Goal: Navigation & Orientation: Find specific page/section

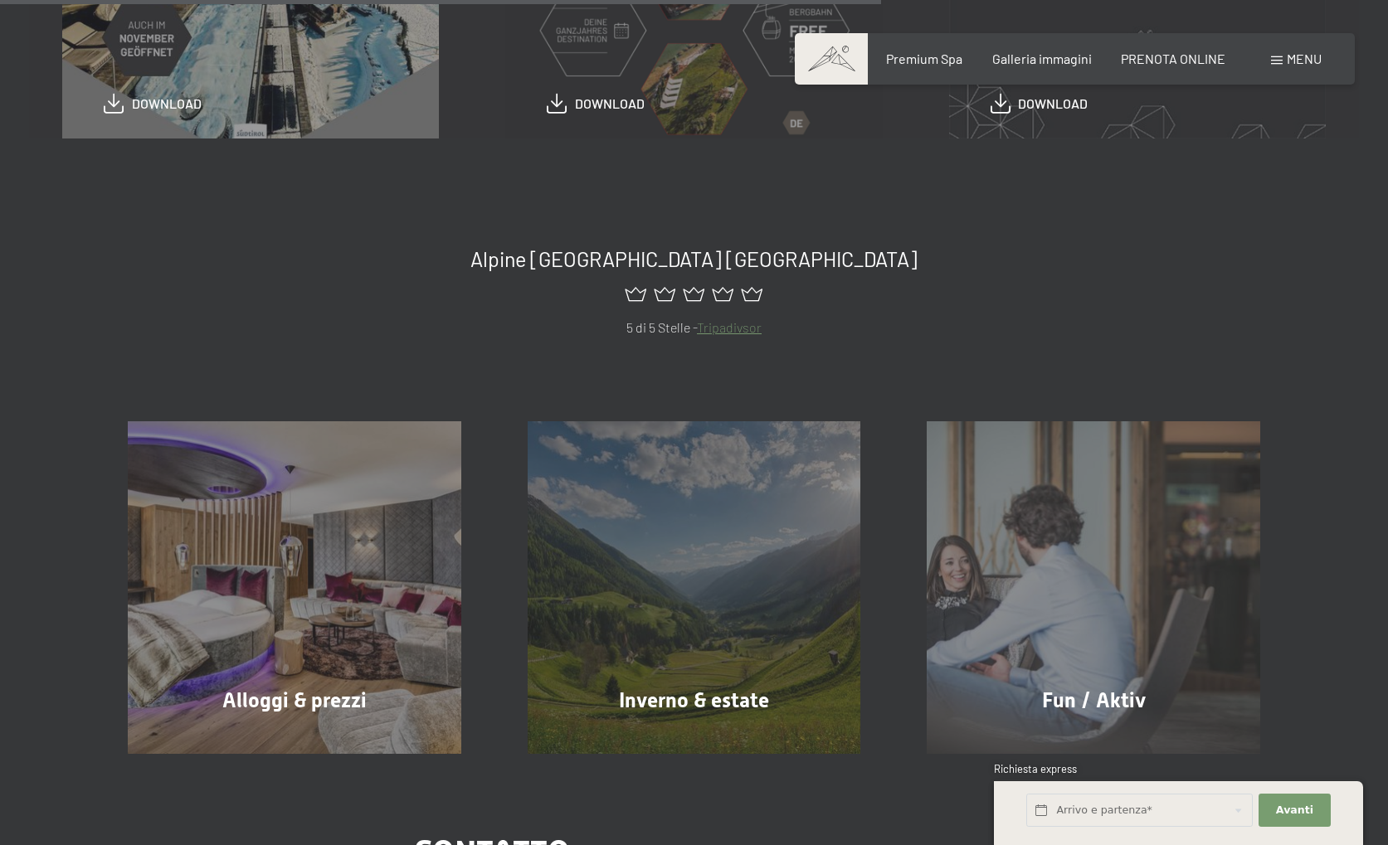
scroll to position [942, 0]
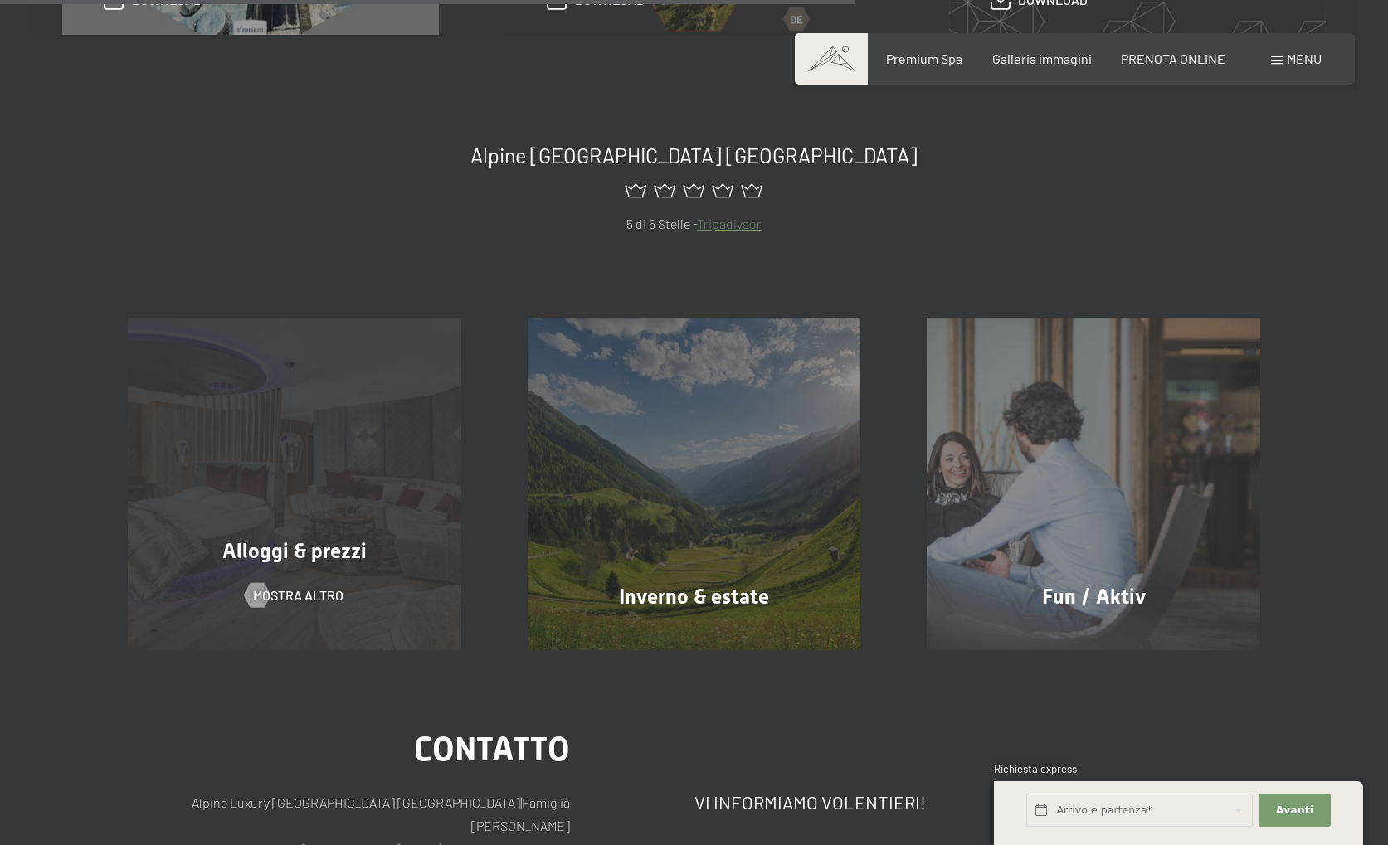
click at [411, 493] on div "Alloggi & prezzi mostra altro" at bounding box center [295, 484] width 400 height 333
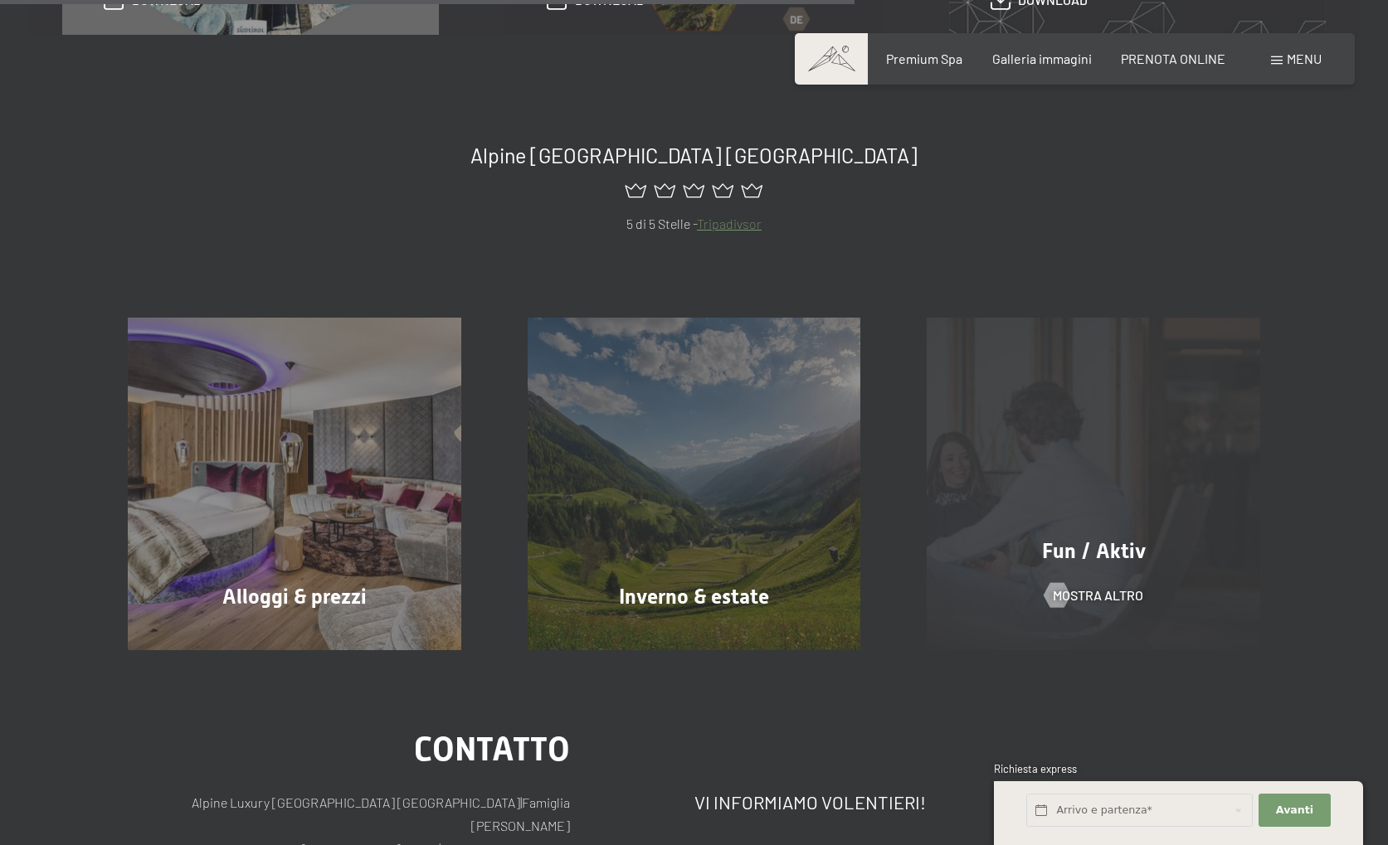
click at [1034, 495] on div "Fun / Aktiv mostra altro" at bounding box center [1093, 484] width 400 height 333
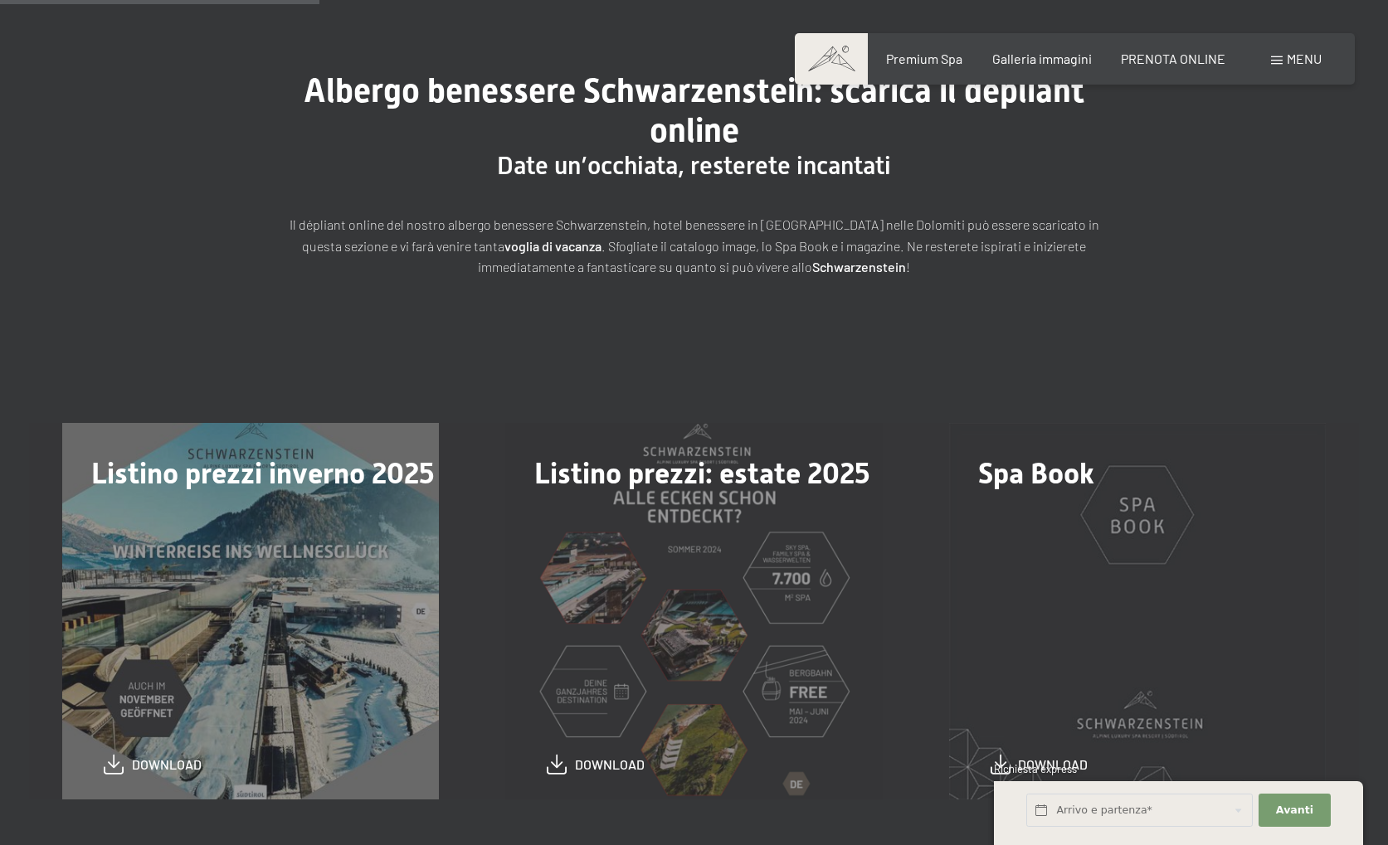
scroll to position [440, 0]
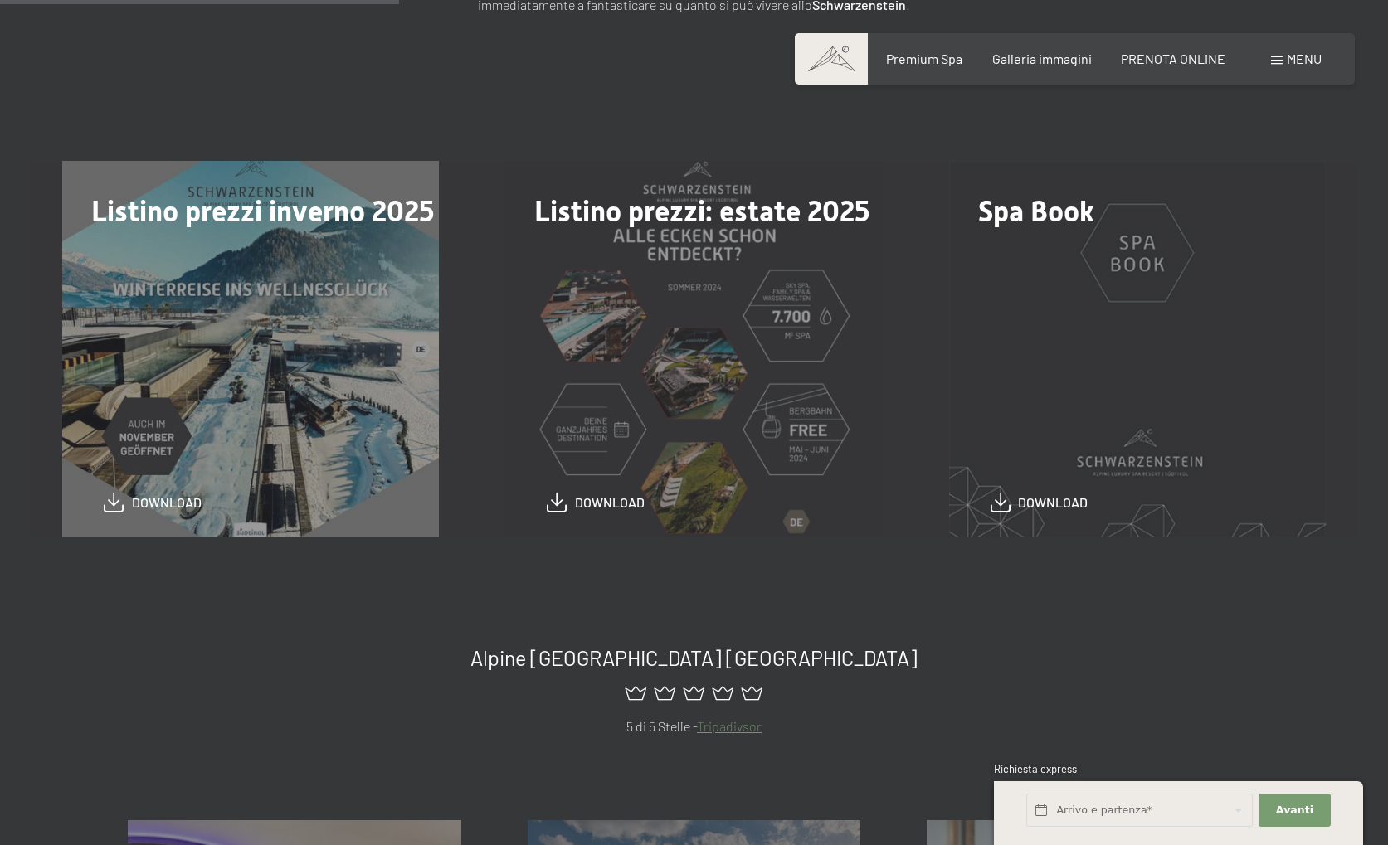
click at [1120, 446] on div "Spa Book download" at bounding box center [1137, 349] width 443 height 377
click at [1057, 505] on span "download" at bounding box center [1053, 498] width 70 height 18
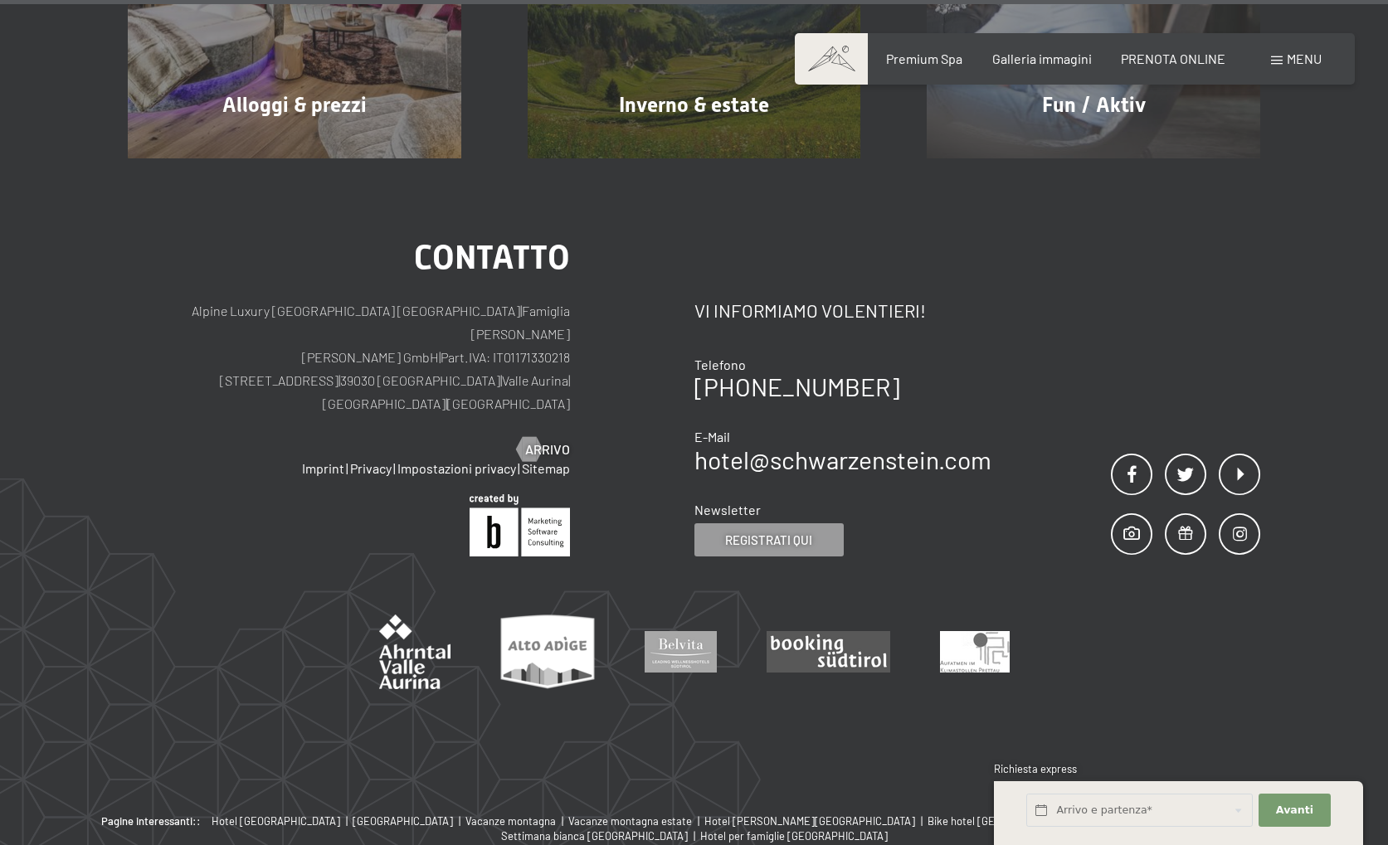
scroll to position [1531, 0]
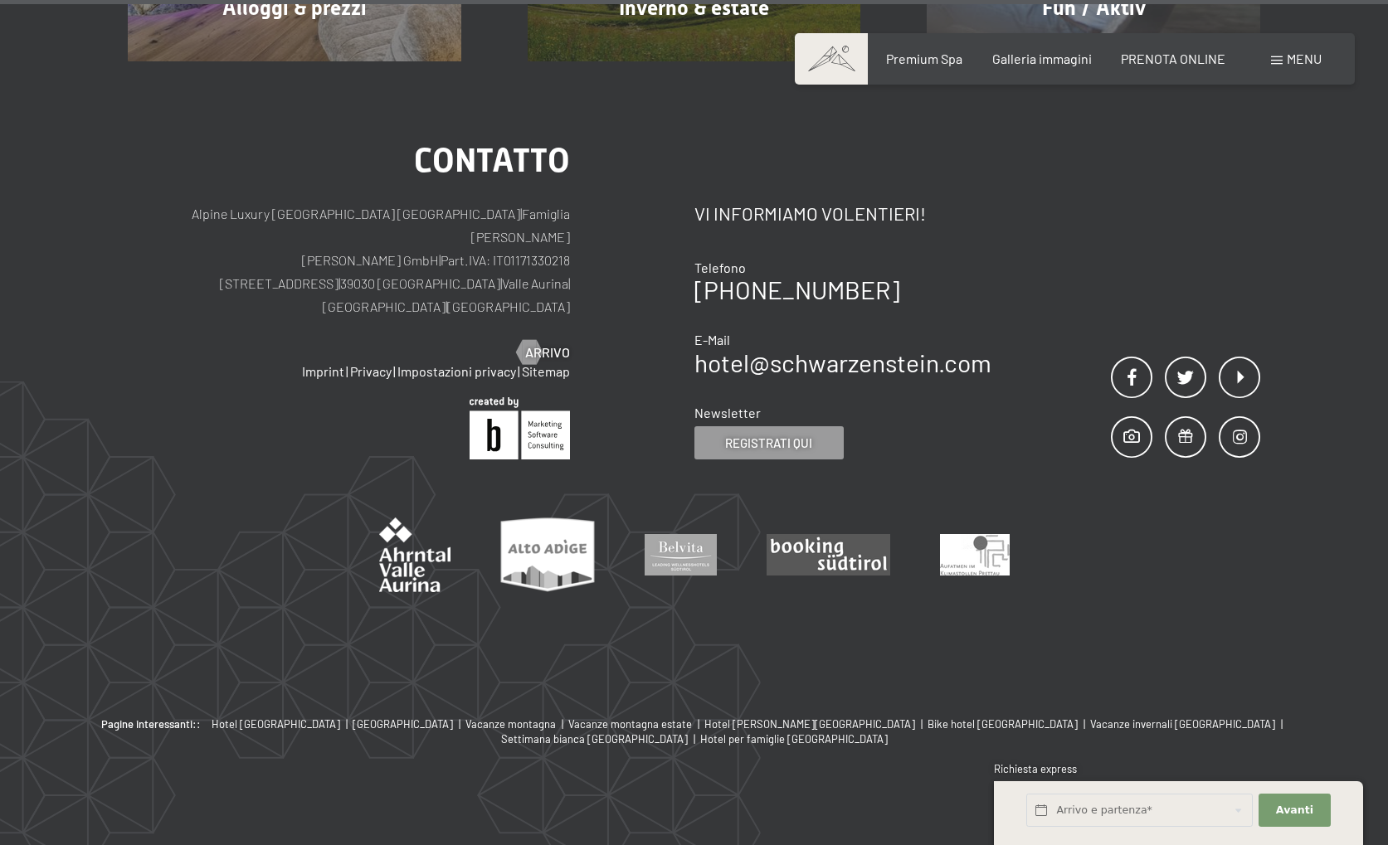
click at [1291, 63] on span "Menu" at bounding box center [1303, 59] width 35 height 16
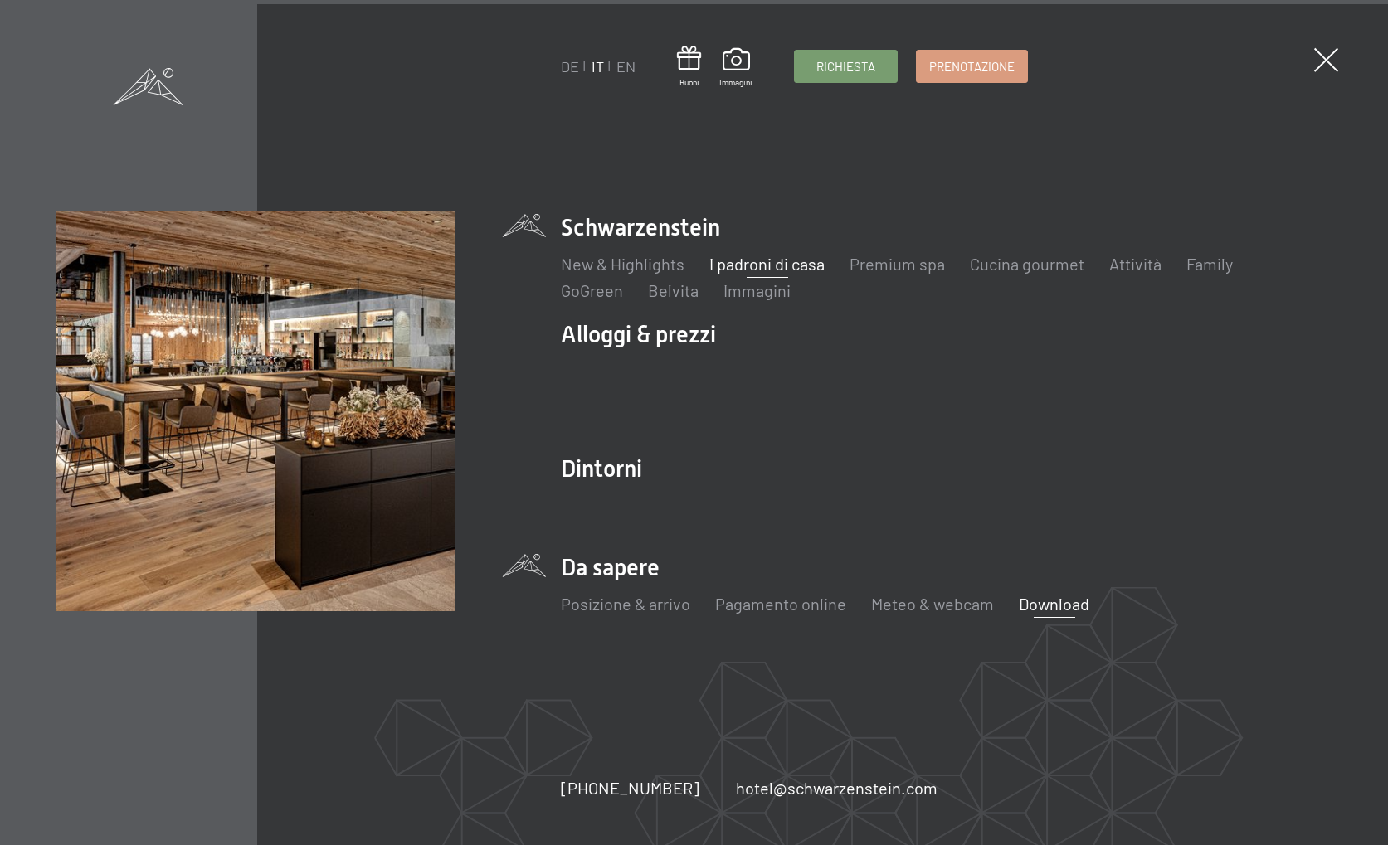
click at [784, 269] on link "I padroni di casa" at bounding box center [766, 264] width 115 height 20
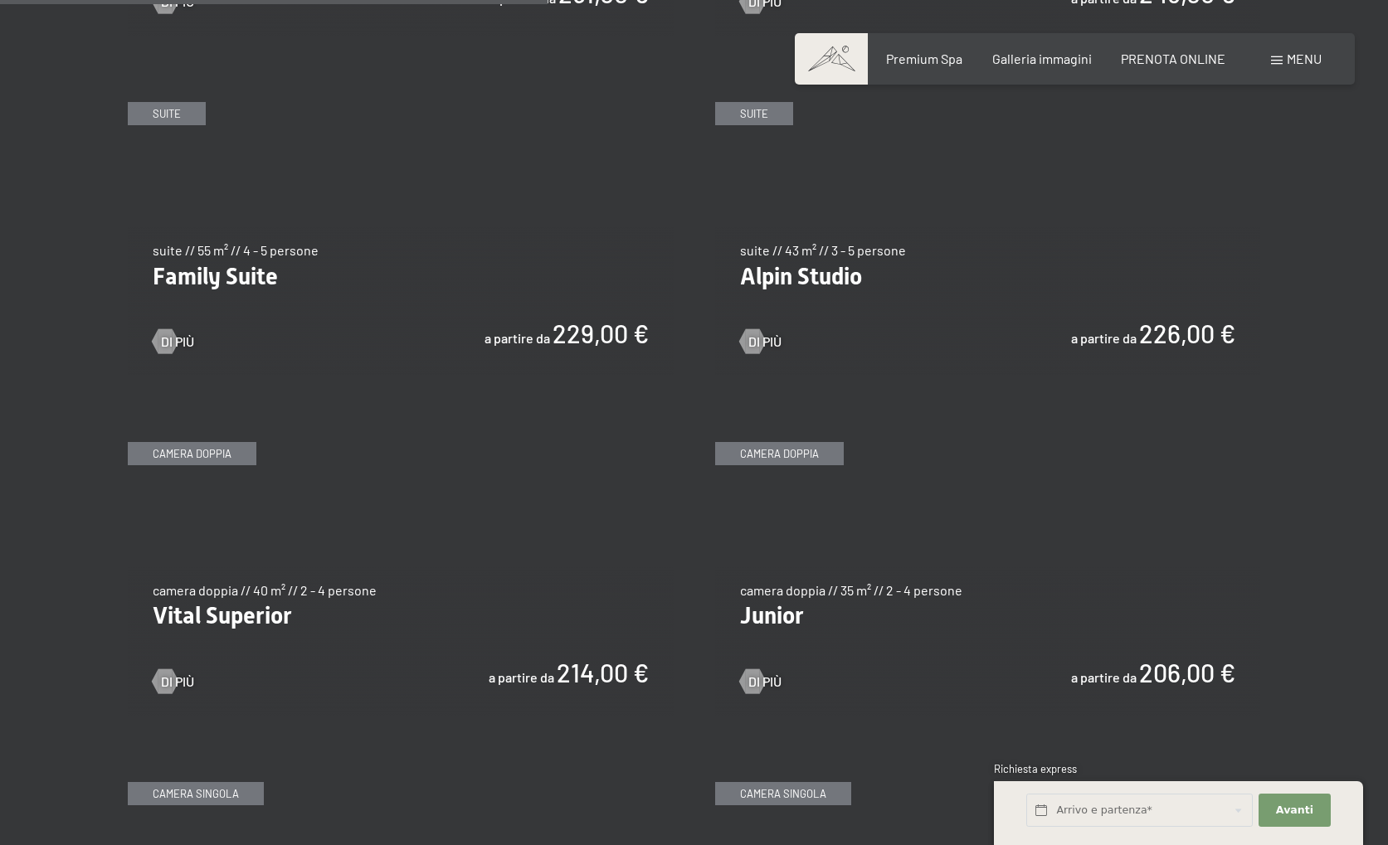
scroll to position [2111, 0]
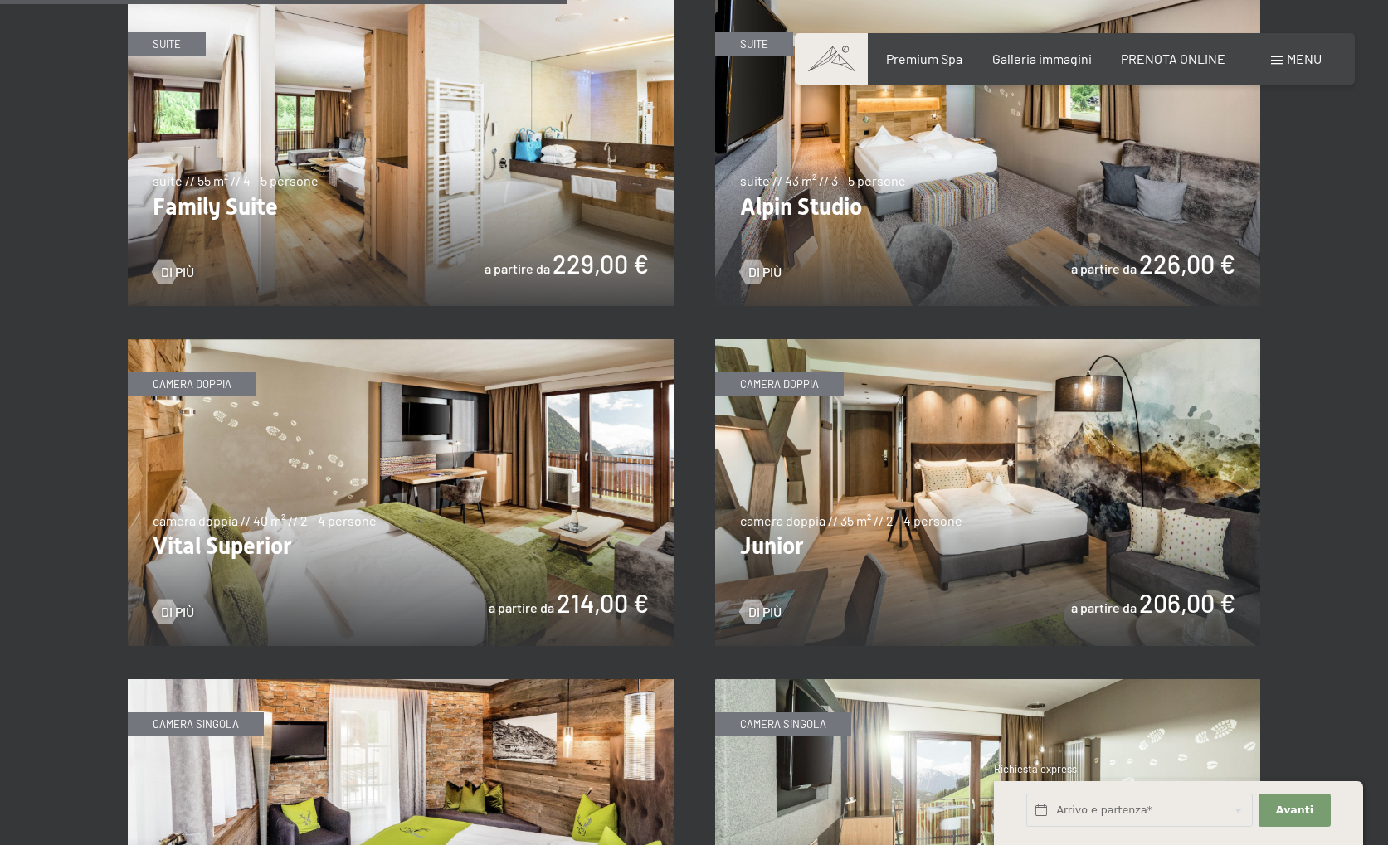
click at [333, 577] on img at bounding box center [401, 492] width 546 height 307
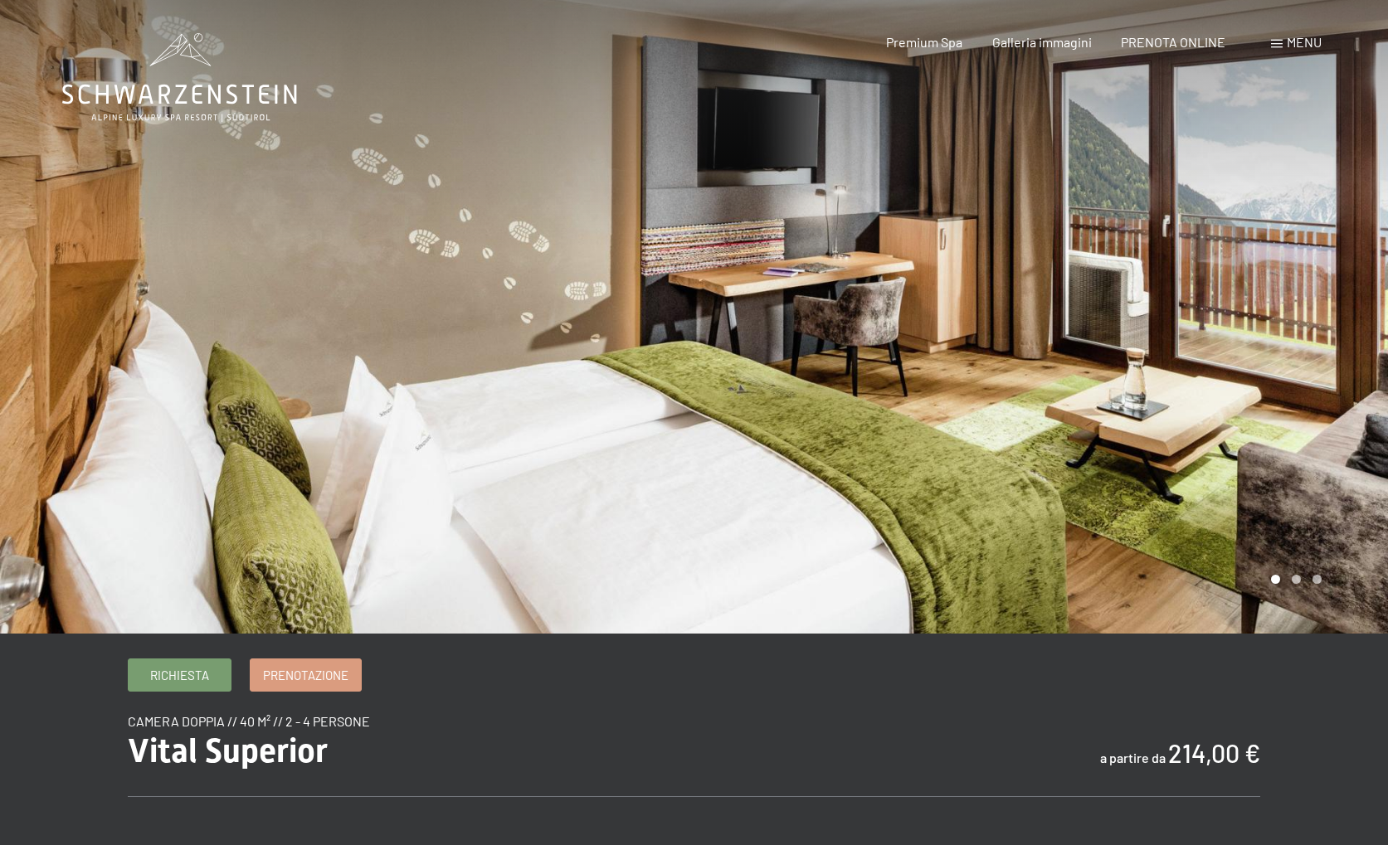
click at [1325, 557] on div at bounding box center [1041, 317] width 694 height 634
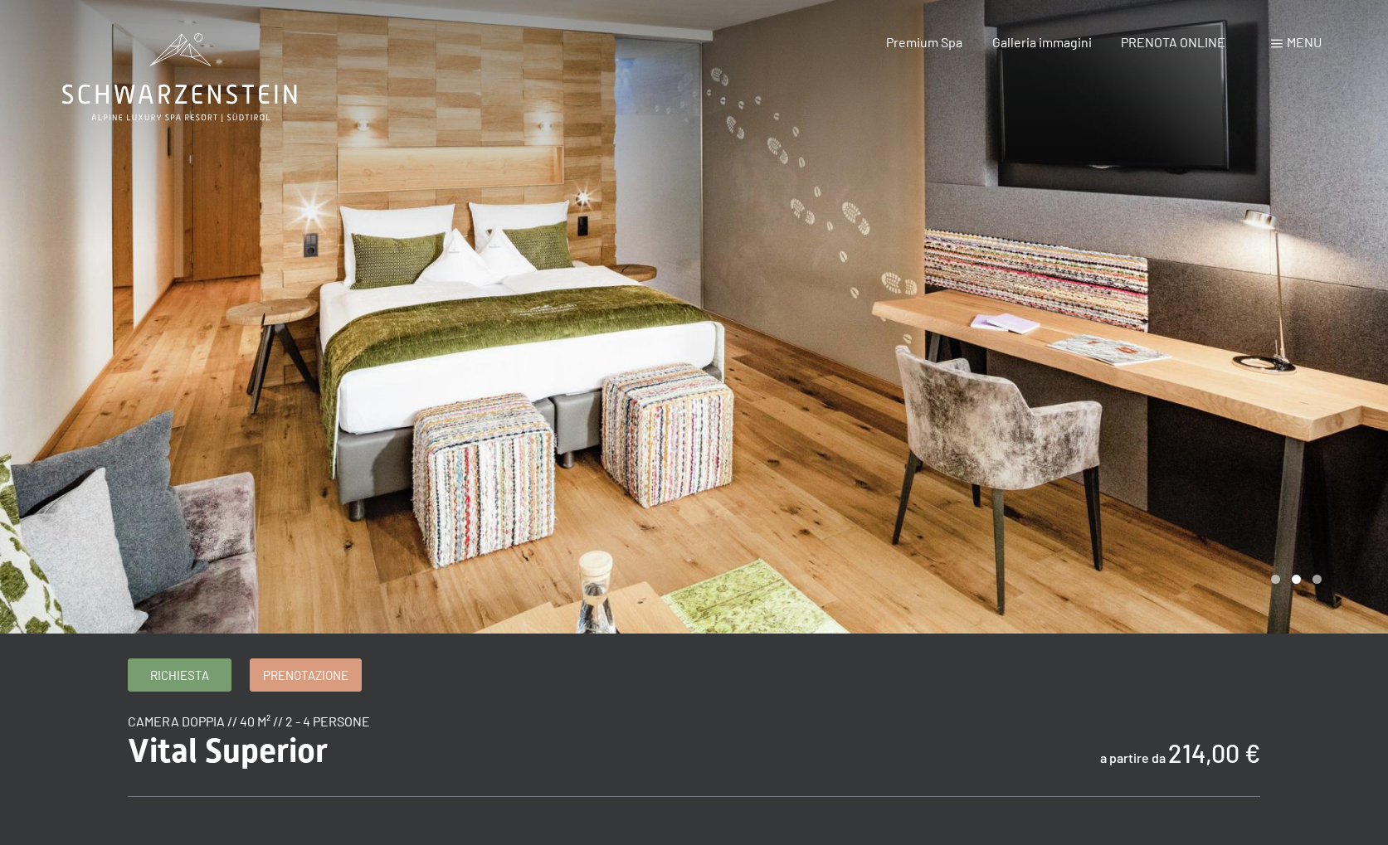
click at [1325, 557] on div at bounding box center [1041, 317] width 694 height 634
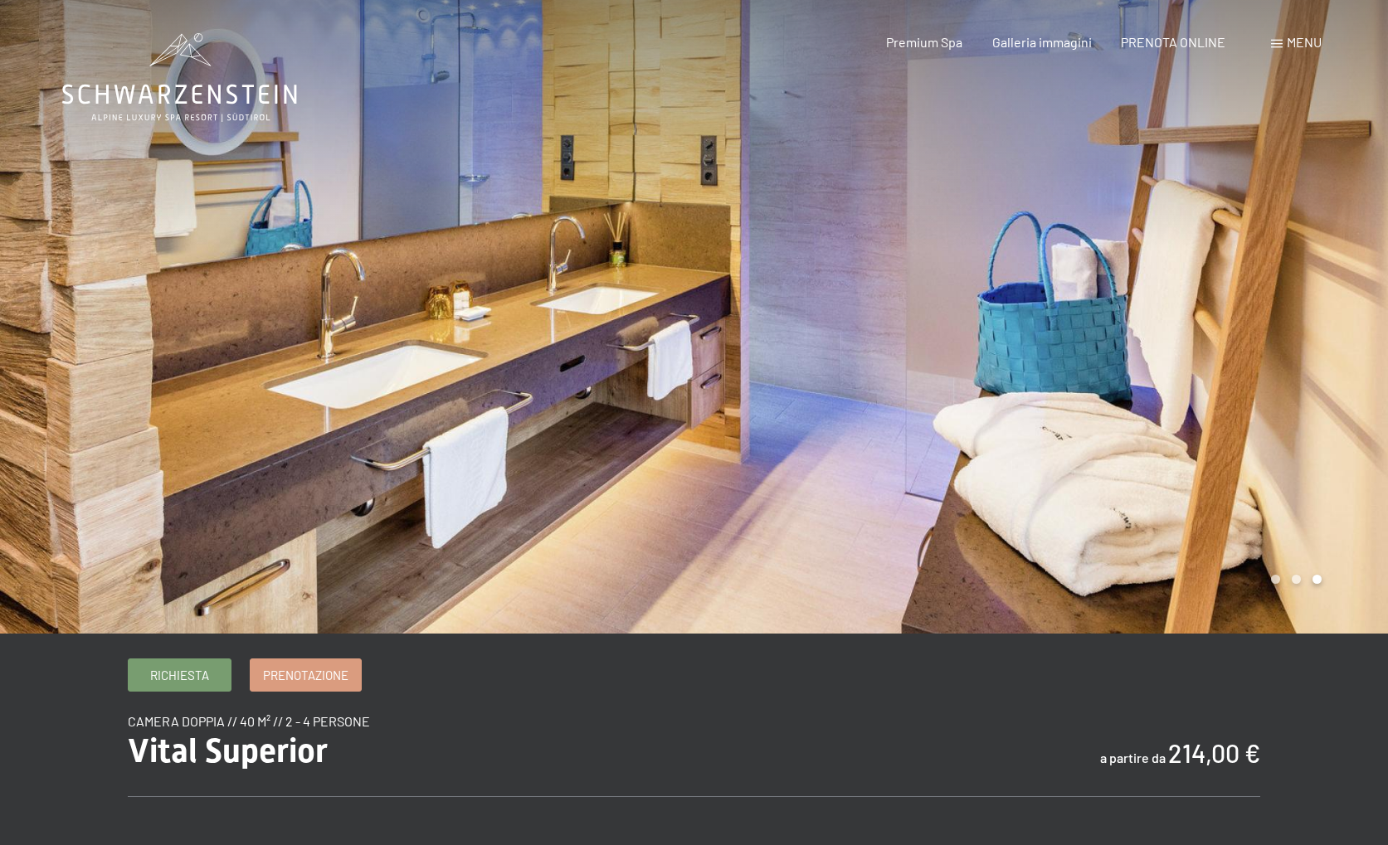
click at [1325, 557] on div at bounding box center [1041, 317] width 694 height 634
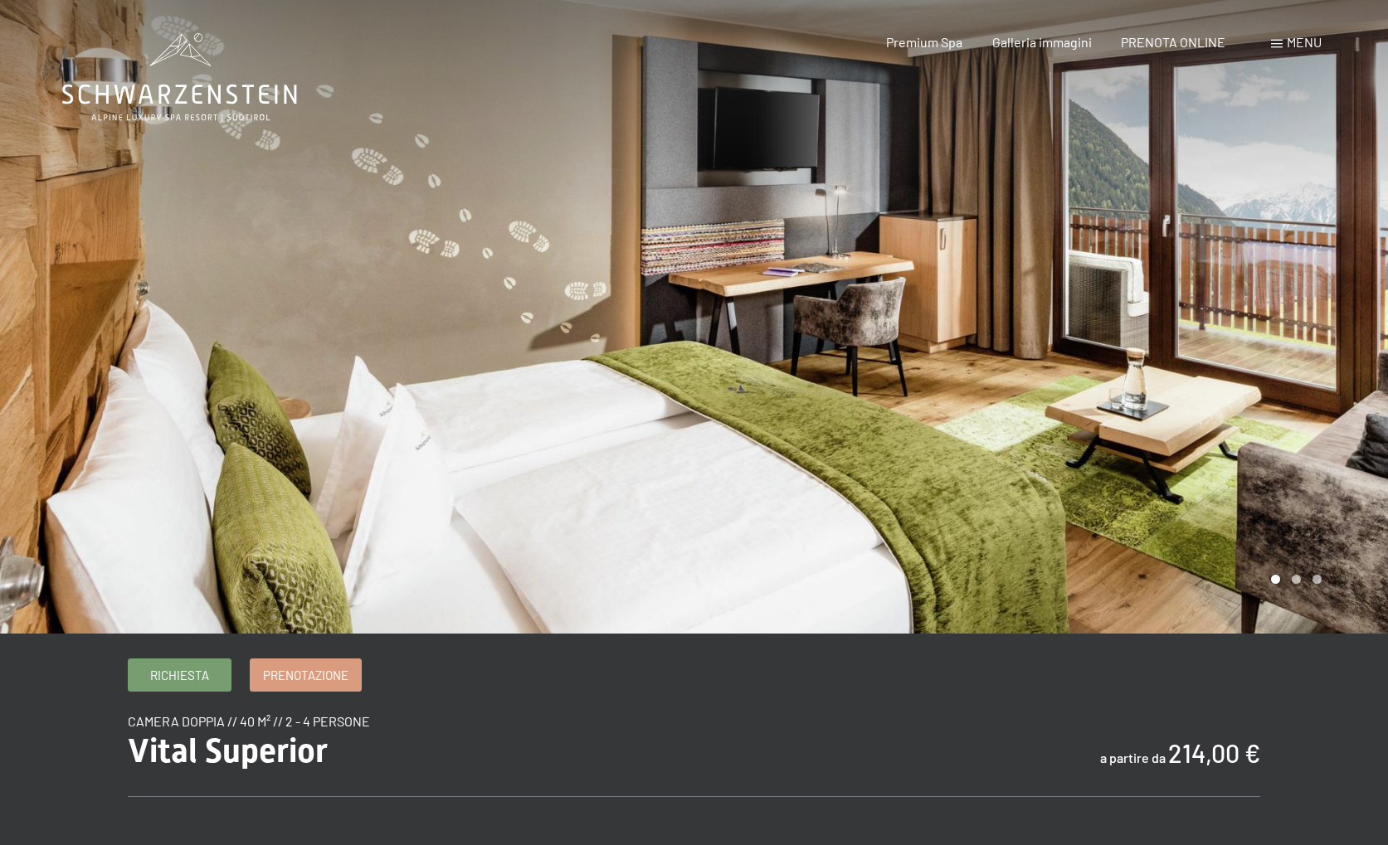
click at [1325, 557] on div at bounding box center [1041, 317] width 694 height 634
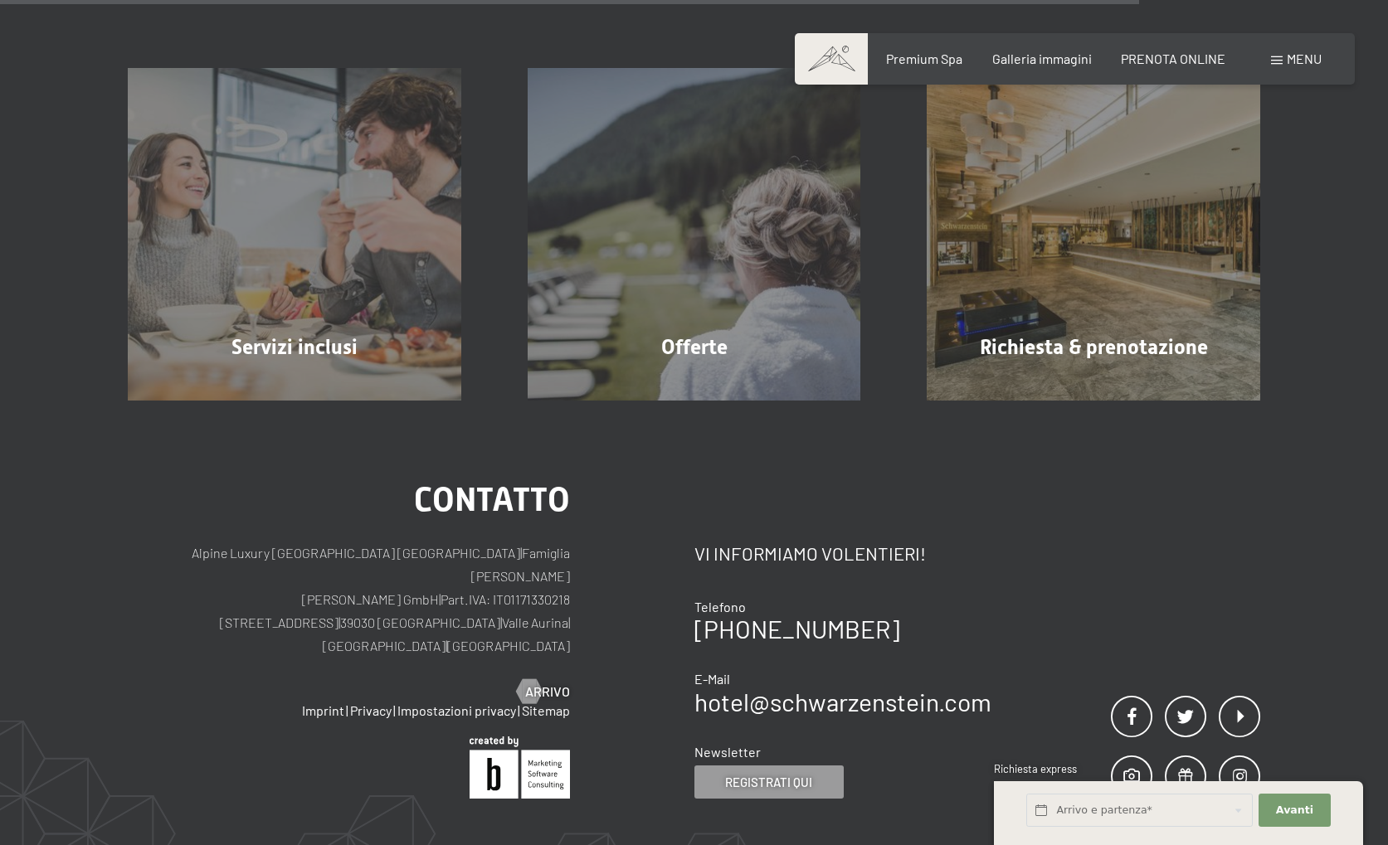
scroll to position [1879, 0]
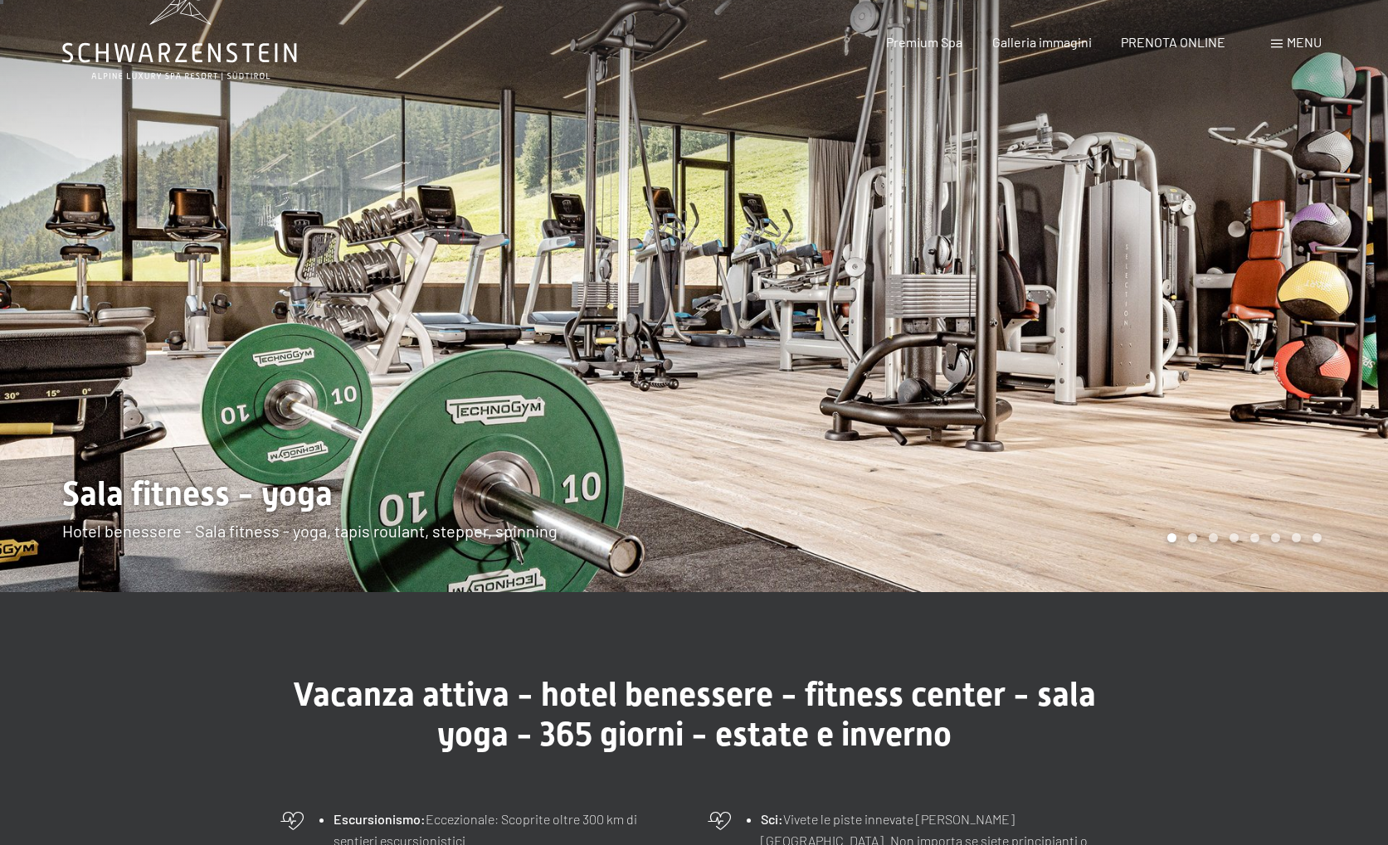
scroll to position [47, 0]
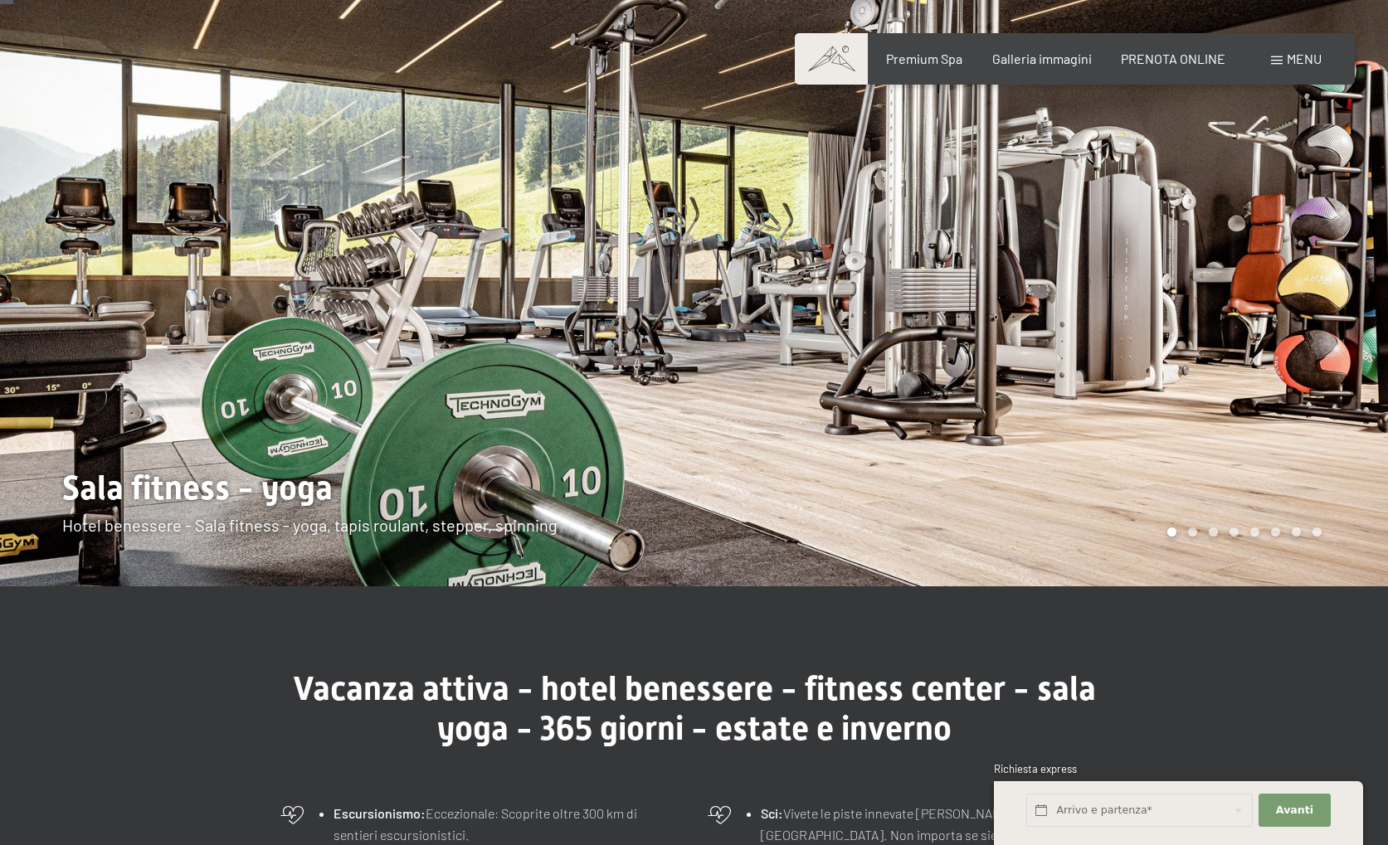
click at [1097, 500] on div at bounding box center [1041, 270] width 694 height 634
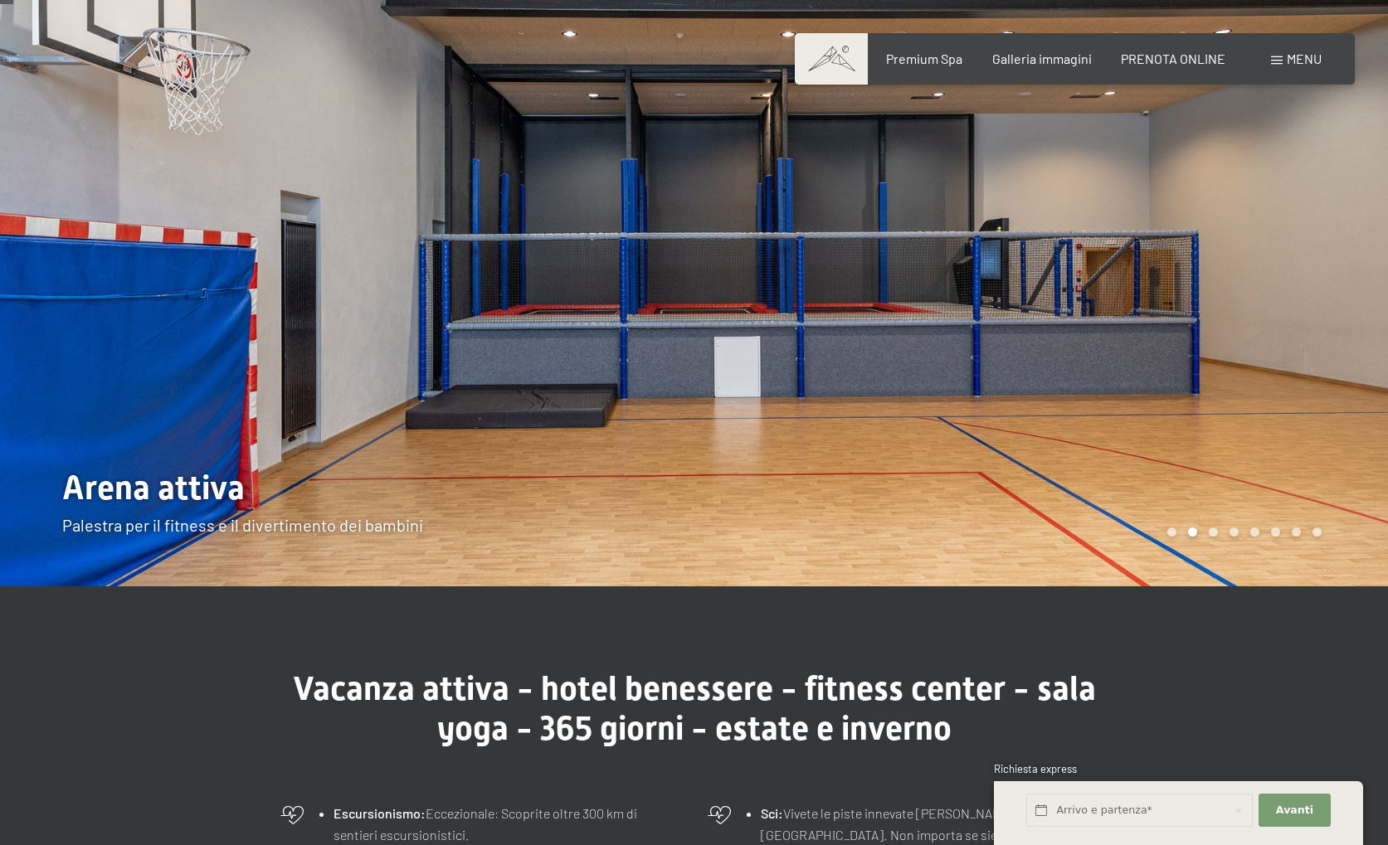
scroll to position [0, 0]
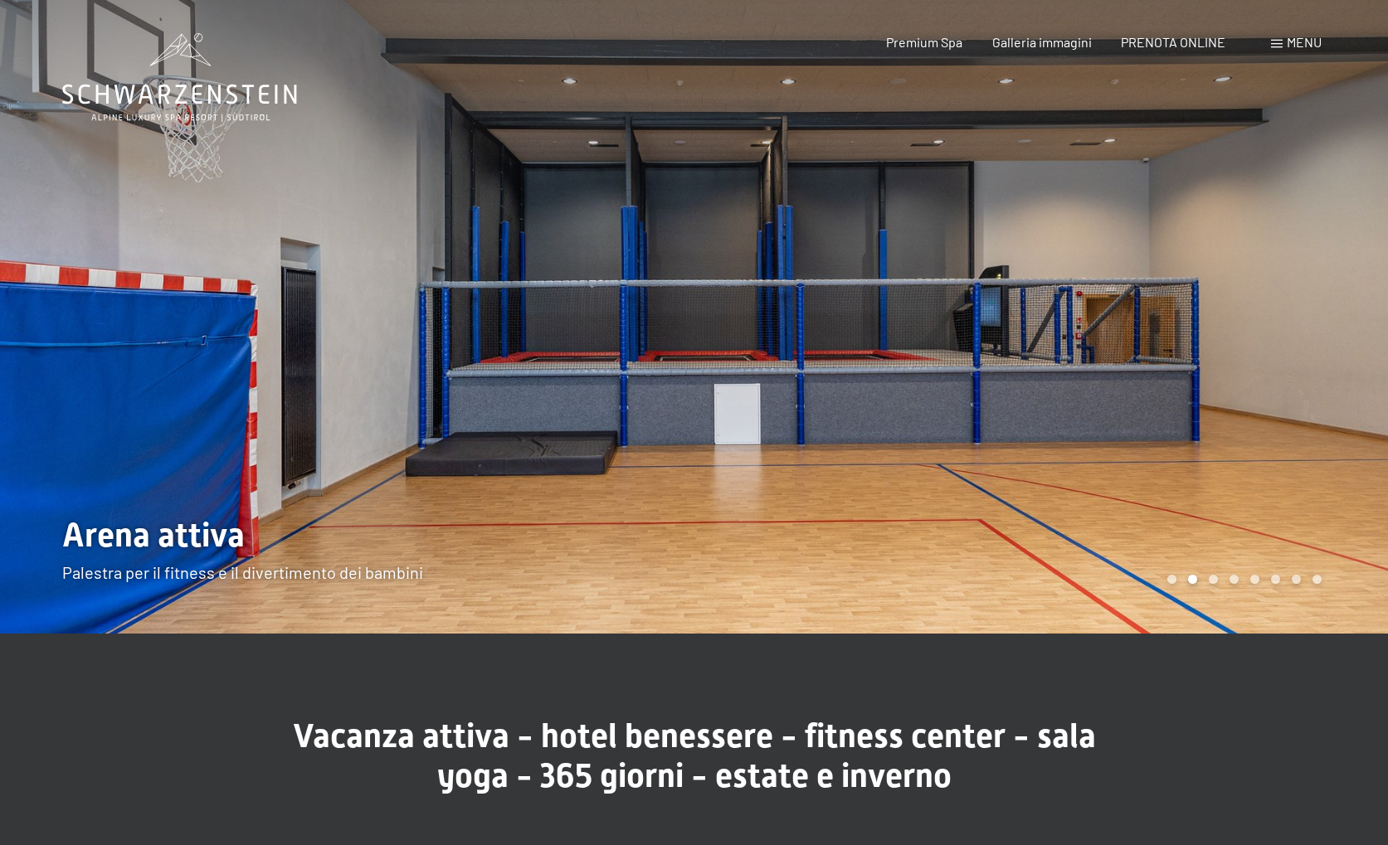
click at [1097, 500] on div at bounding box center [1041, 317] width 694 height 634
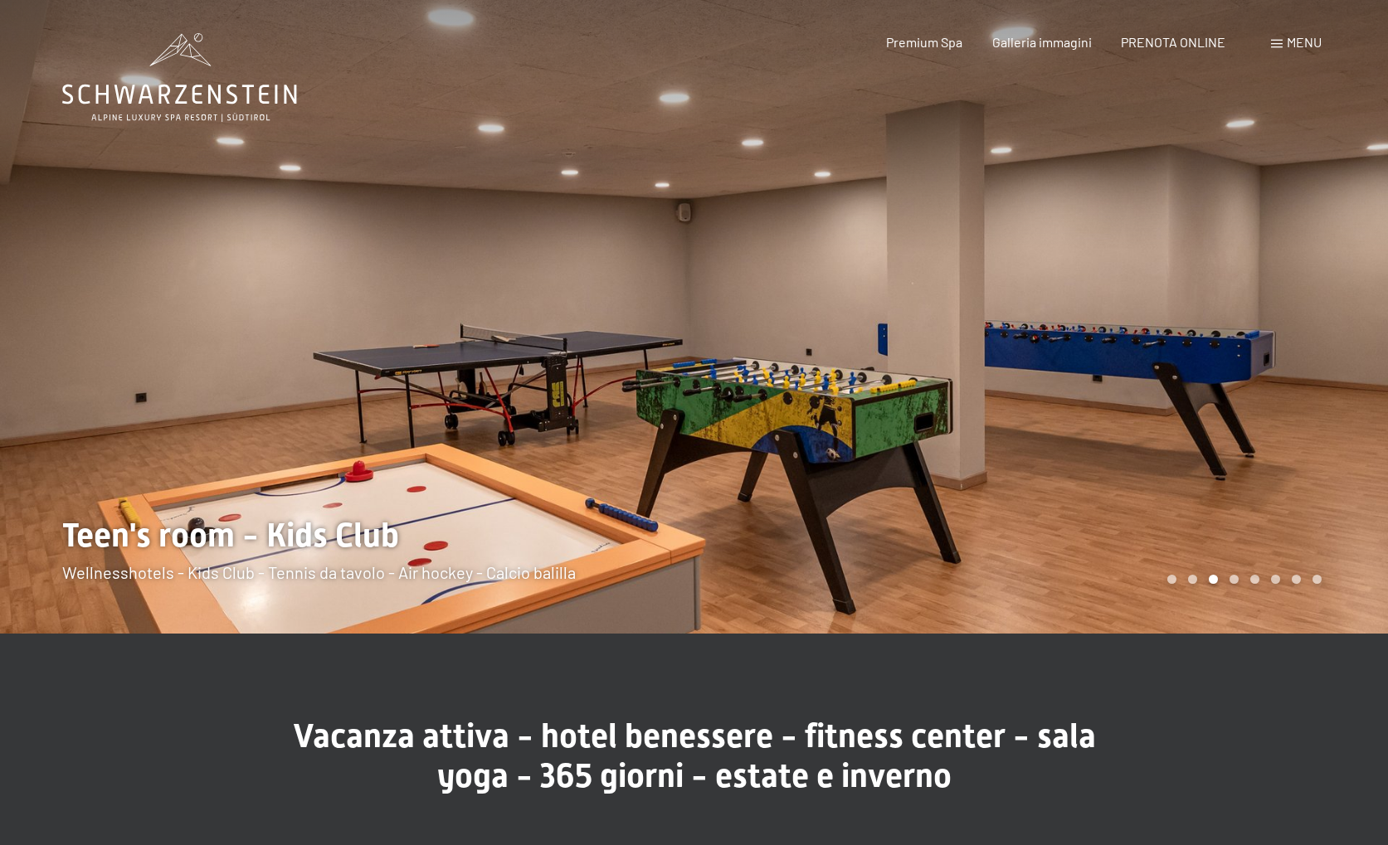
click at [187, 367] on div at bounding box center [347, 317] width 694 height 634
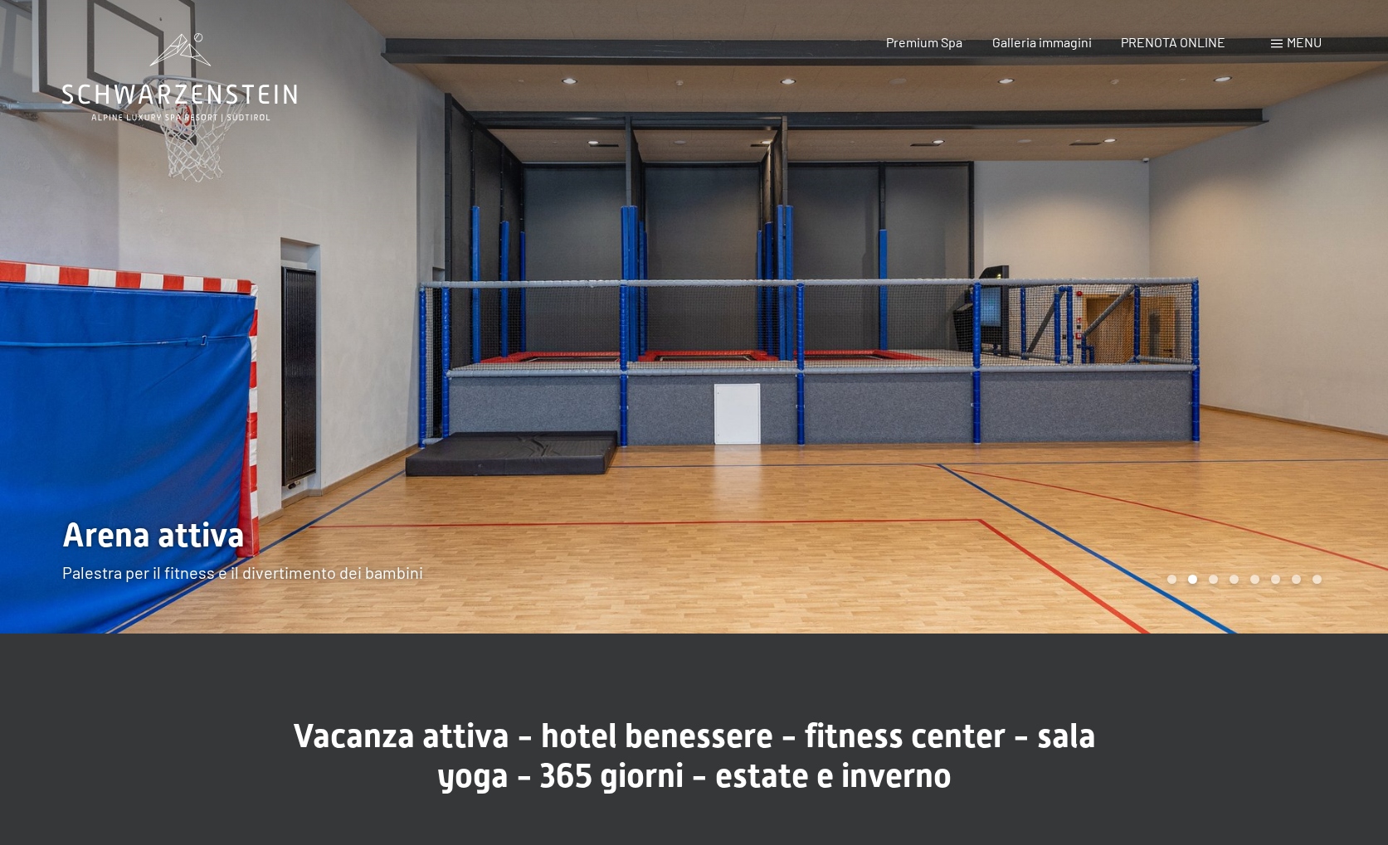
click at [347, 357] on div at bounding box center [347, 317] width 694 height 634
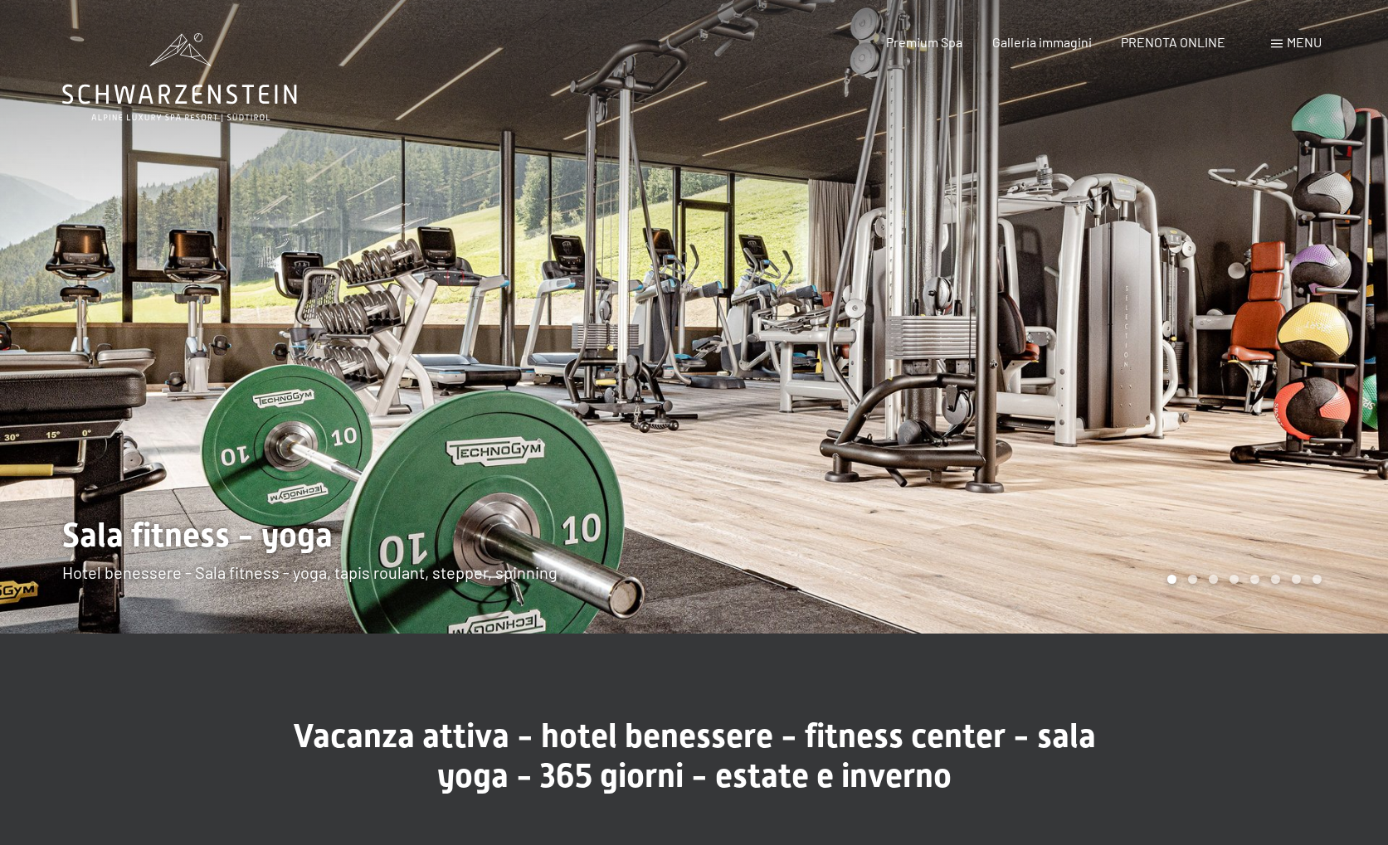
click at [906, 342] on div at bounding box center [1041, 317] width 694 height 634
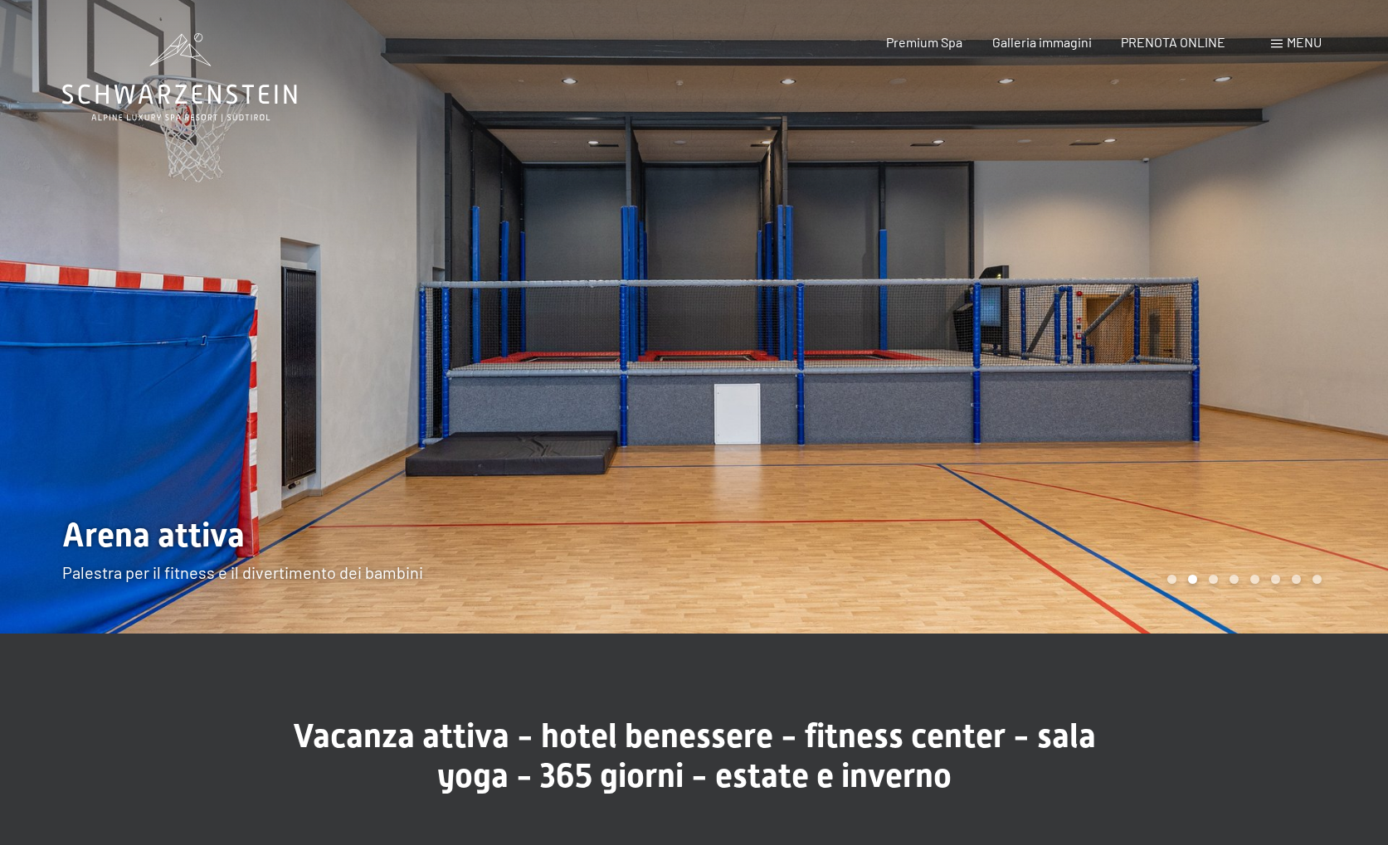
click at [906, 342] on div at bounding box center [1041, 317] width 694 height 634
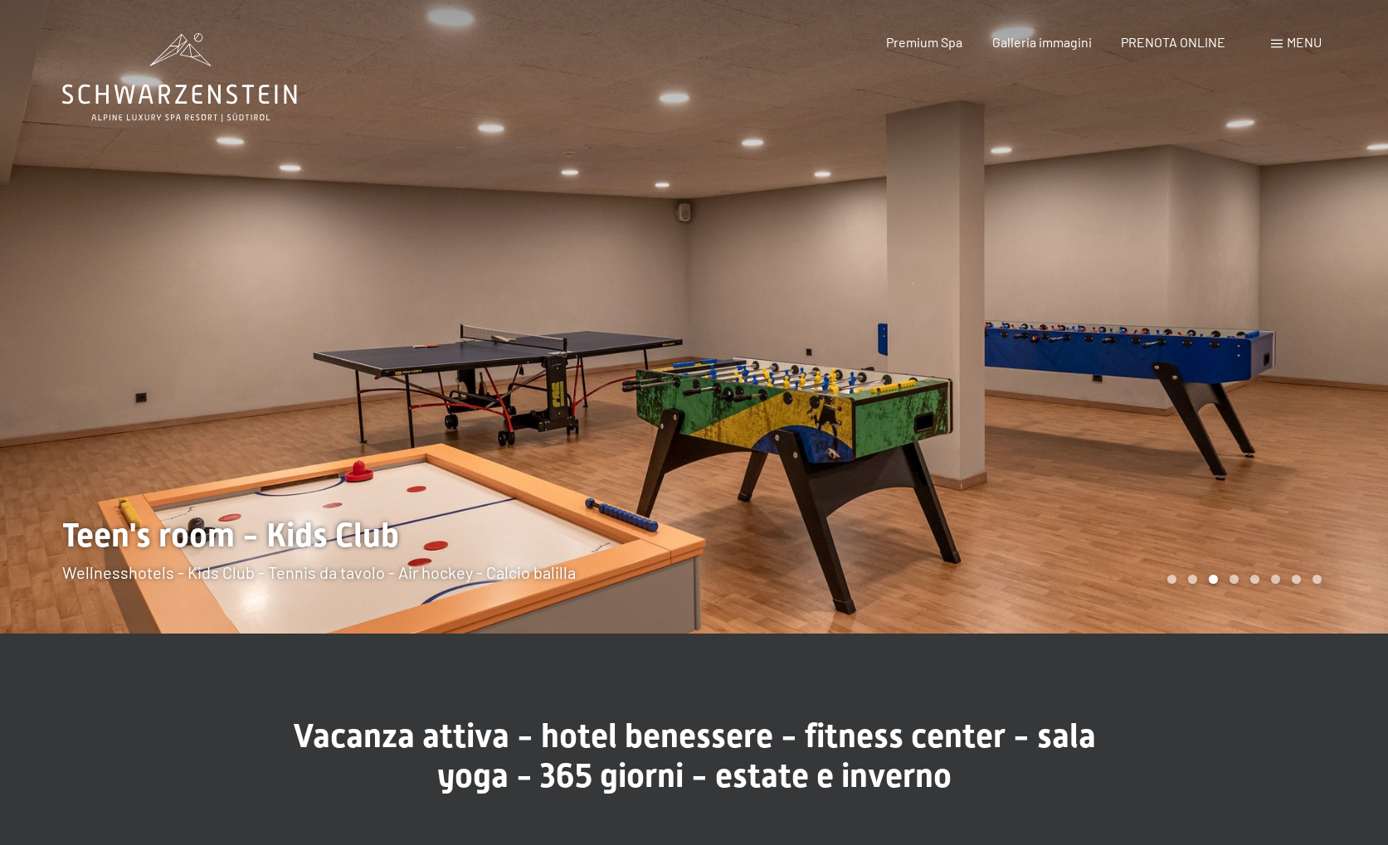
click at [906, 342] on div at bounding box center [1041, 317] width 694 height 634
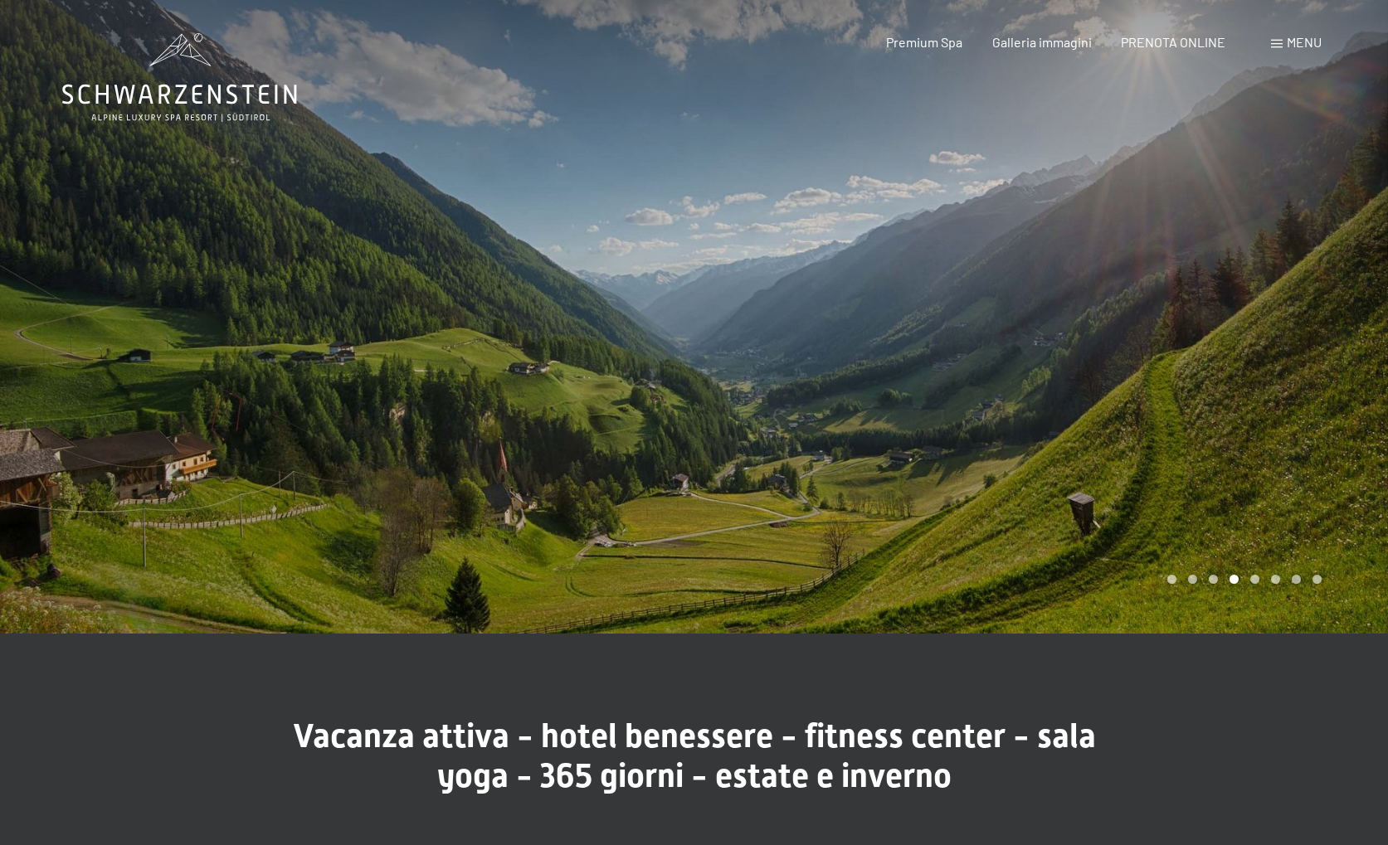
click at [906, 342] on div at bounding box center [1041, 317] width 694 height 634
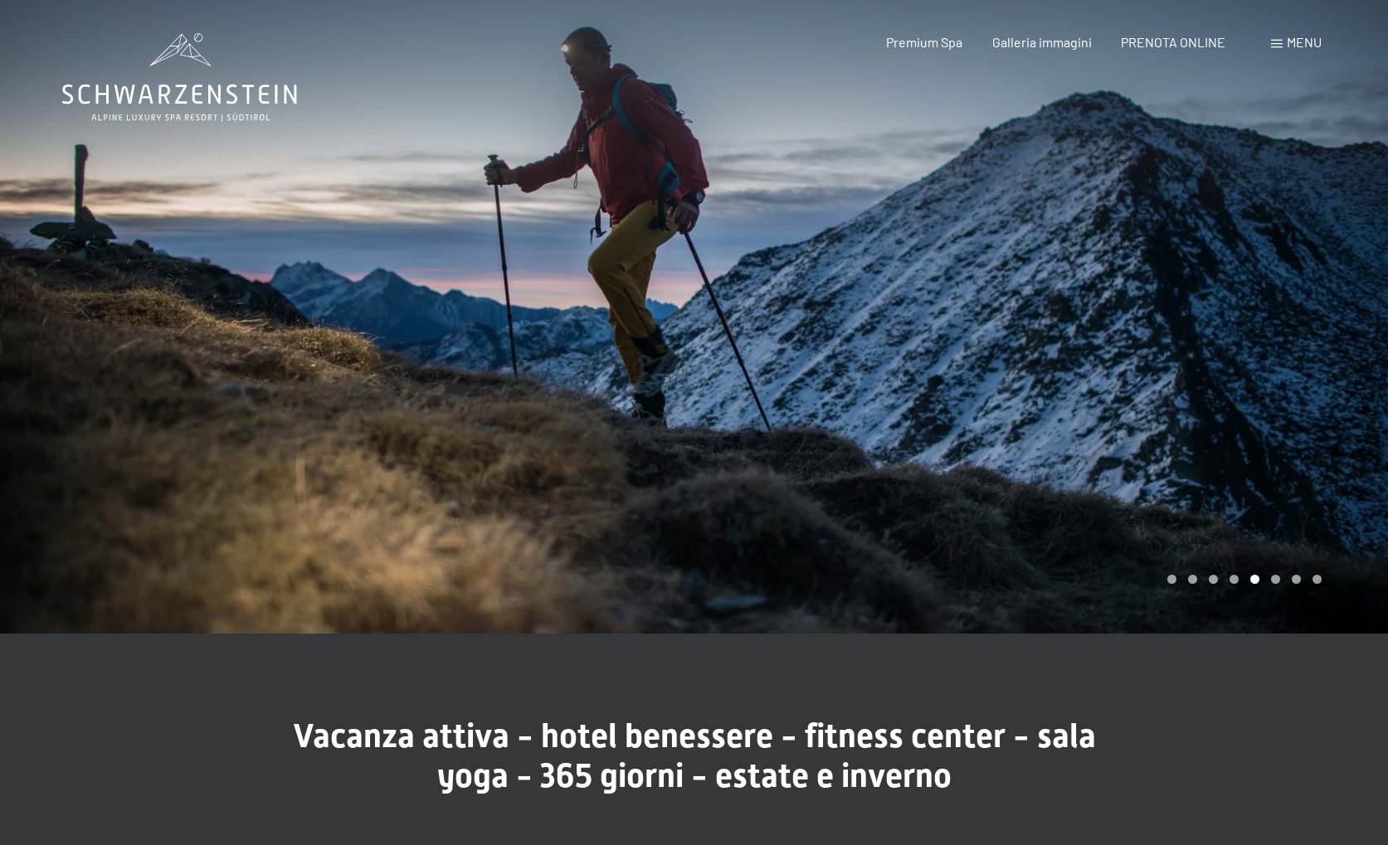
click at [906, 342] on div at bounding box center [1041, 317] width 694 height 634
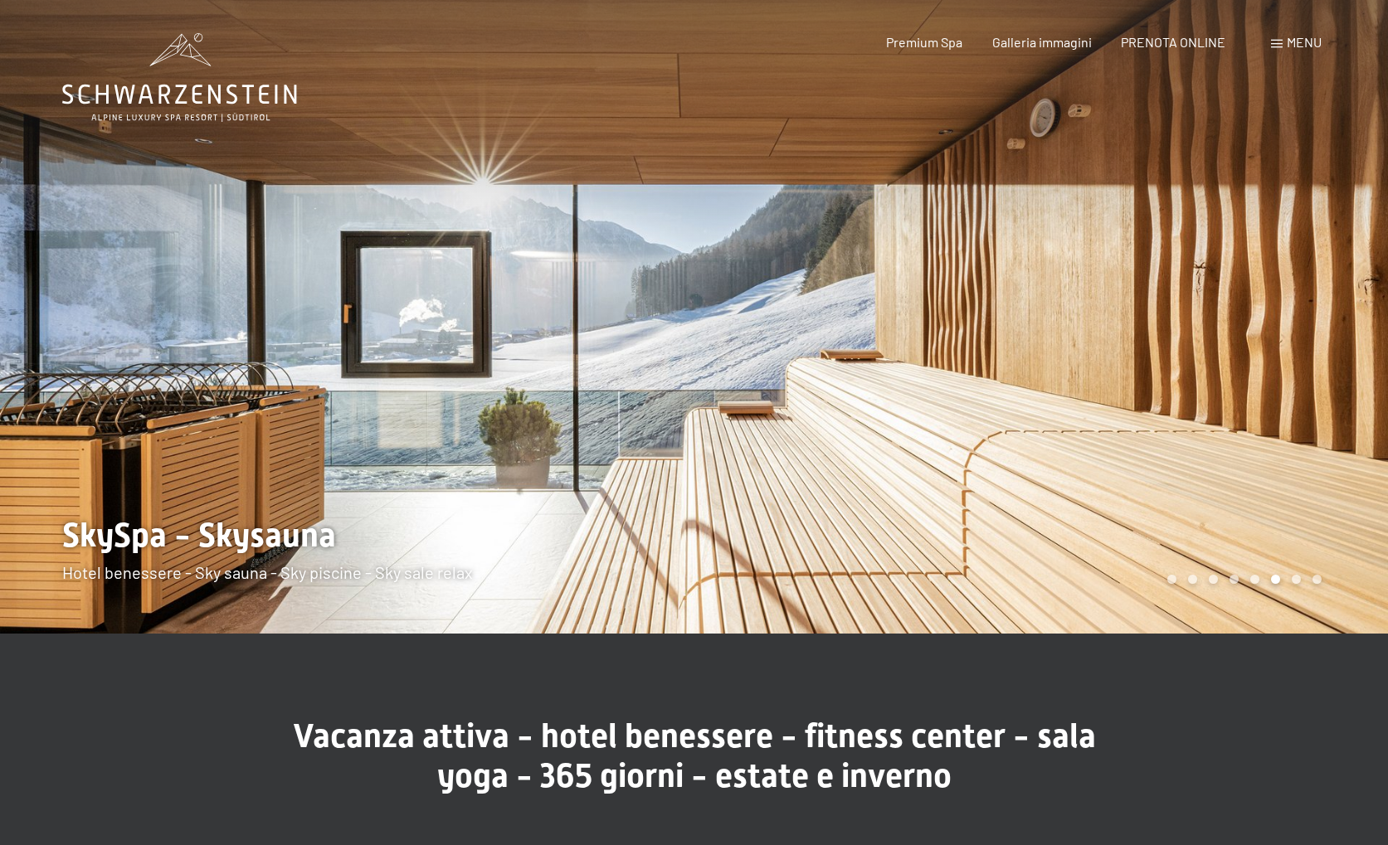
click at [906, 342] on div at bounding box center [1041, 317] width 694 height 634
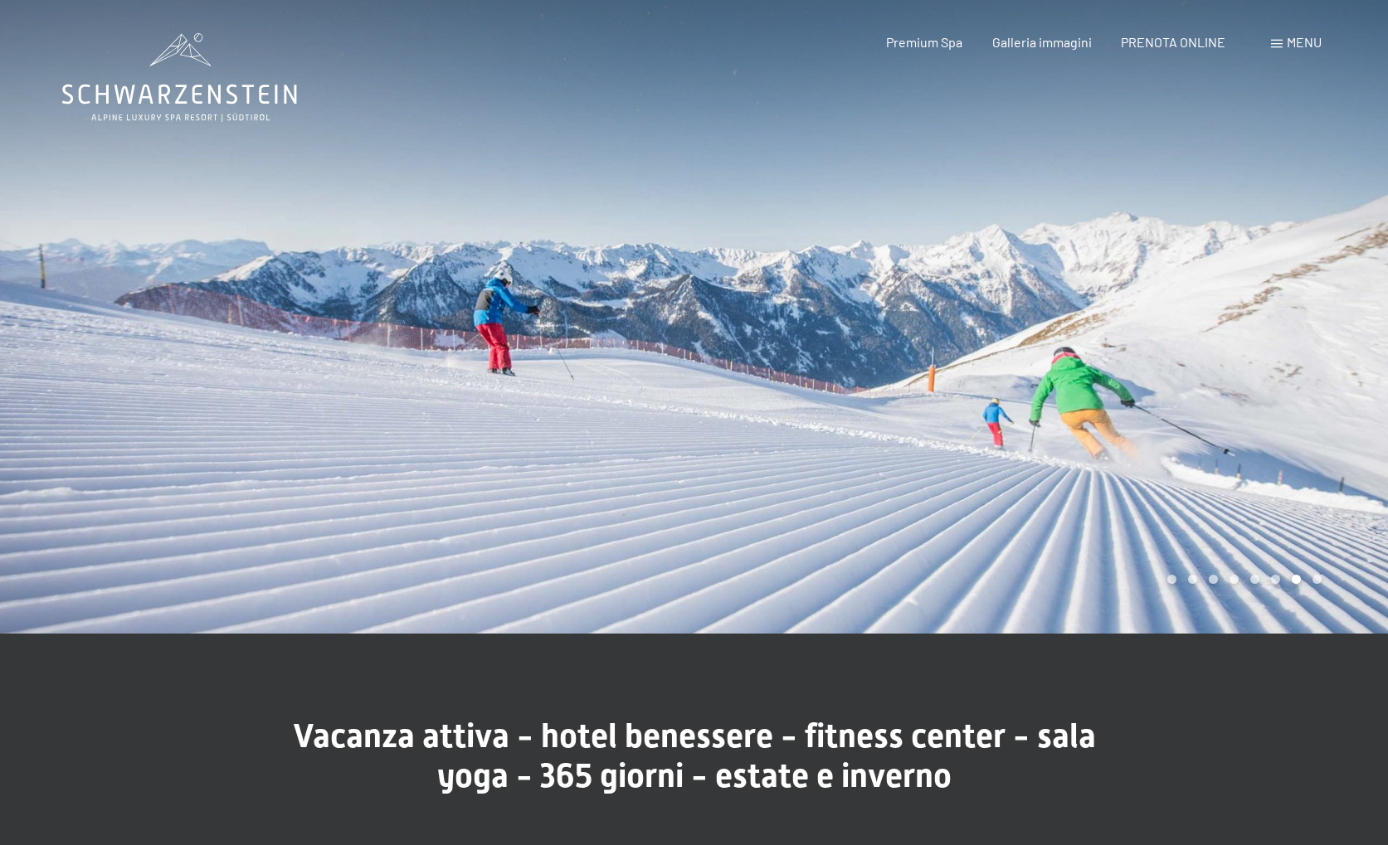
click at [386, 320] on div at bounding box center [347, 317] width 694 height 634
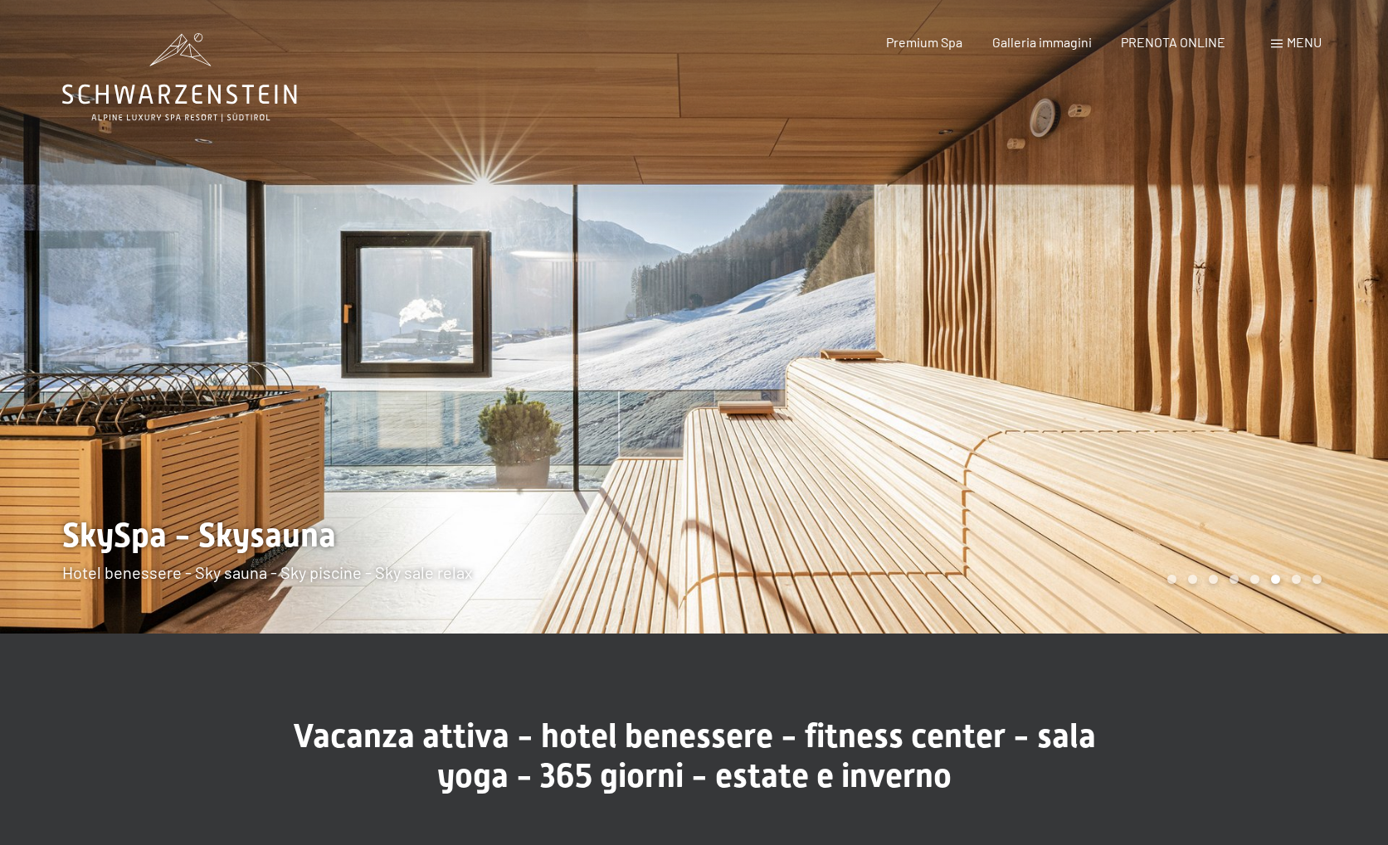
click at [386, 318] on div at bounding box center [347, 317] width 694 height 634
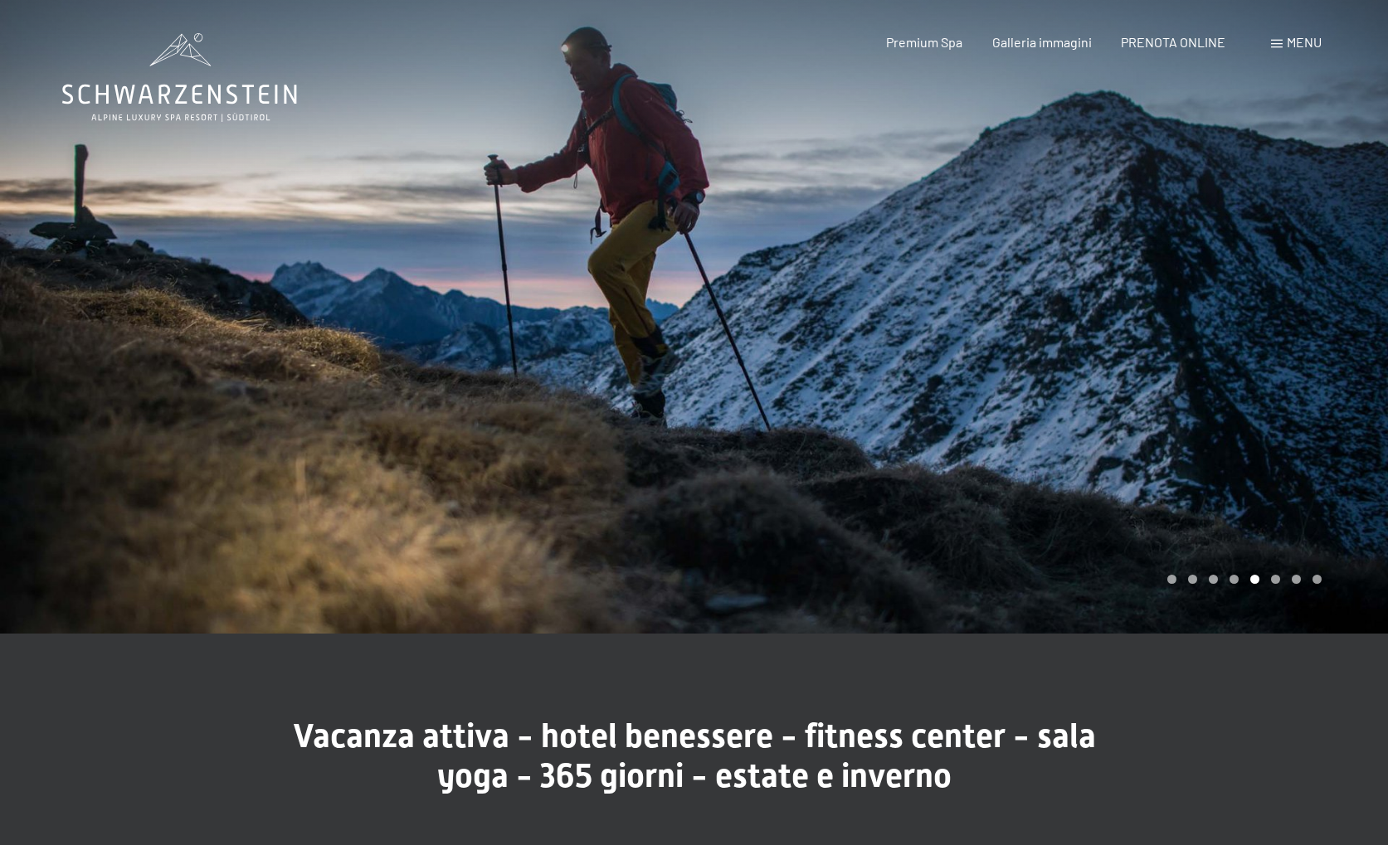
click at [904, 350] on div at bounding box center [1041, 317] width 694 height 634
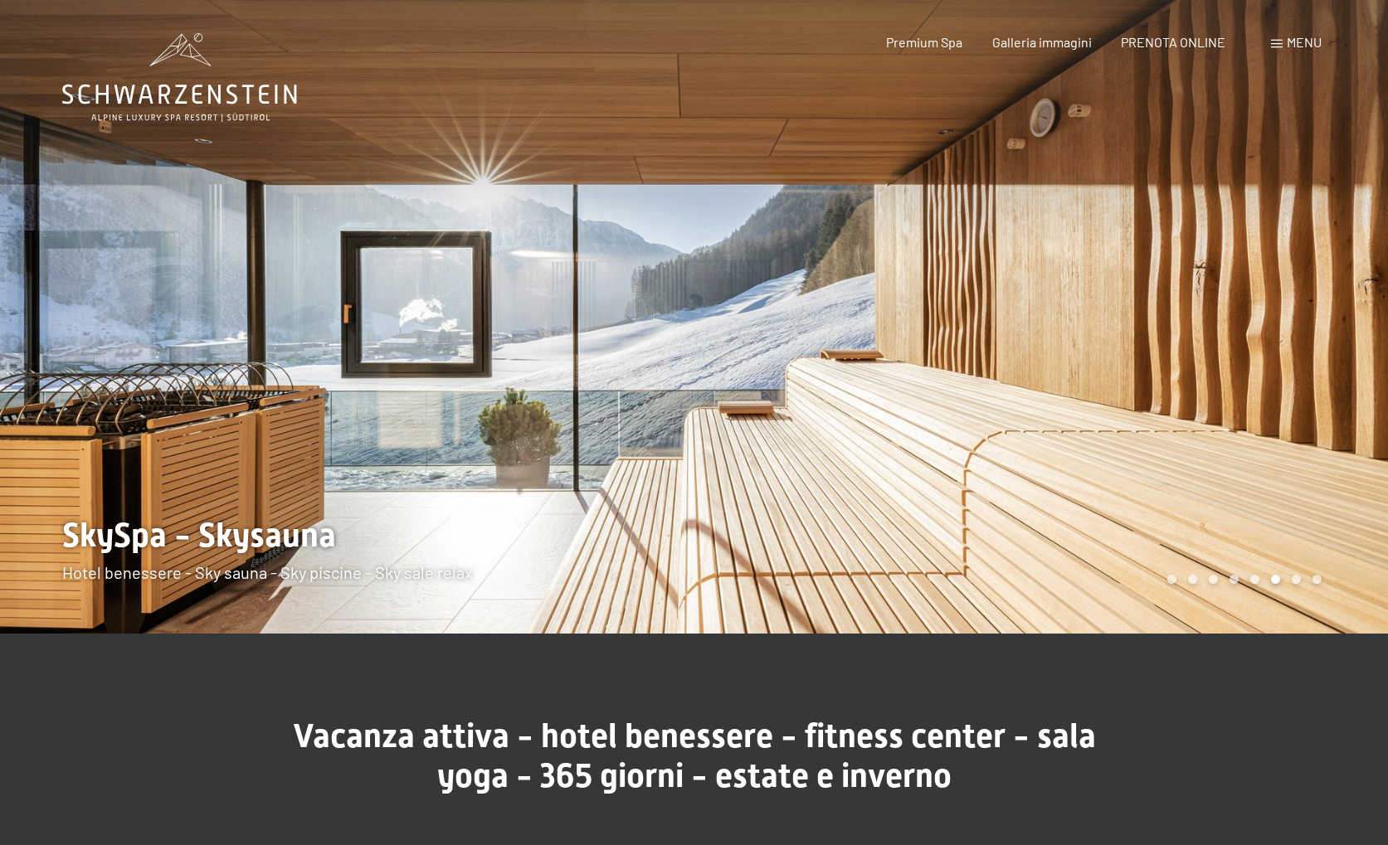
click at [1187, 382] on div at bounding box center [1041, 317] width 694 height 634
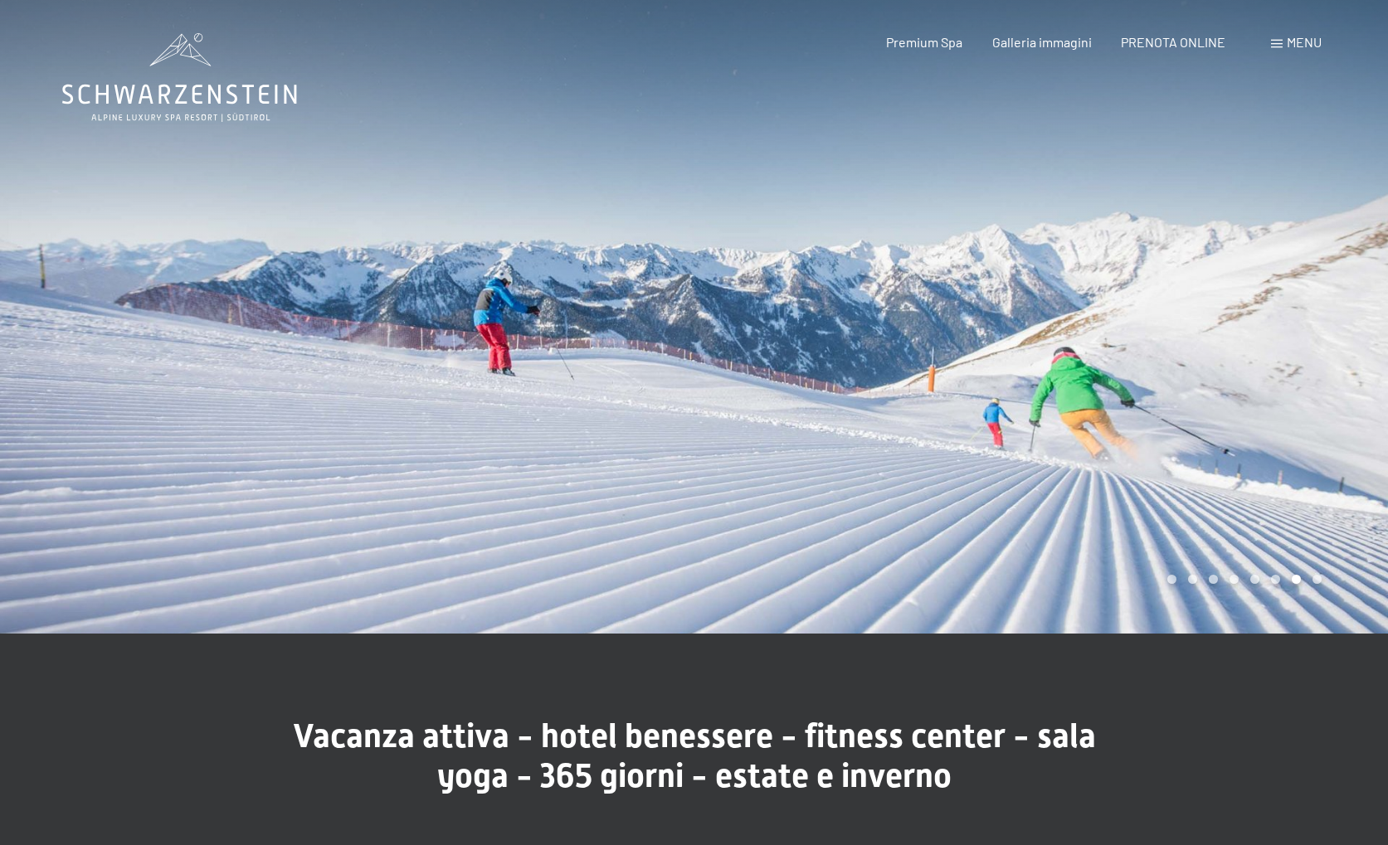
click at [1187, 382] on div at bounding box center [1041, 317] width 694 height 634
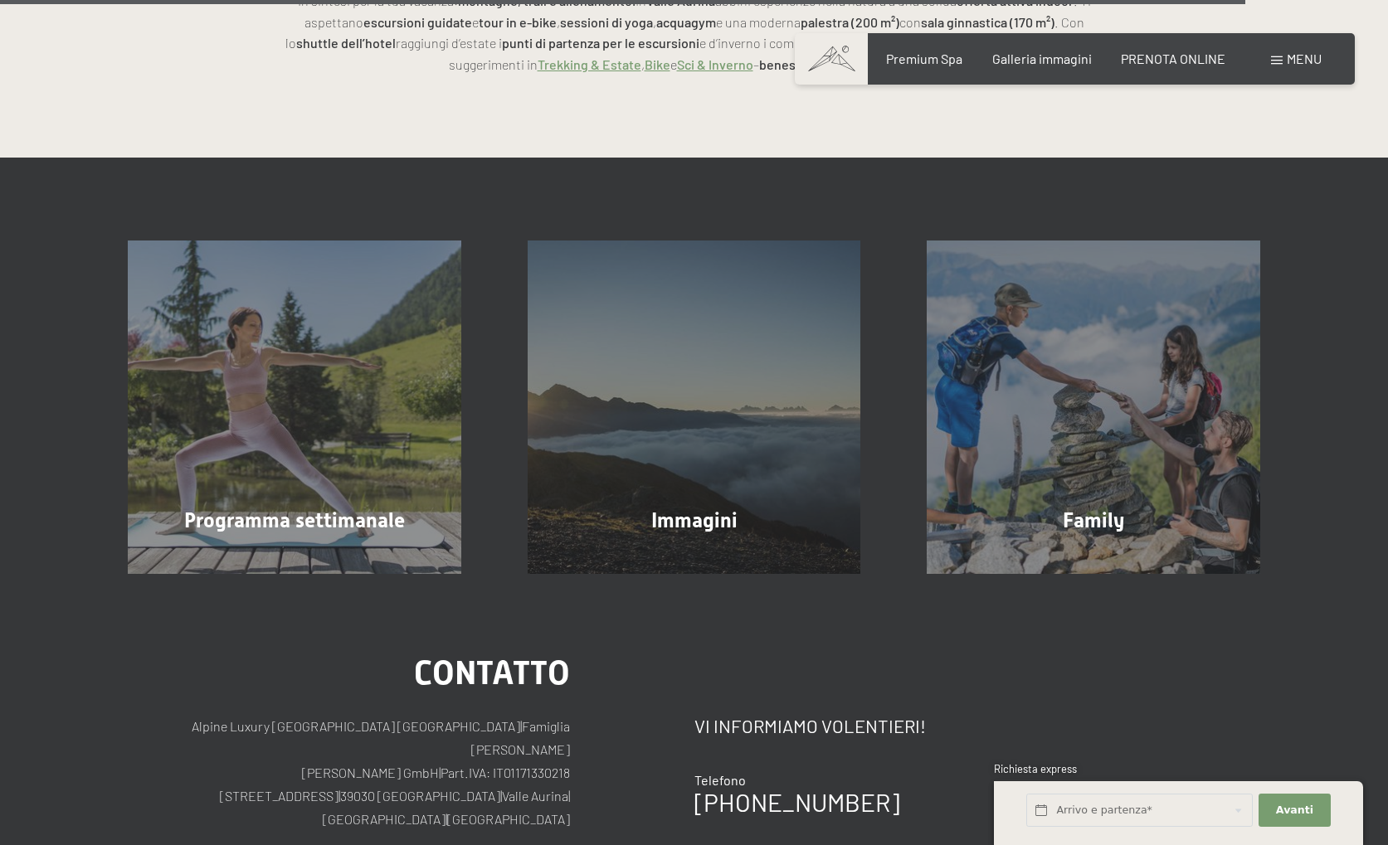
scroll to position [4840, 0]
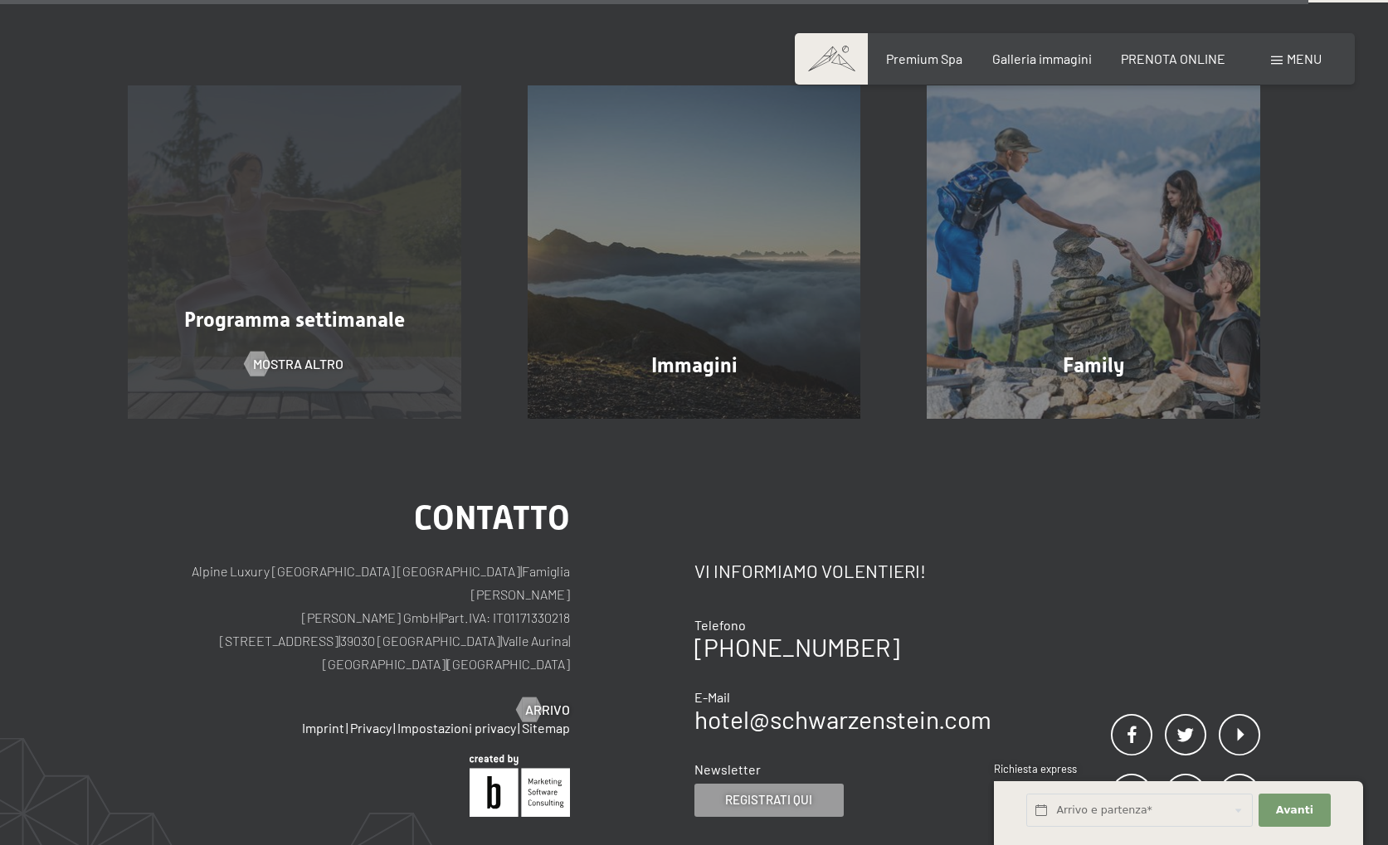
click at [279, 231] on div "Programma settimanale mostra altro" at bounding box center [295, 251] width 400 height 333
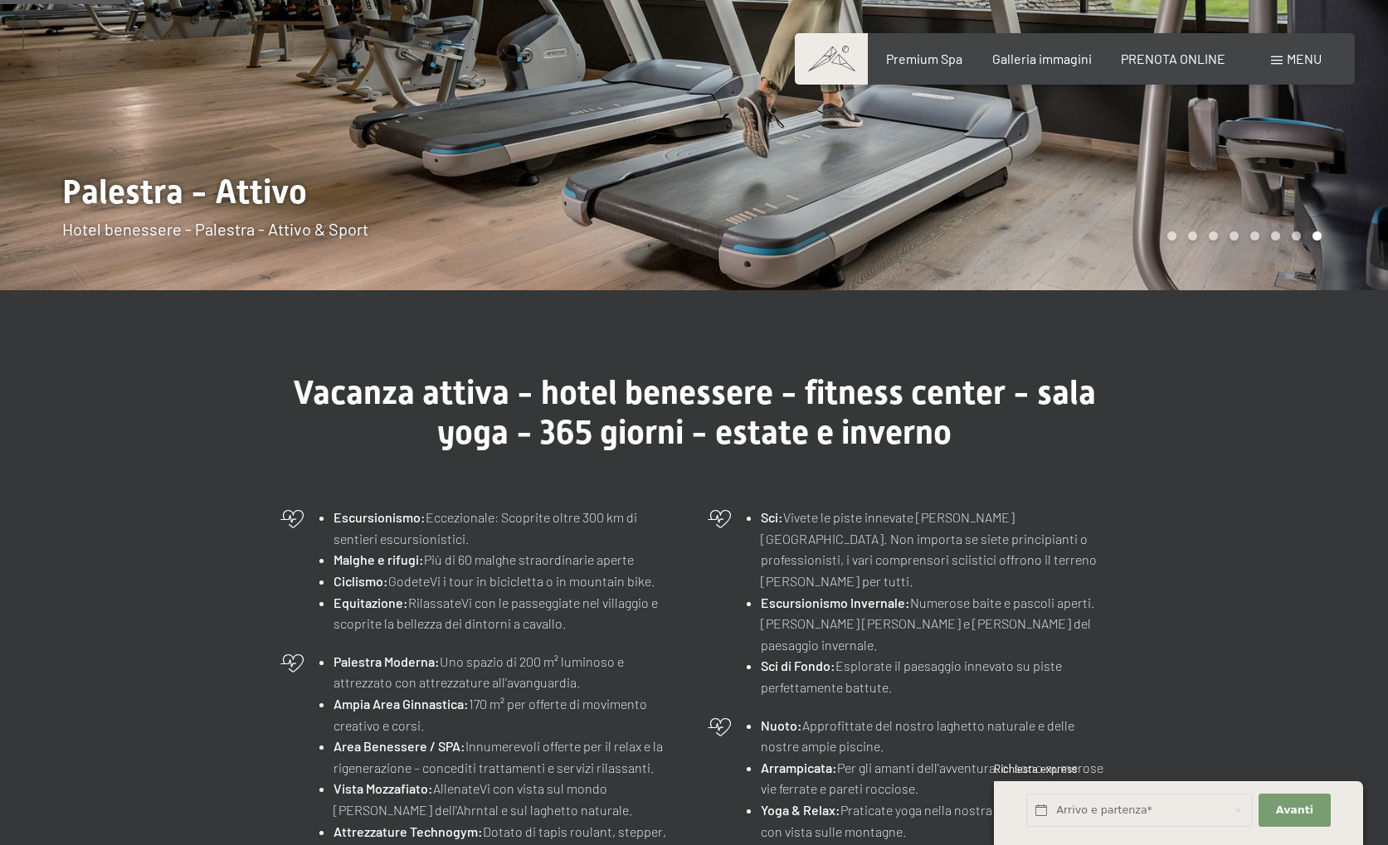
scroll to position [0, 0]
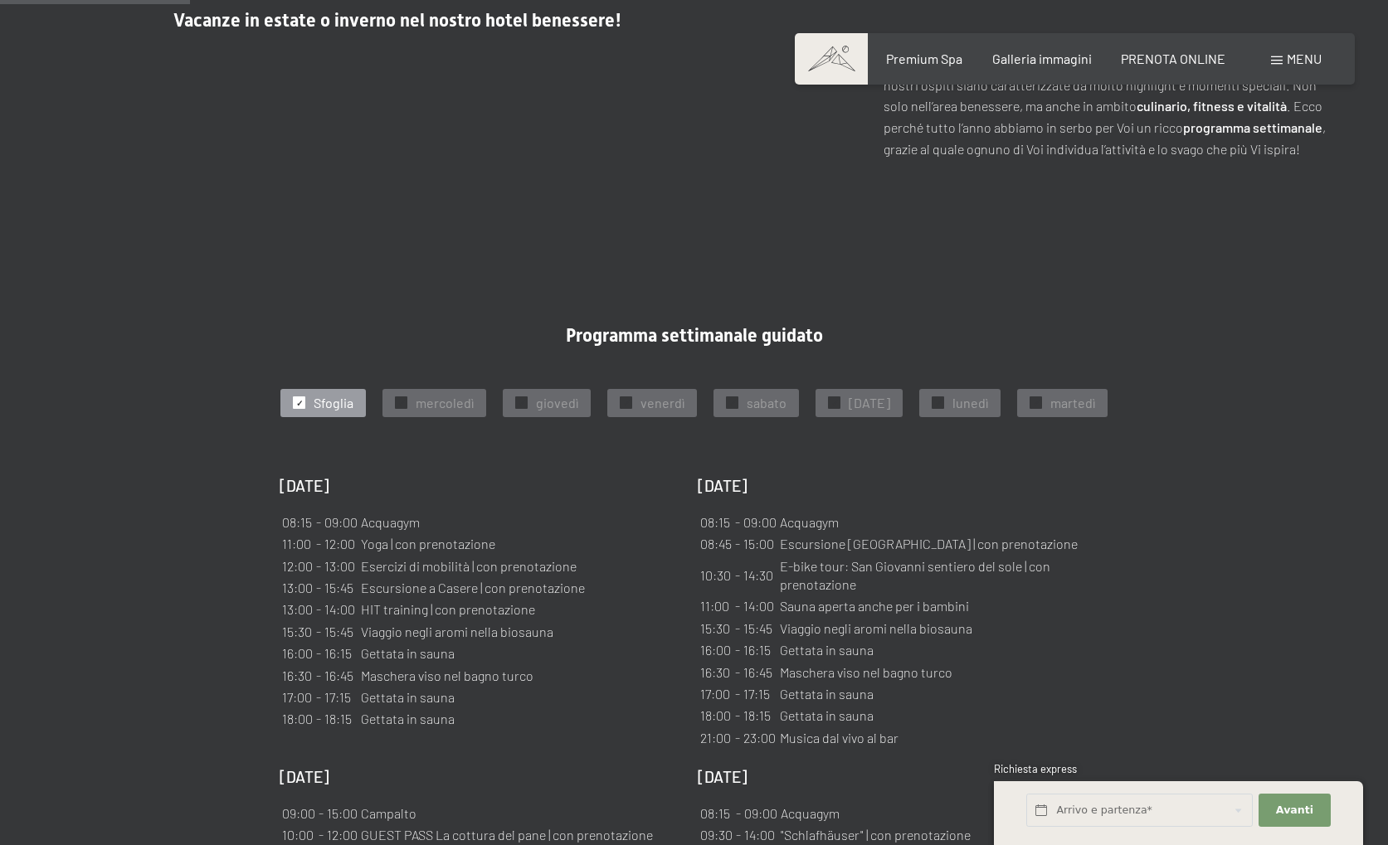
scroll to position [829, 0]
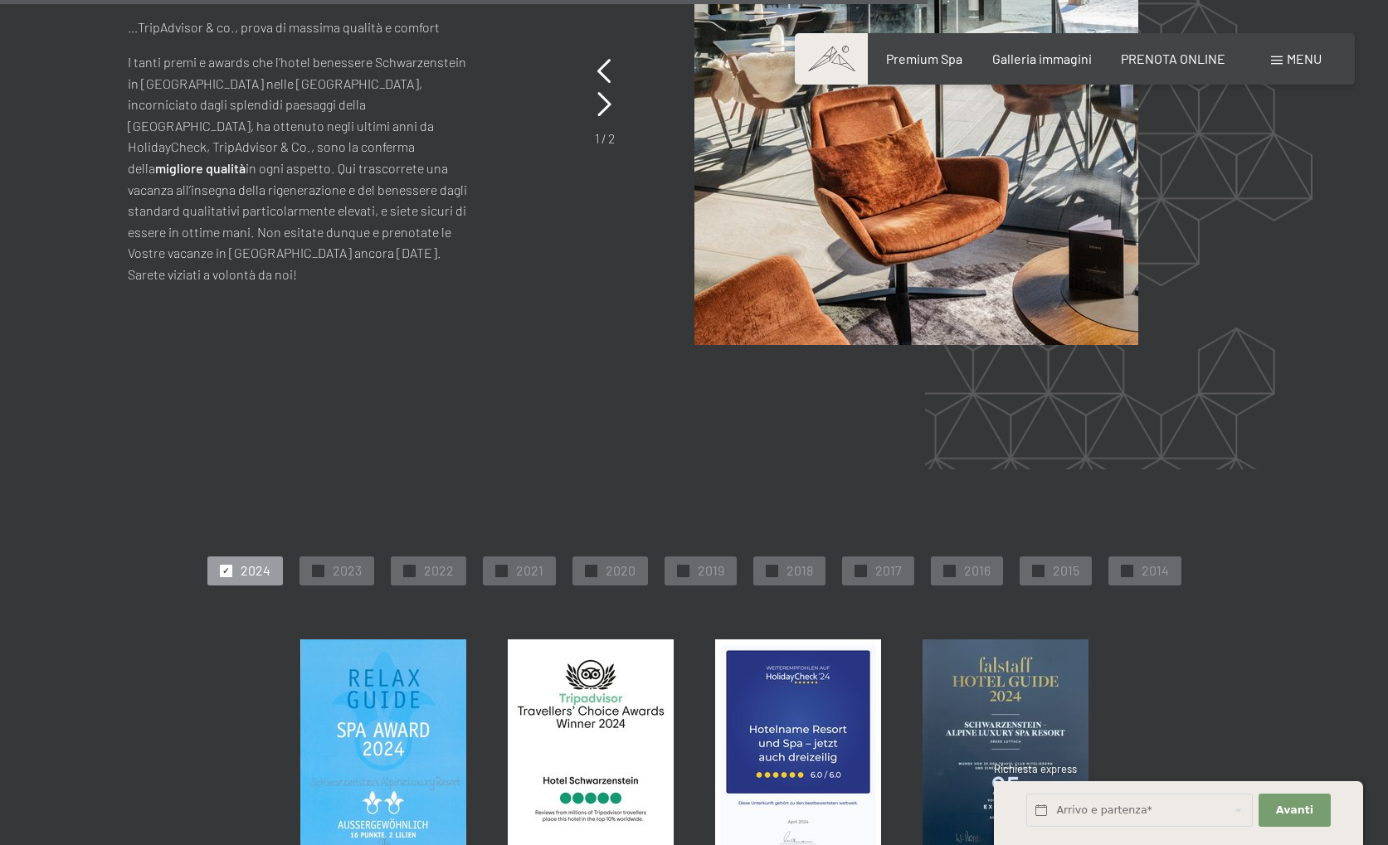
scroll to position [3750, 0]
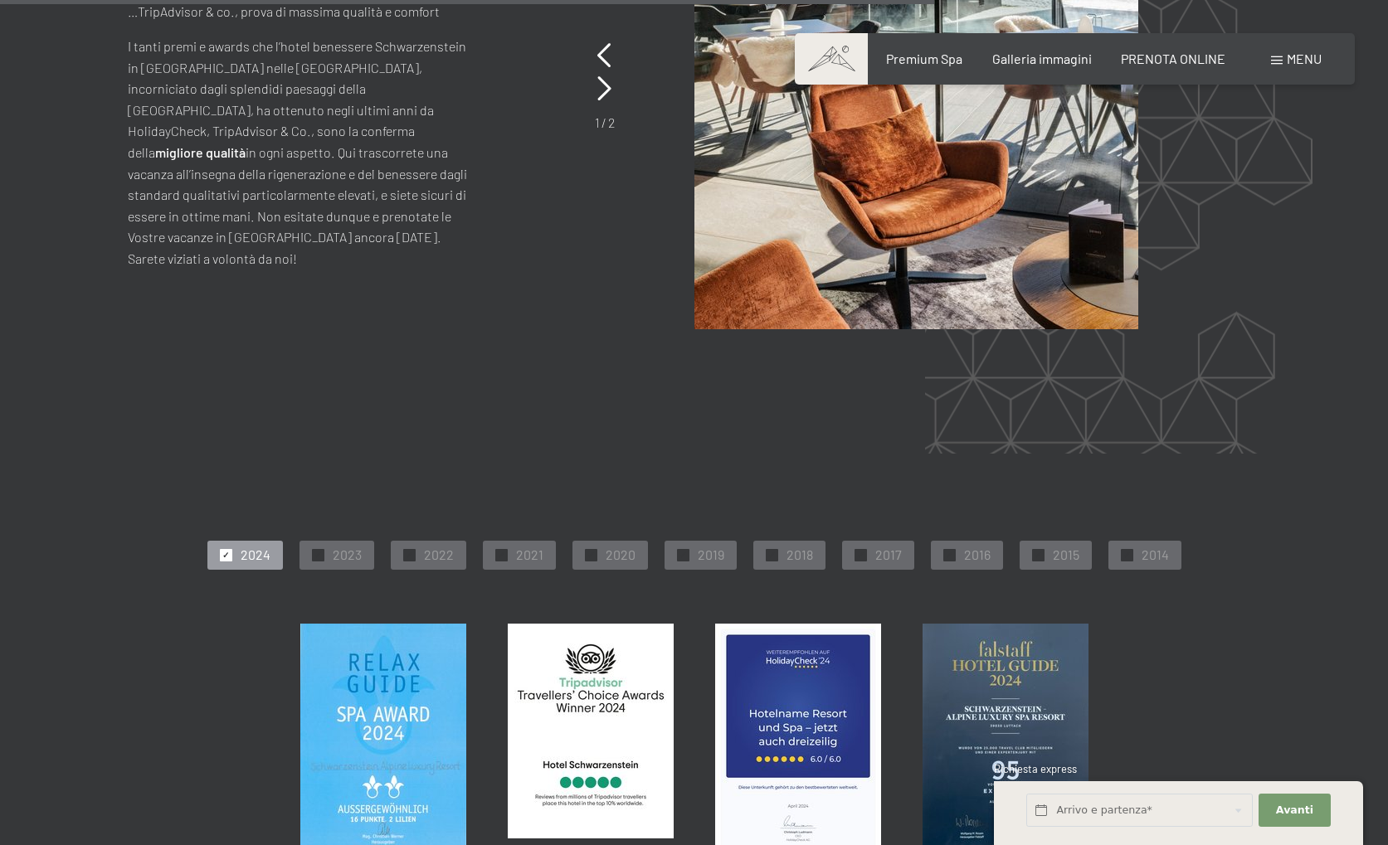
click at [1299, 54] on span "Menu" at bounding box center [1303, 59] width 35 height 16
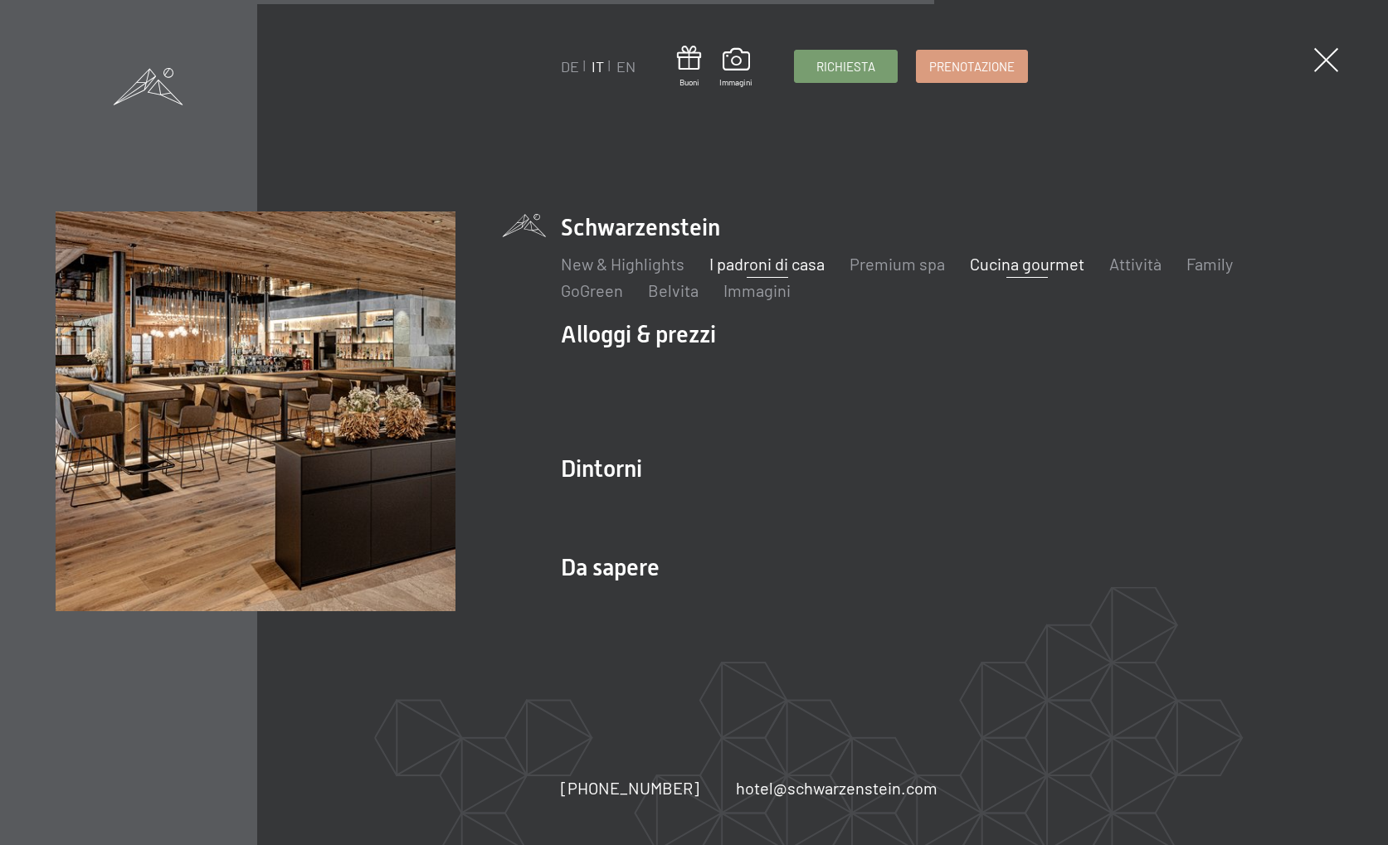
scroll to position [3779, 0]
click at [979, 270] on link "Cucina gourmet" at bounding box center [1027, 264] width 114 height 20
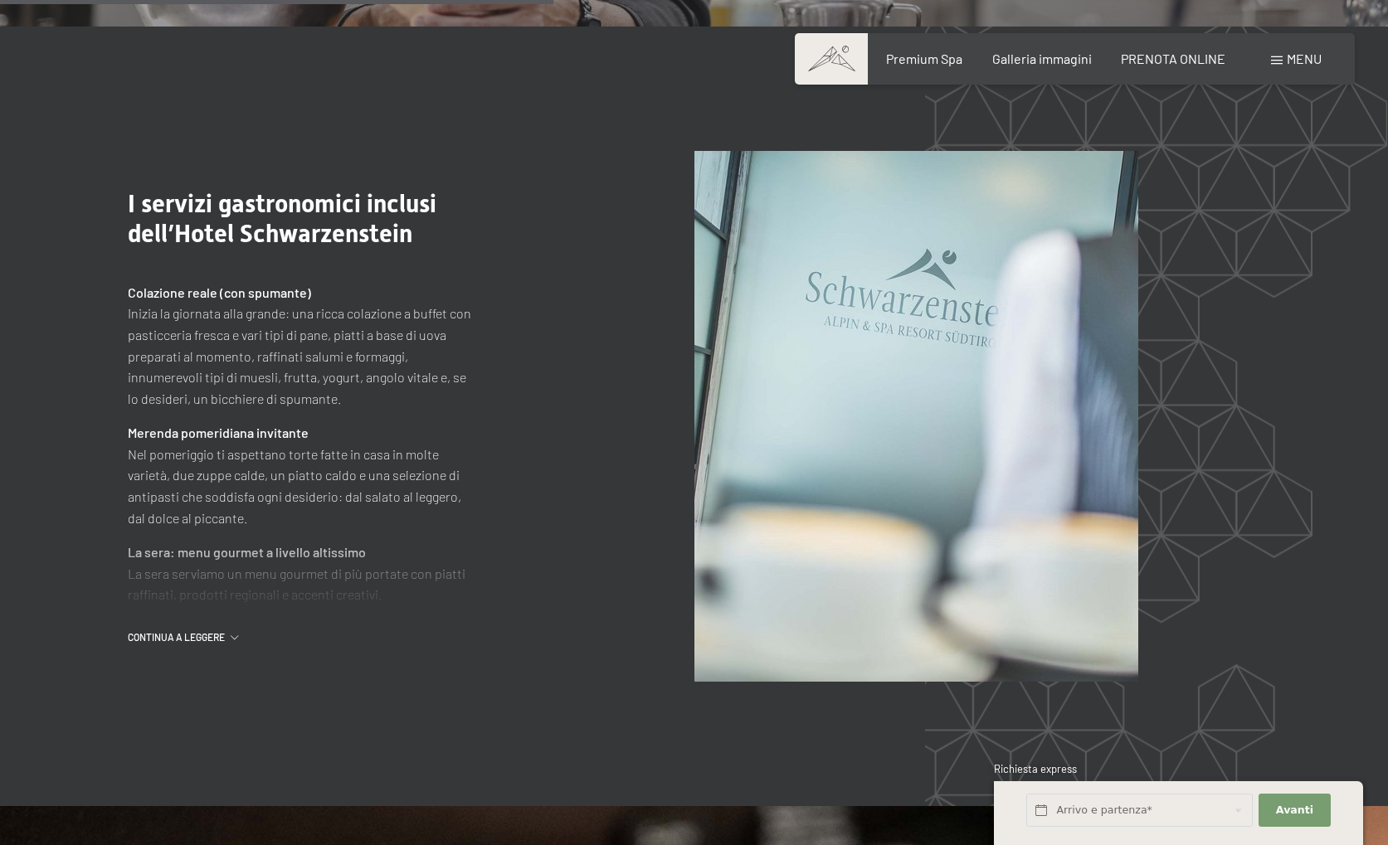
scroll to position [2050, 0]
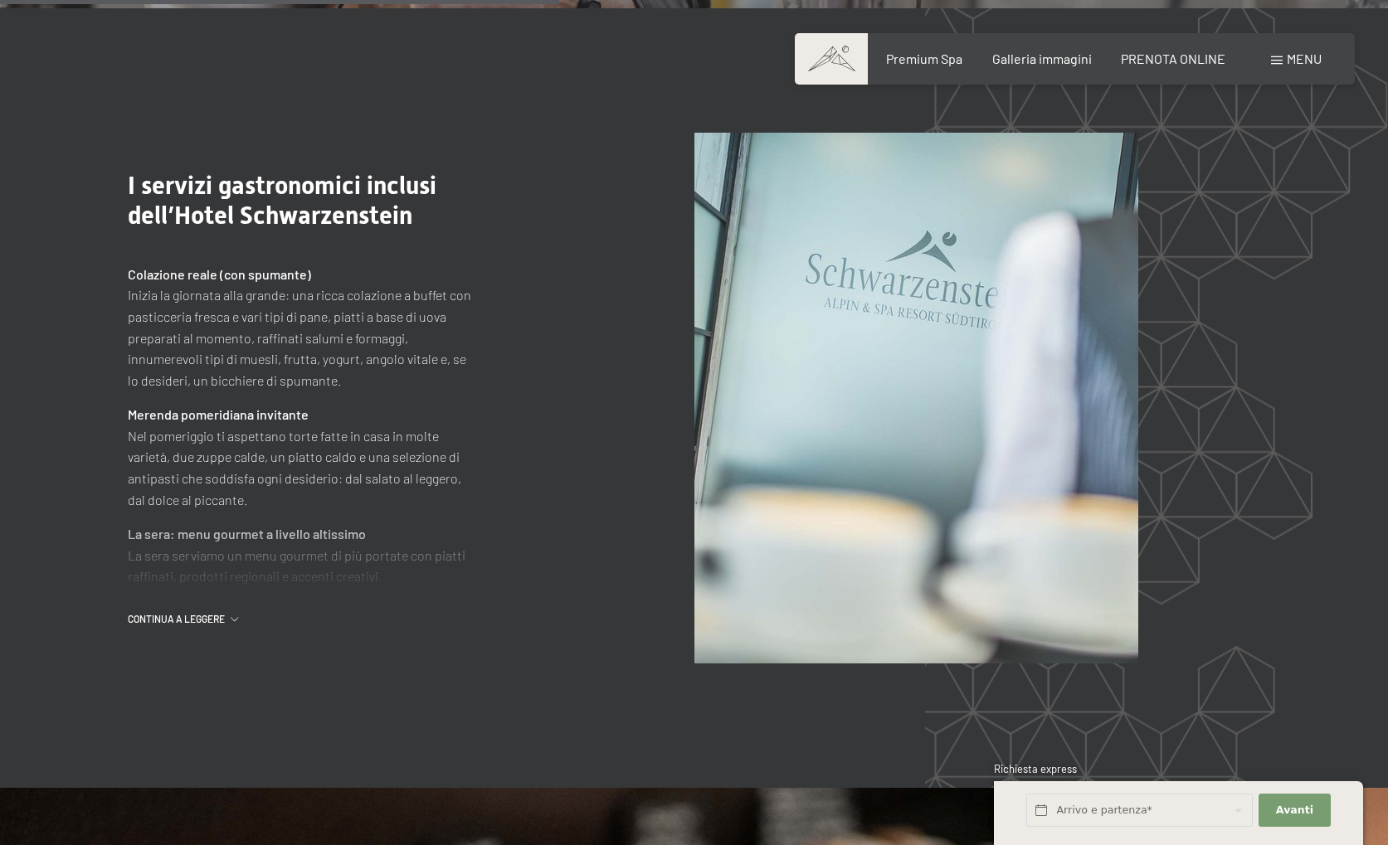
click at [236, 611] on div ".st0{fill:none;stroke:#FFFFFF;stroke-width:2;stroke-linecap:round;stroke-miterl…" at bounding box center [323, 398] width 390 height 455
click at [220, 621] on span "continua a leggere" at bounding box center [179, 619] width 103 height 14
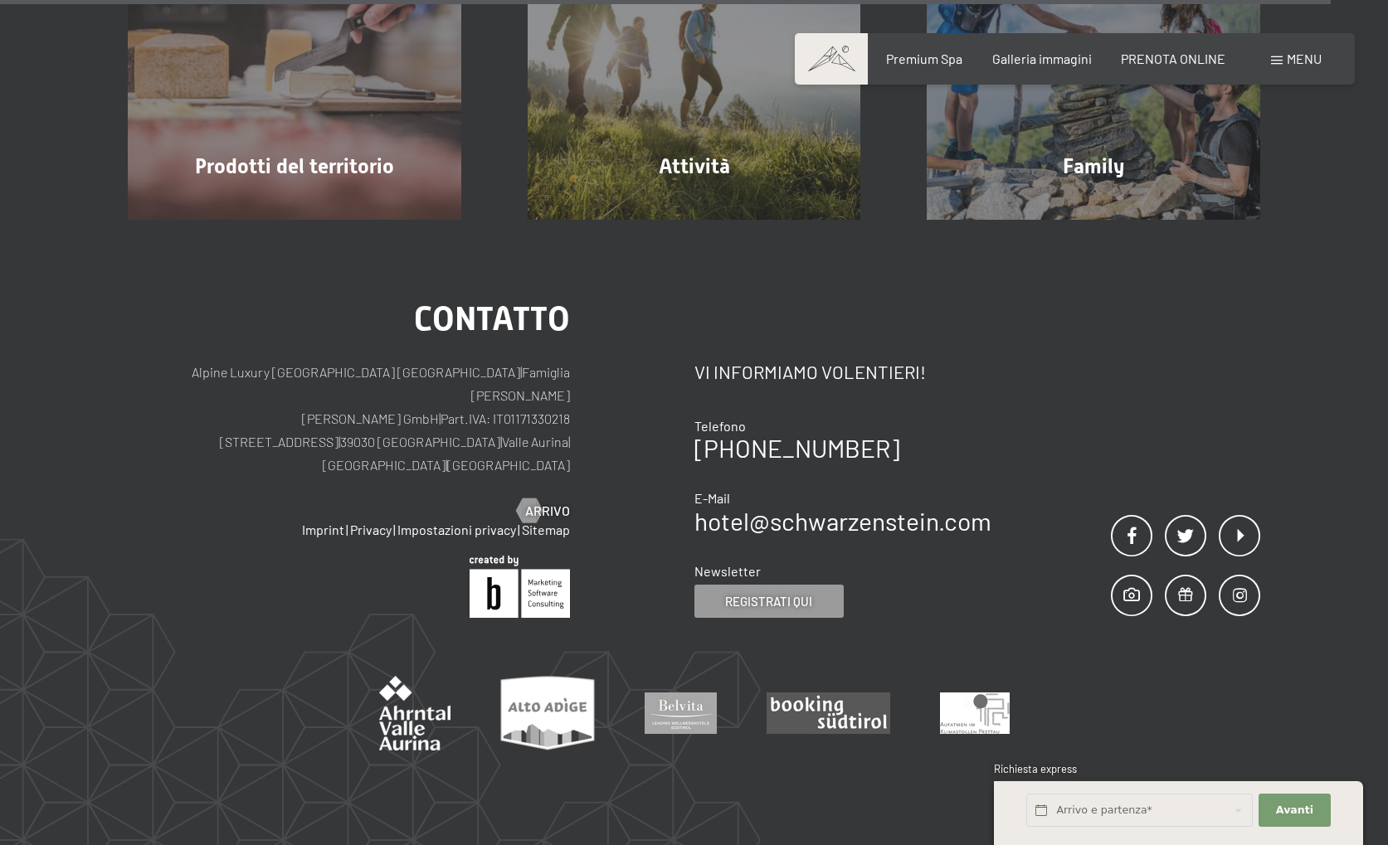
scroll to position [5237, 0]
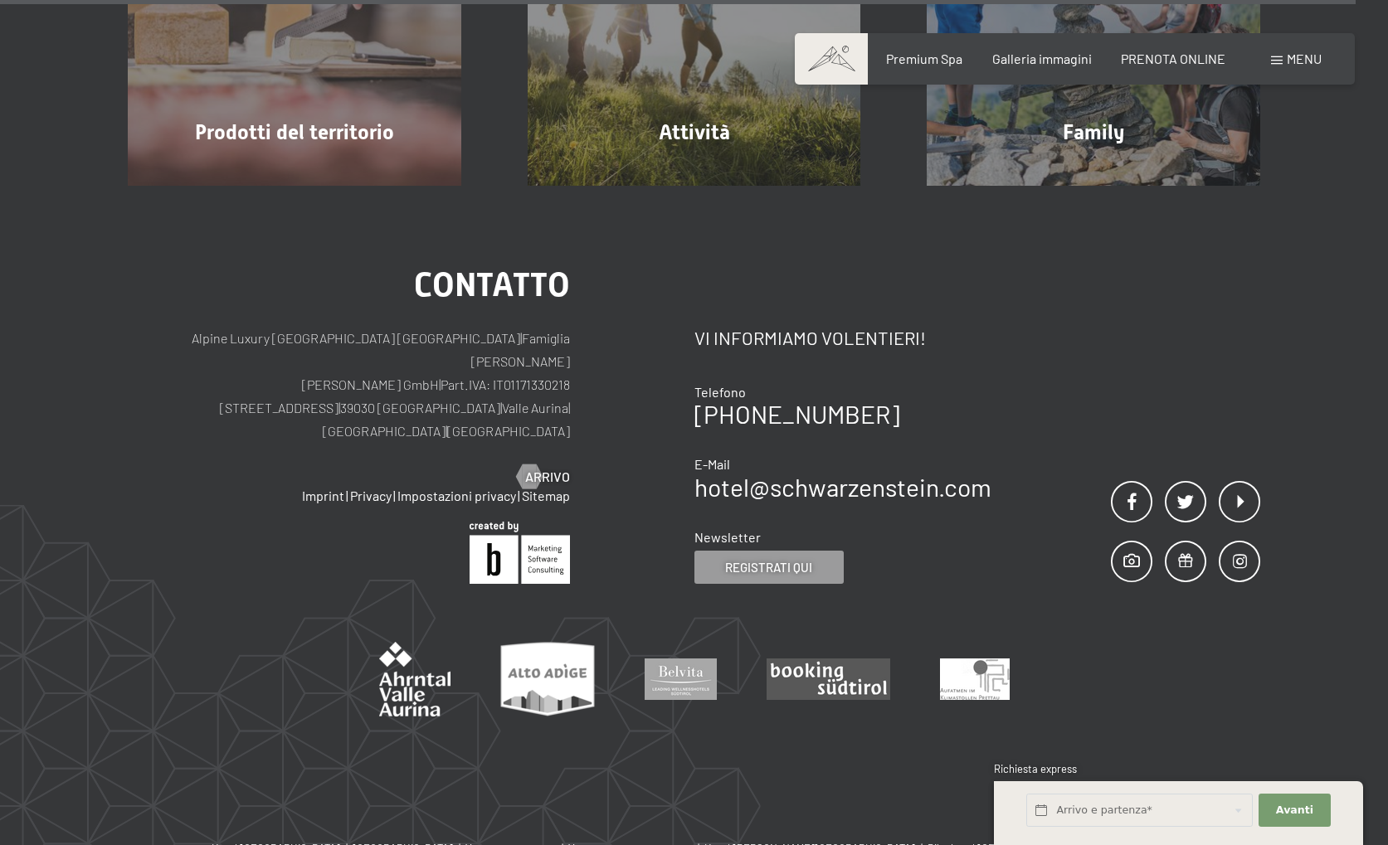
click at [1310, 62] on span "Menu" at bounding box center [1303, 59] width 35 height 16
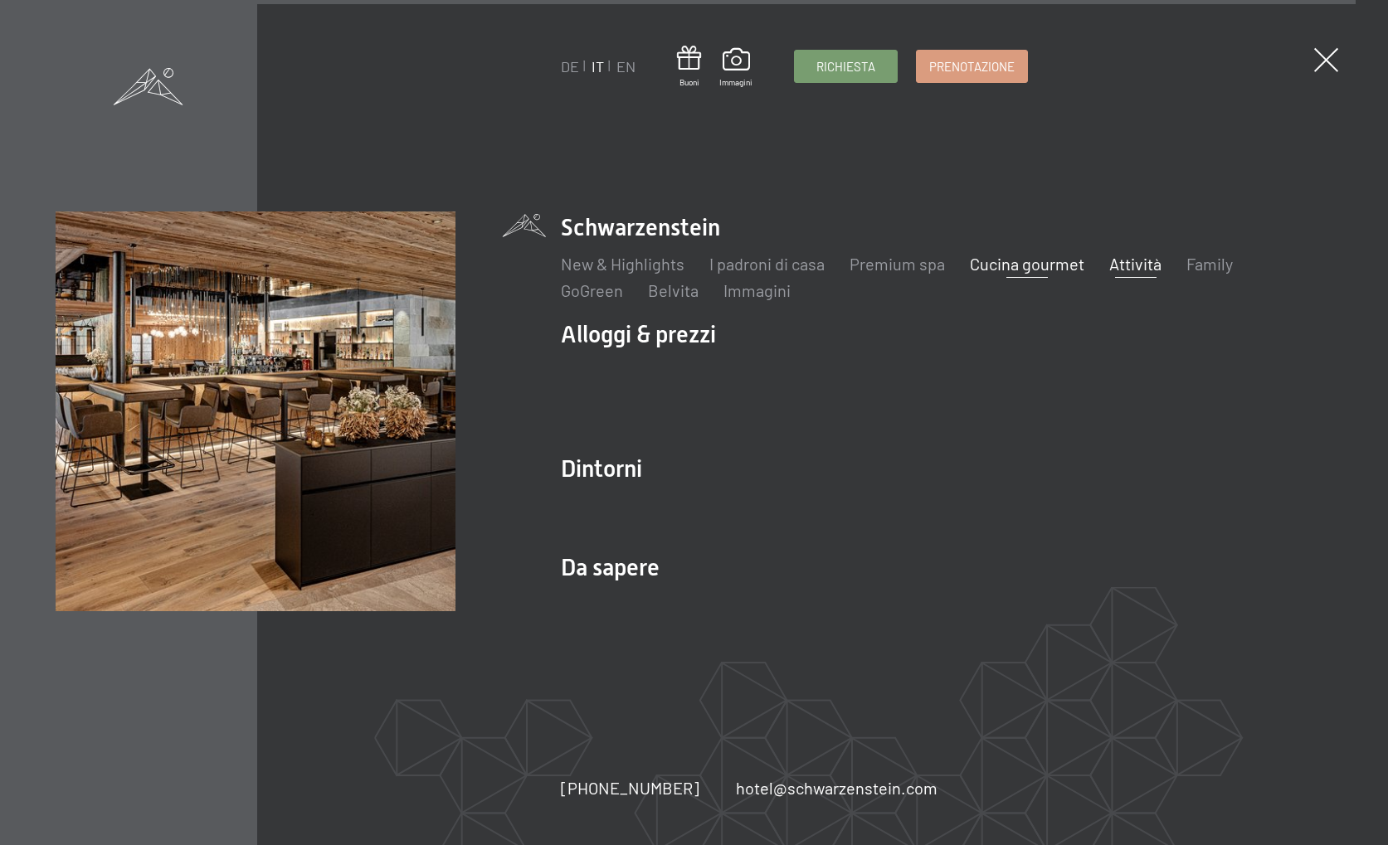
click at [1151, 270] on link "Attività" at bounding box center [1135, 264] width 52 height 20
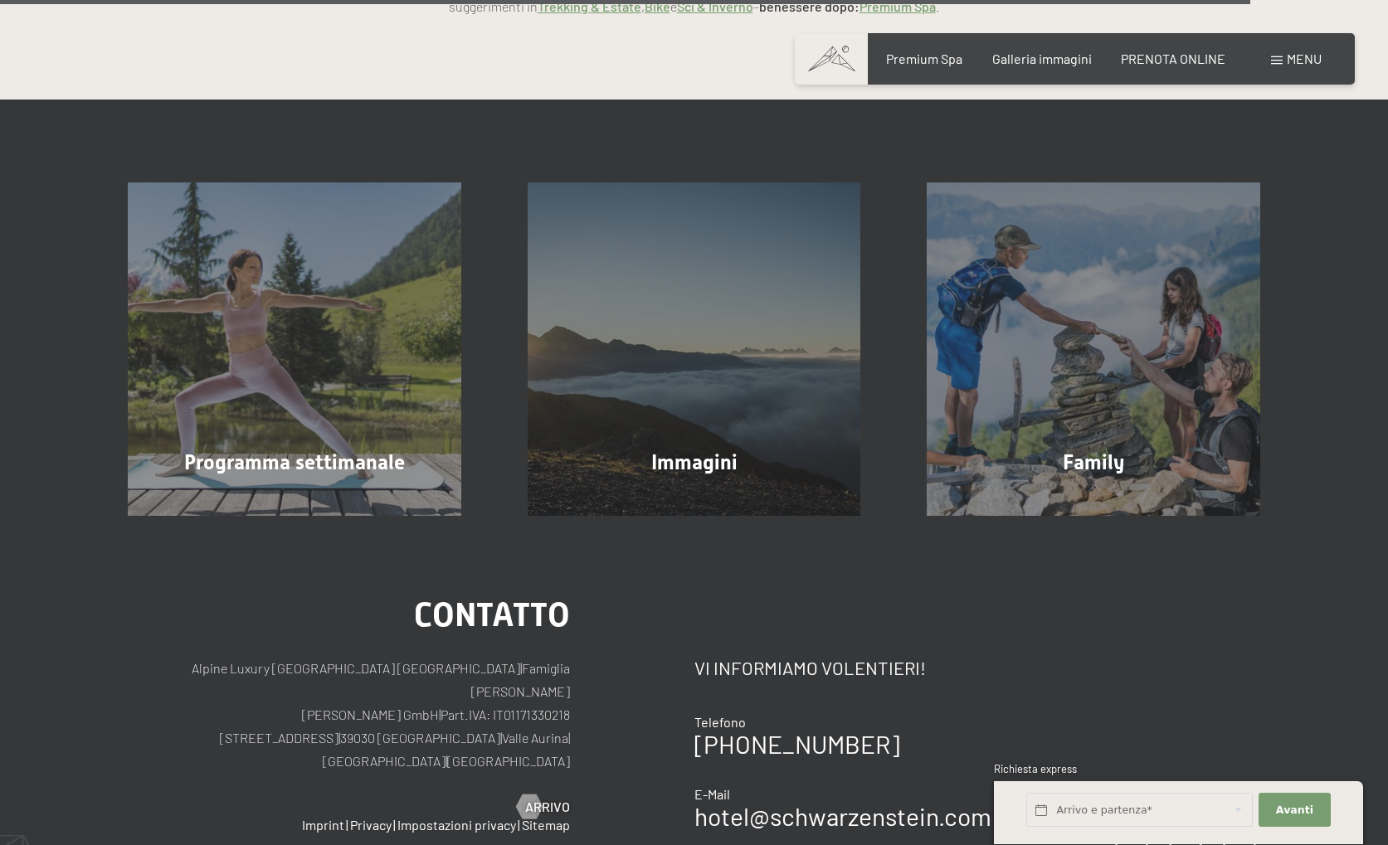
scroll to position [4829, 0]
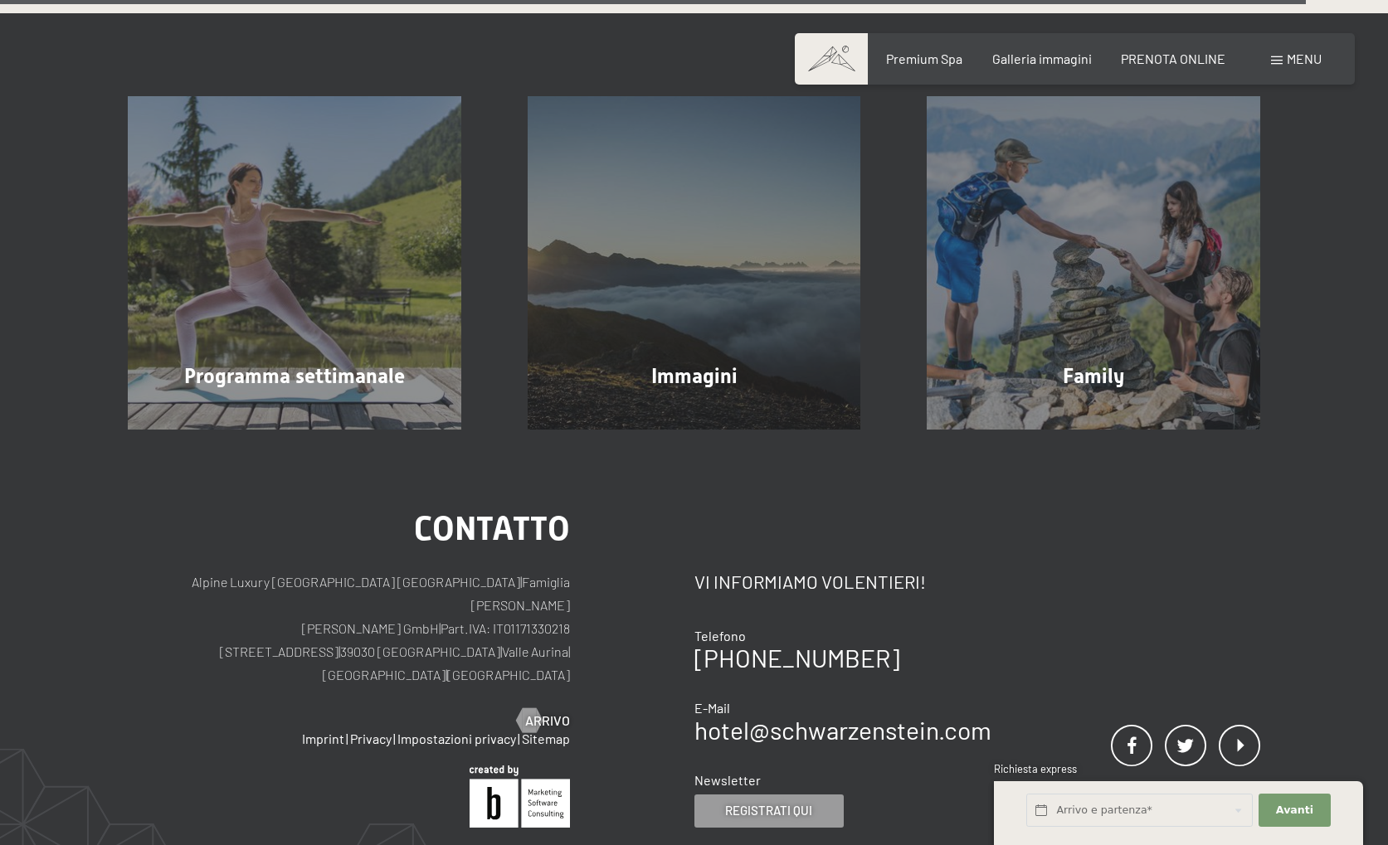
click at [1289, 60] on span "Menu" at bounding box center [1303, 59] width 35 height 16
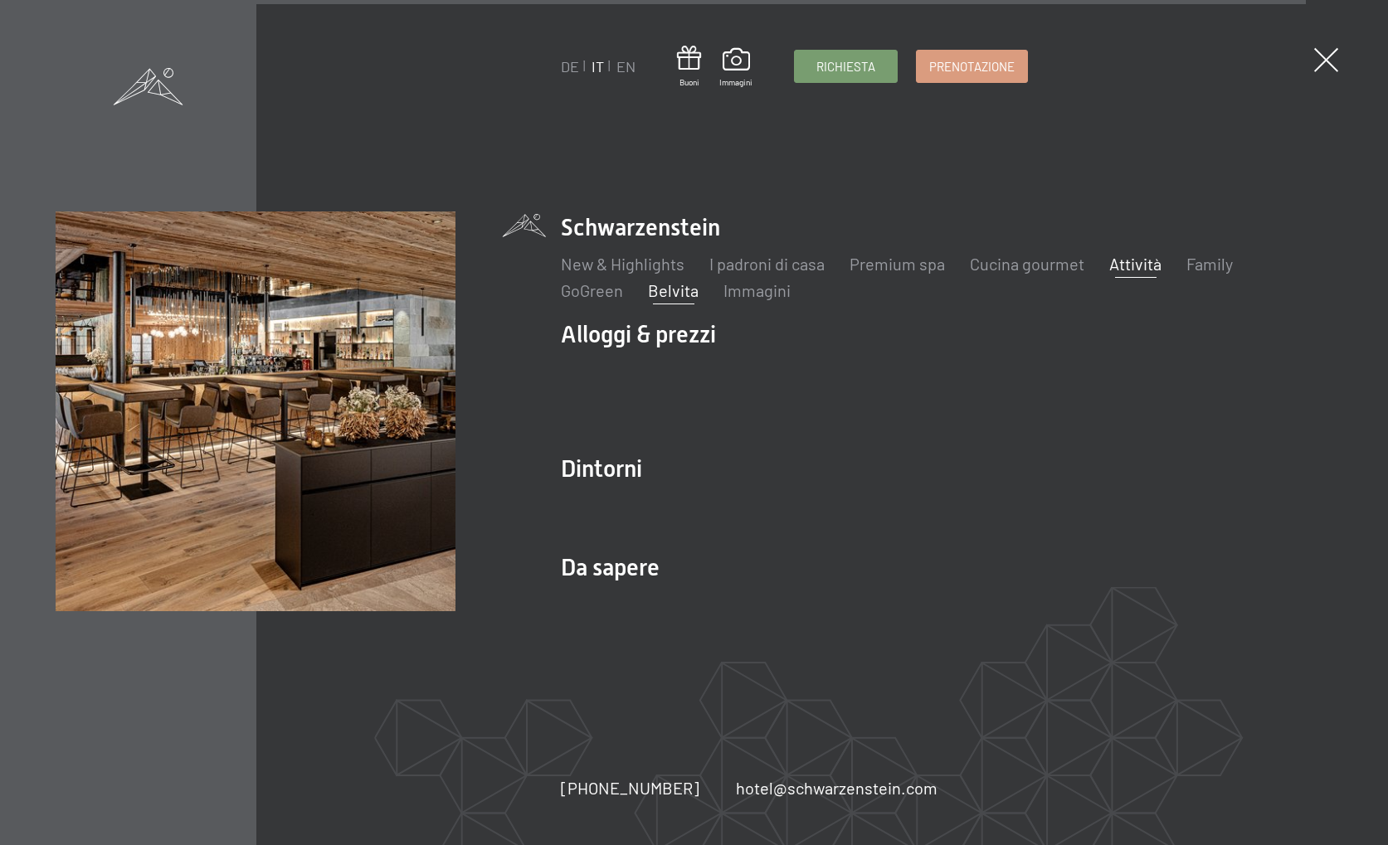
click at [663, 297] on link "Belvita" at bounding box center [673, 290] width 51 height 20
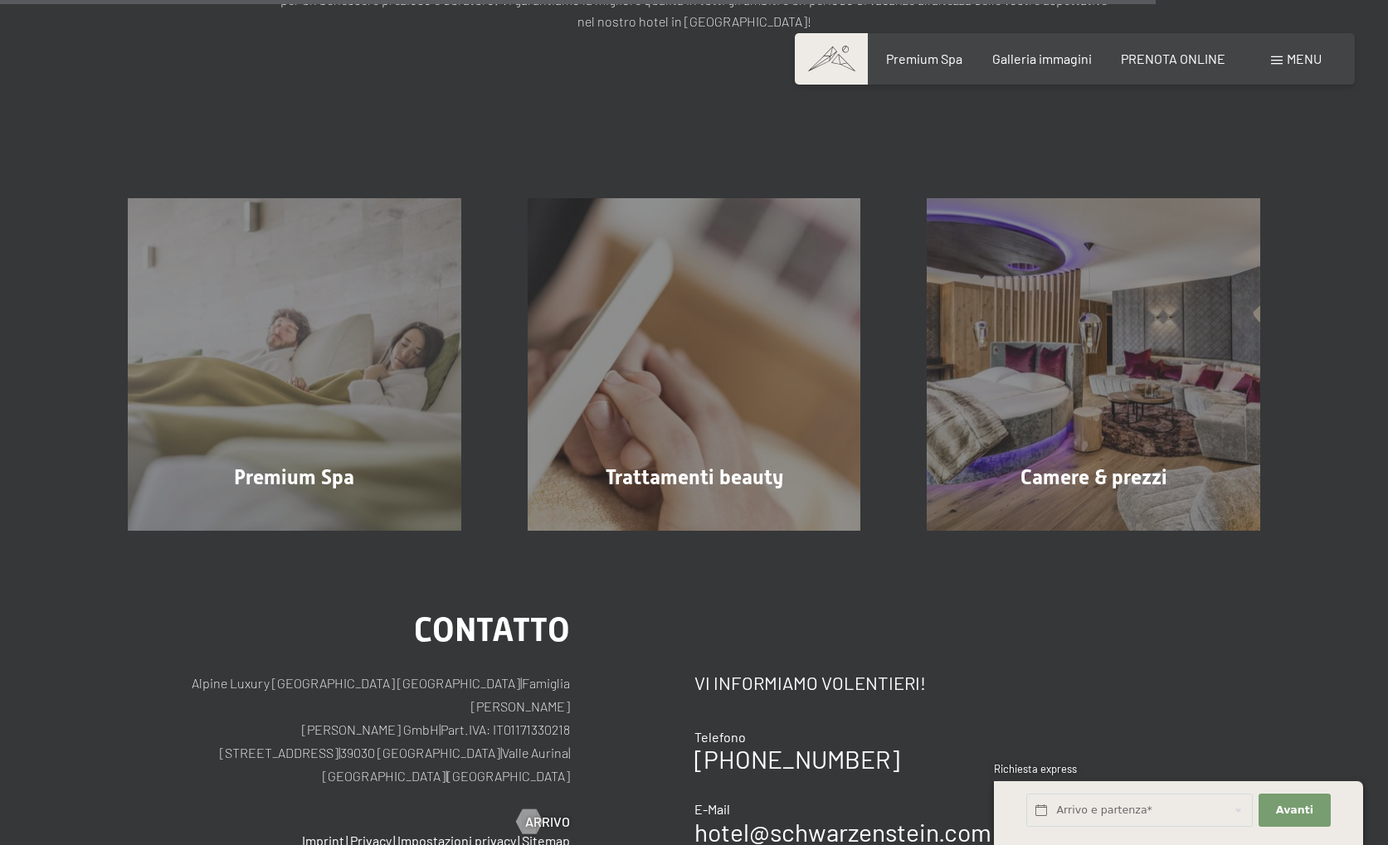
scroll to position [1946, 0]
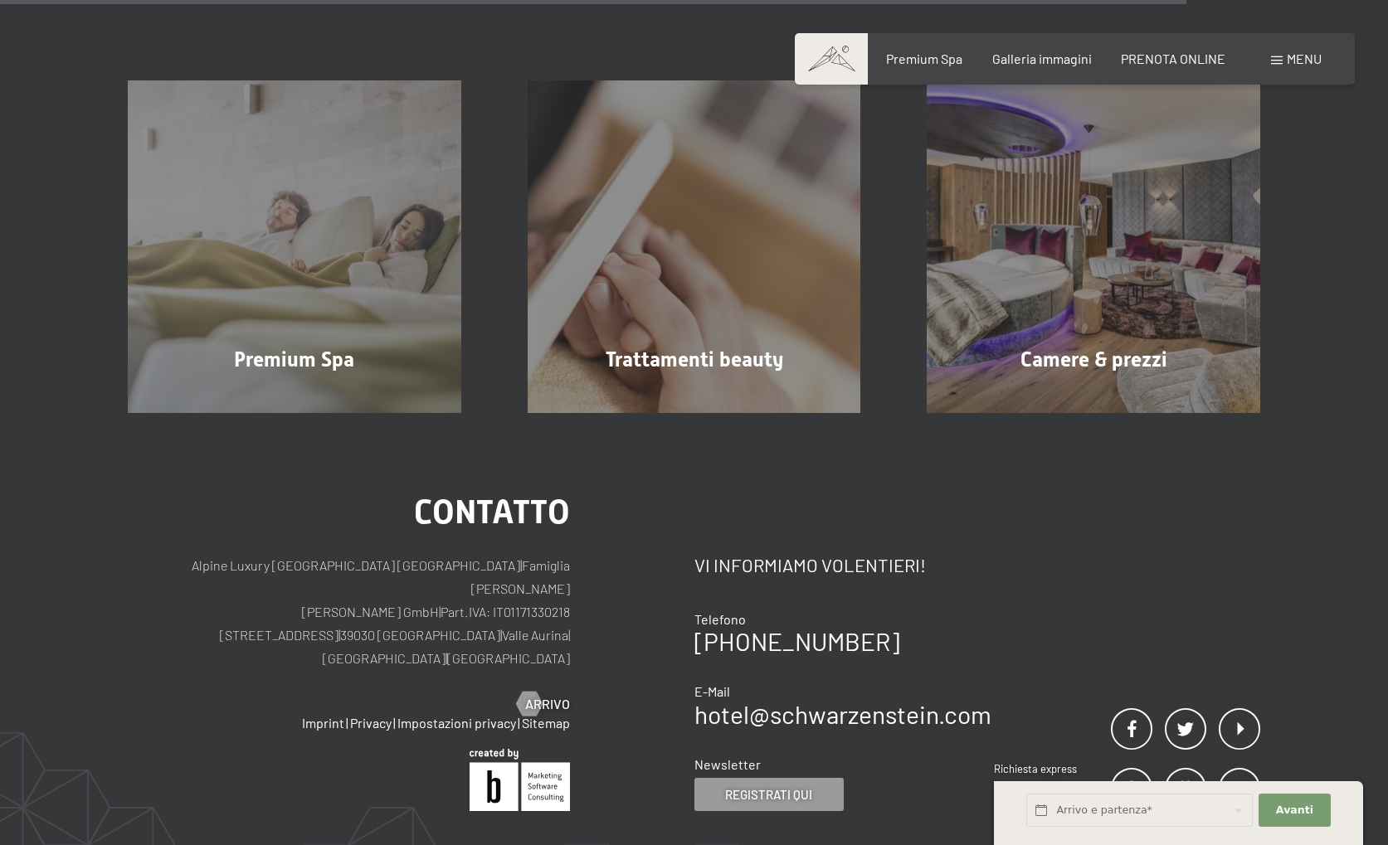
click at [1267, 60] on div "Prenotazione Richiesta Premium Spa Galleria immagini PRENOTA ONLINE Menu DE IT …" at bounding box center [1074, 59] width 493 height 18
click at [1286, 58] on span "Menu" at bounding box center [1303, 59] width 35 height 16
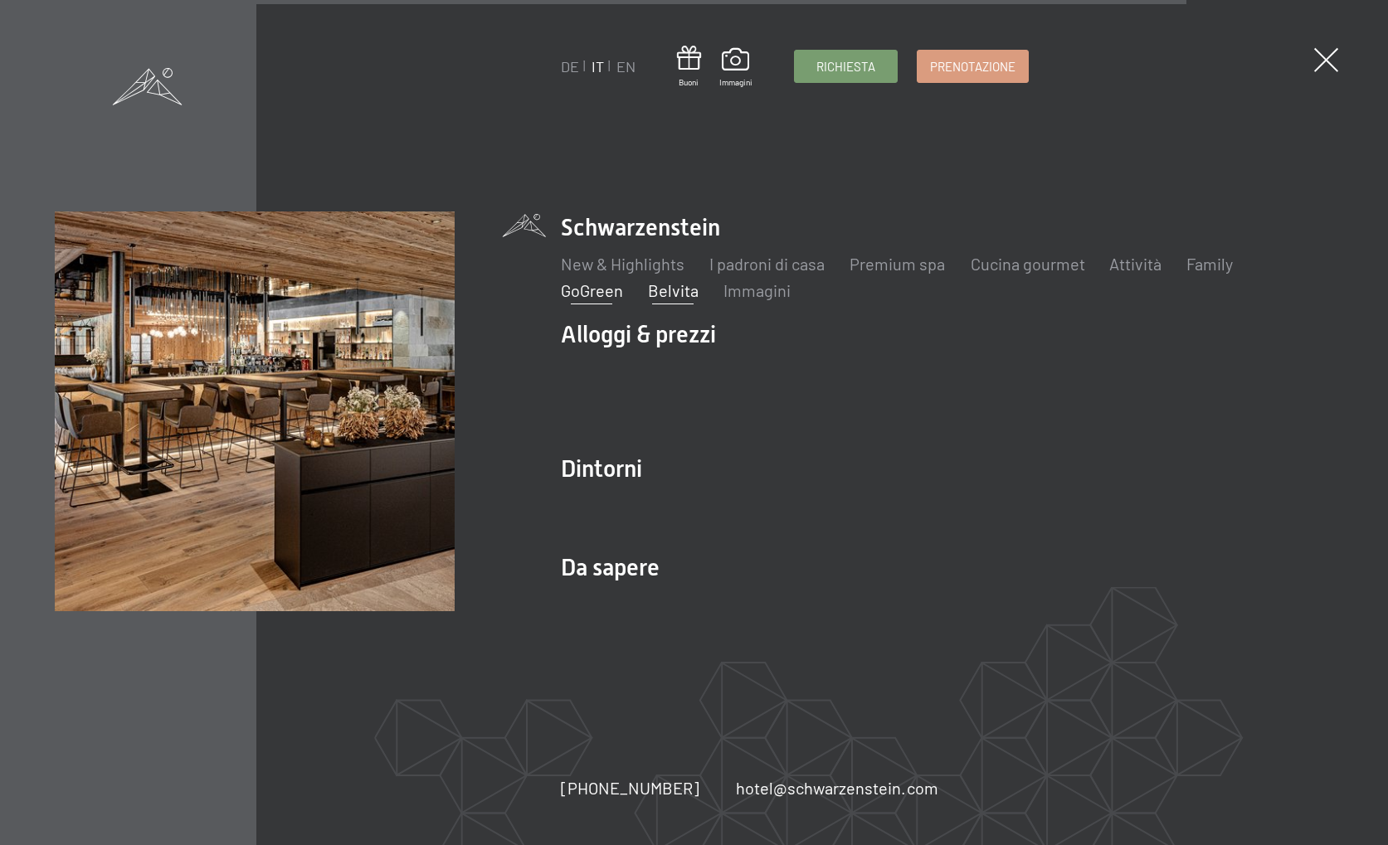
click at [614, 296] on link "GoGreen" at bounding box center [592, 290] width 62 height 20
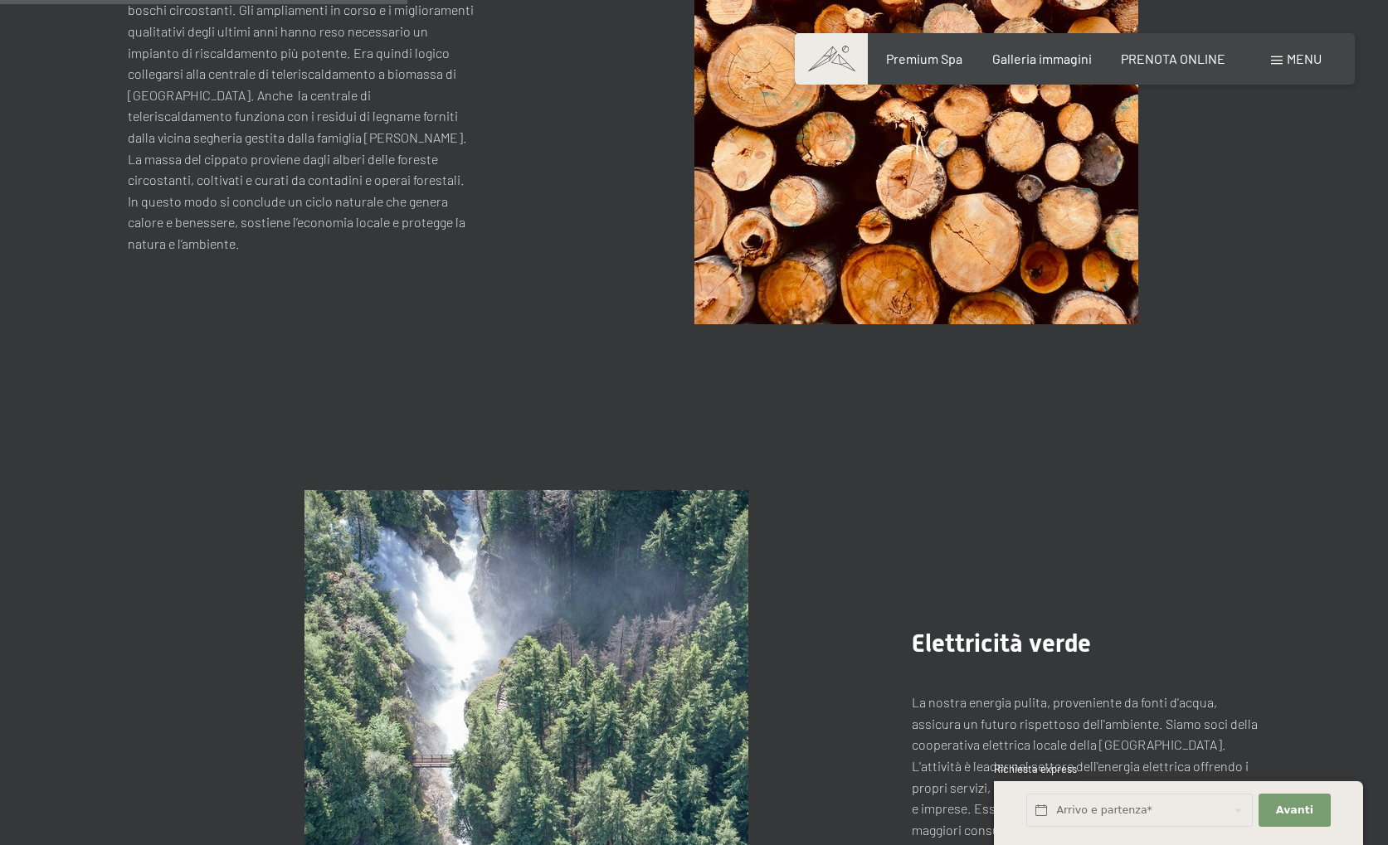
scroll to position [1352, 0]
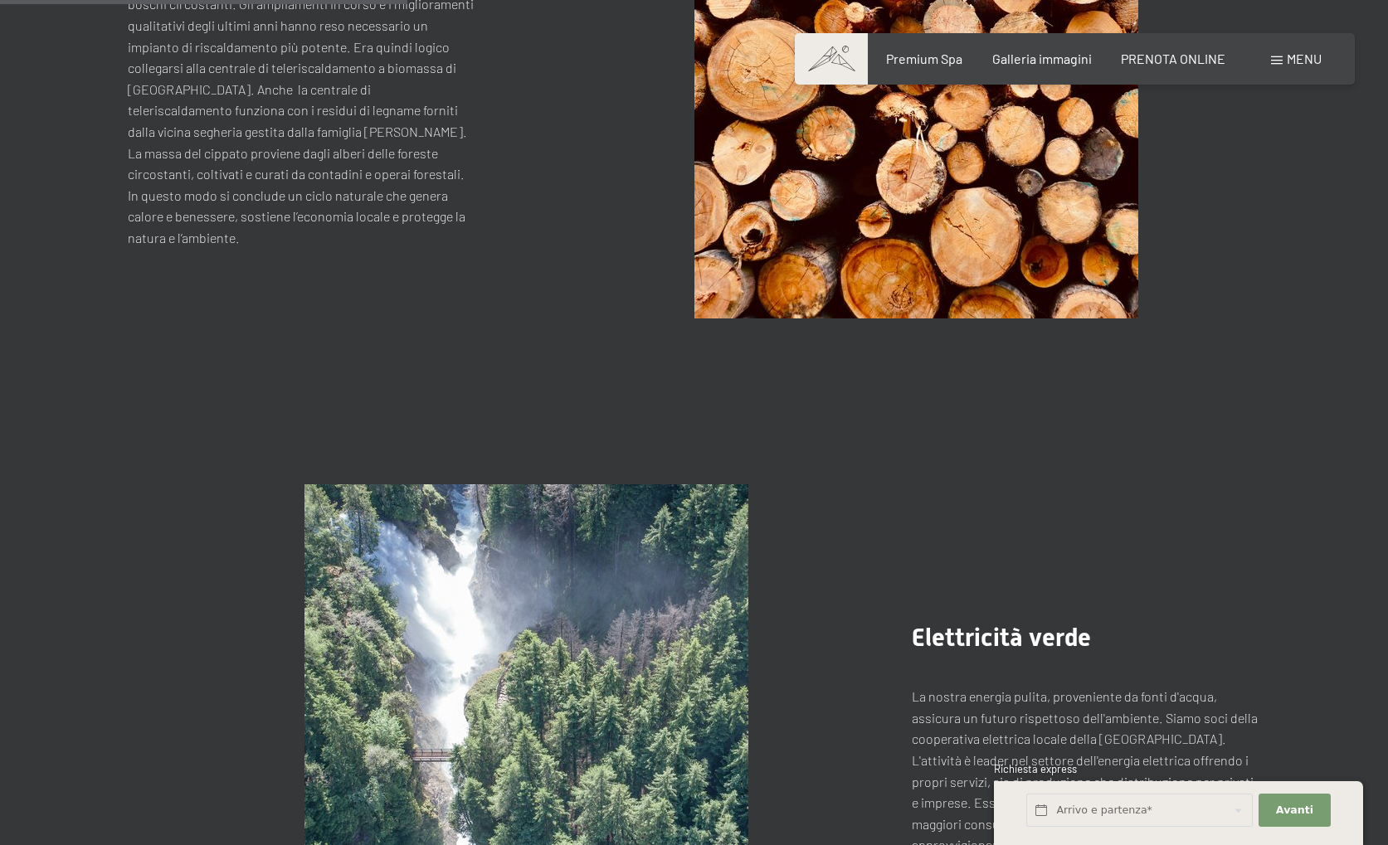
click at [1303, 59] on span "Menu" at bounding box center [1303, 59] width 35 height 16
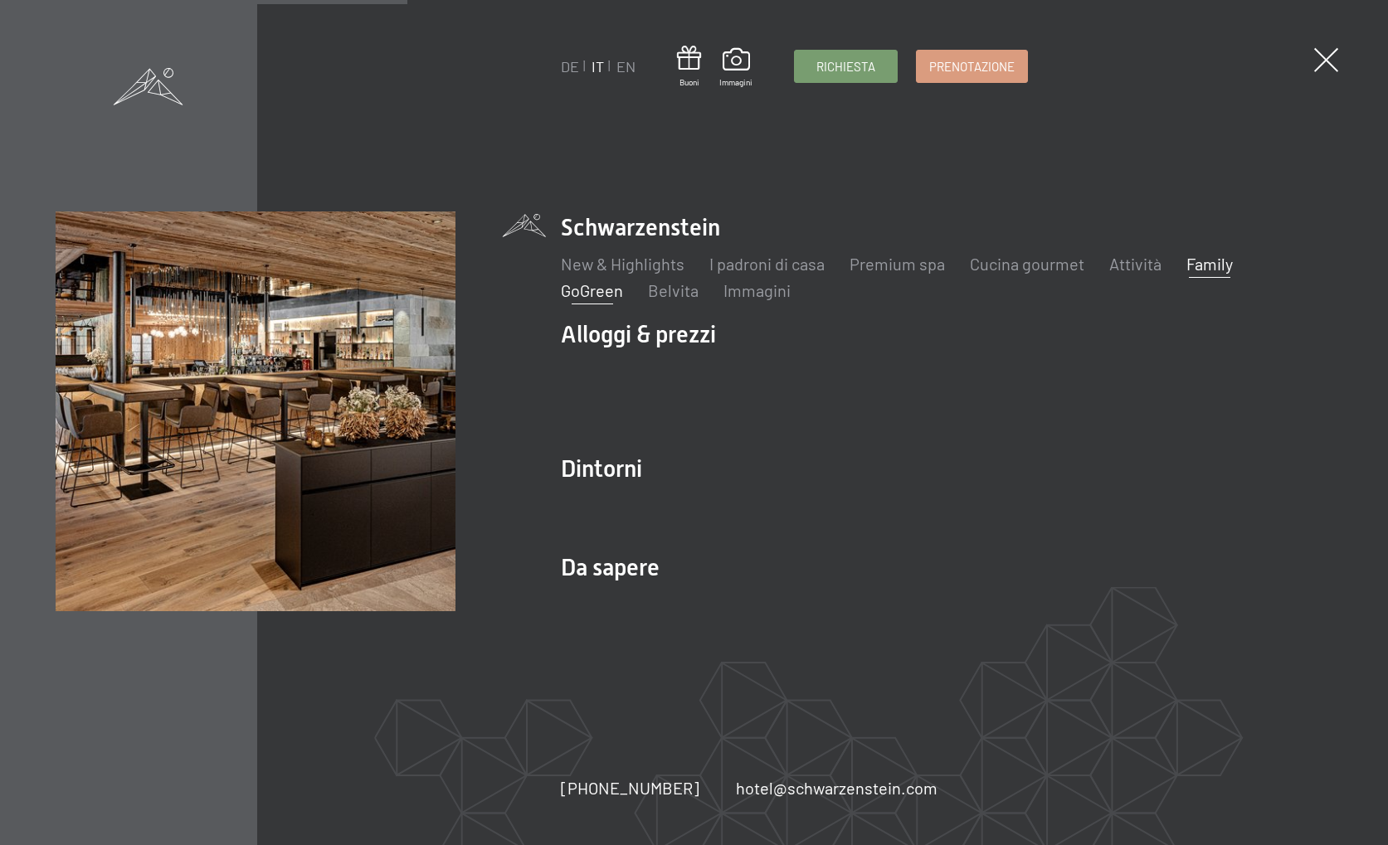
click at [1210, 274] on link "Family" at bounding box center [1209, 264] width 46 height 20
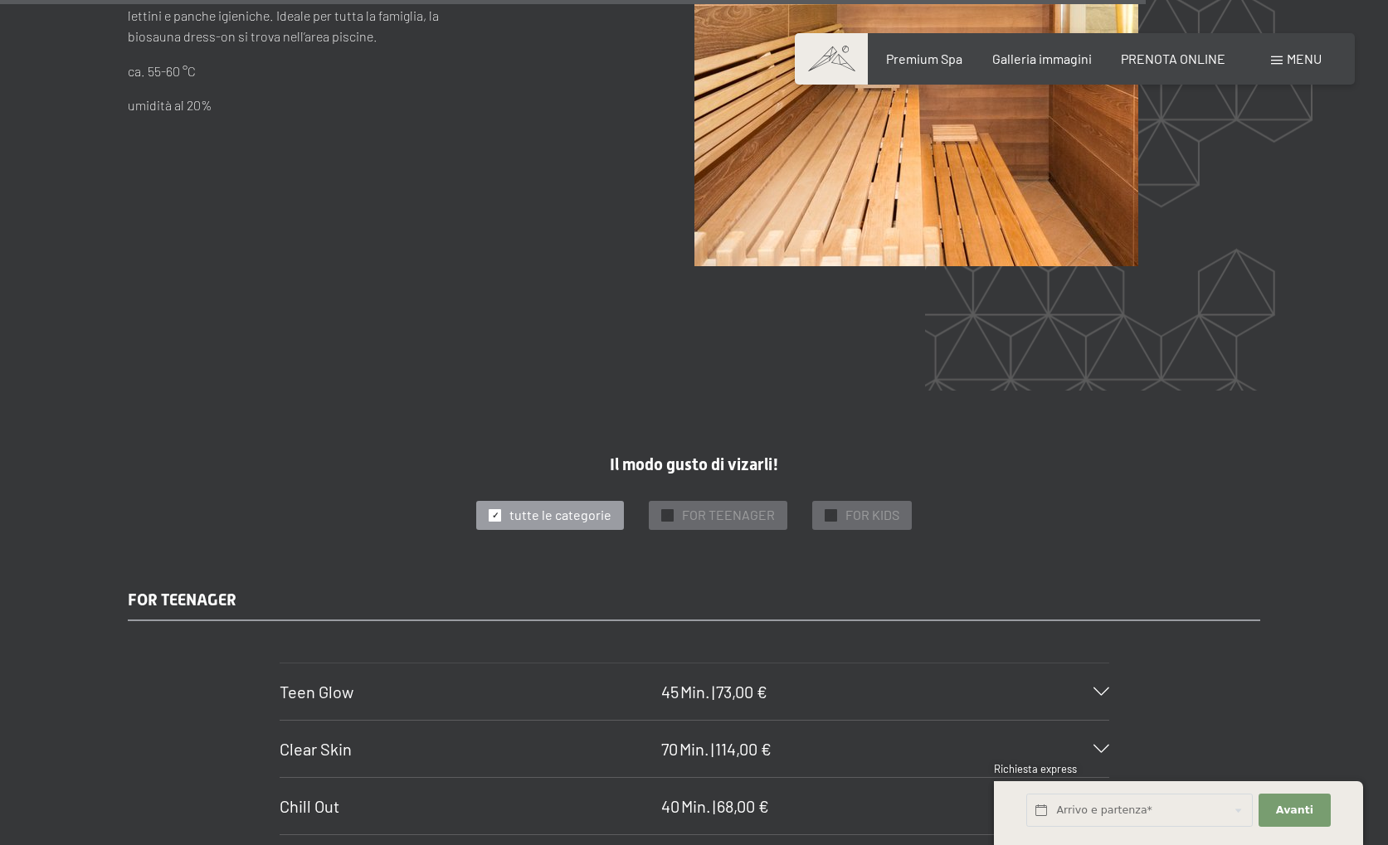
scroll to position [10711, 0]
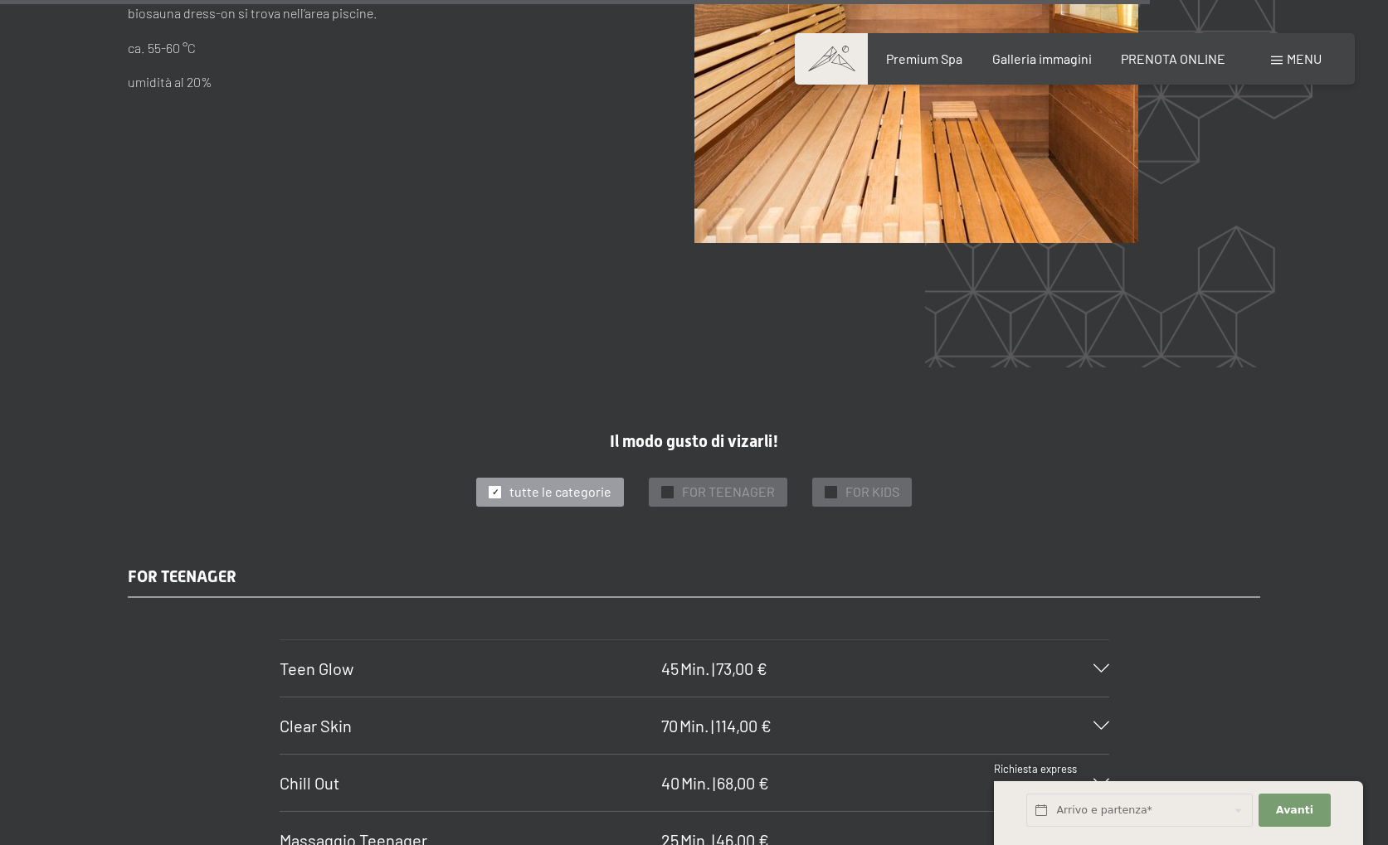
click at [1303, 54] on span "Menu" at bounding box center [1303, 59] width 35 height 16
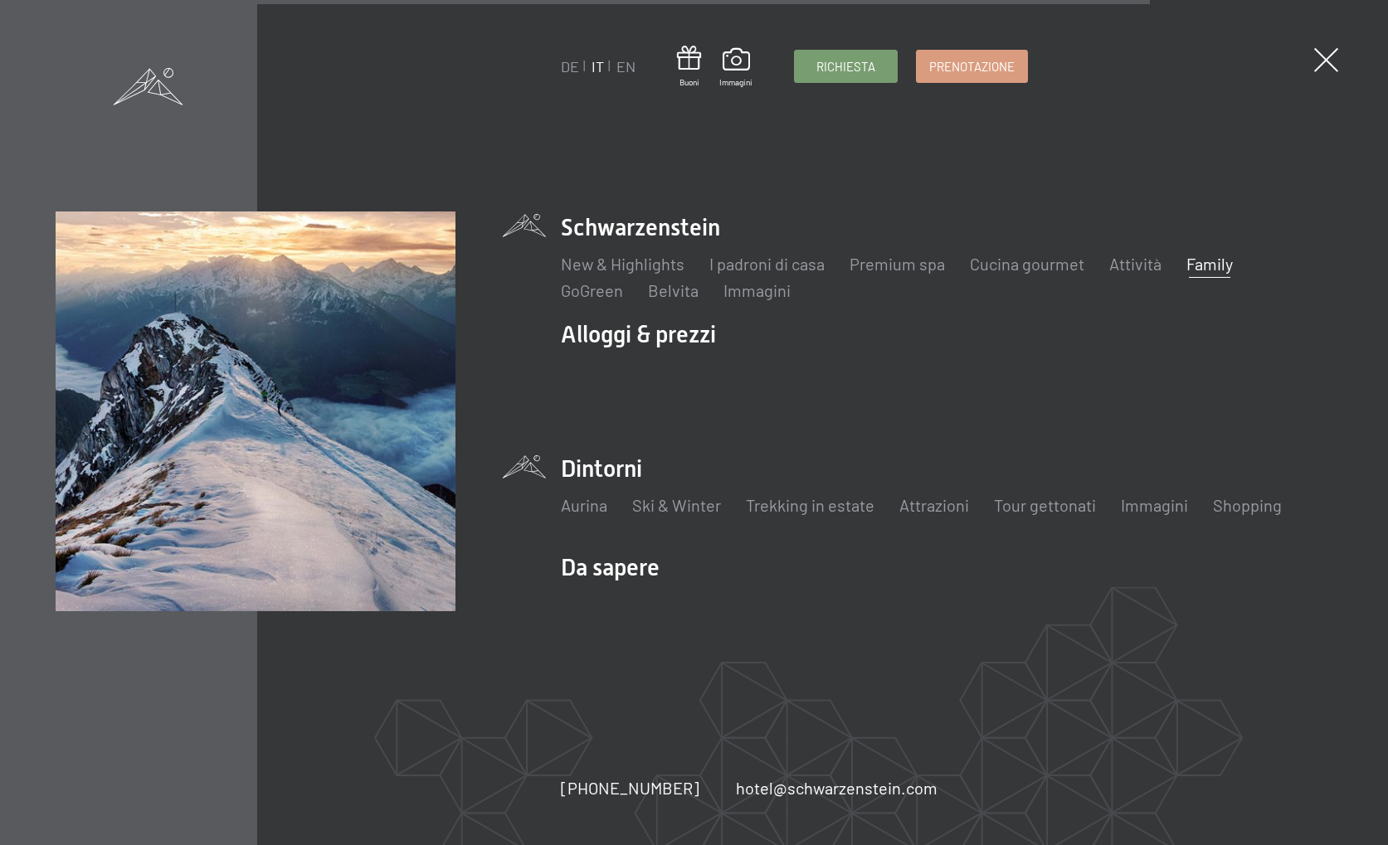
click at [600, 469] on li "Dintorni Aurina Ski & Winter Sci Scuola di sci Trekking in estate Escursioni Bi…" at bounding box center [946, 494] width 771 height 82
click at [576, 502] on link "Aurina" at bounding box center [584, 505] width 46 height 20
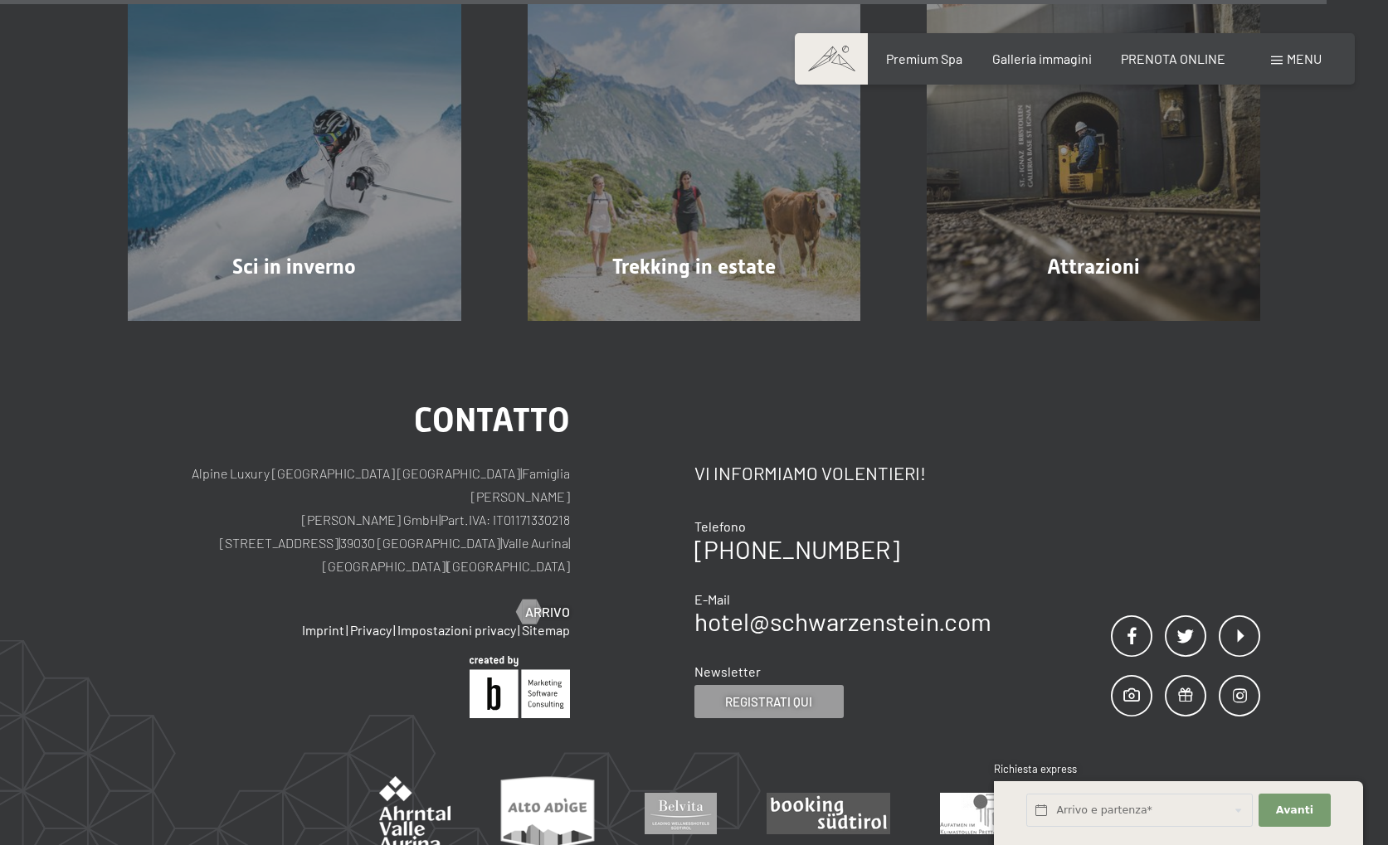
scroll to position [5619, 0]
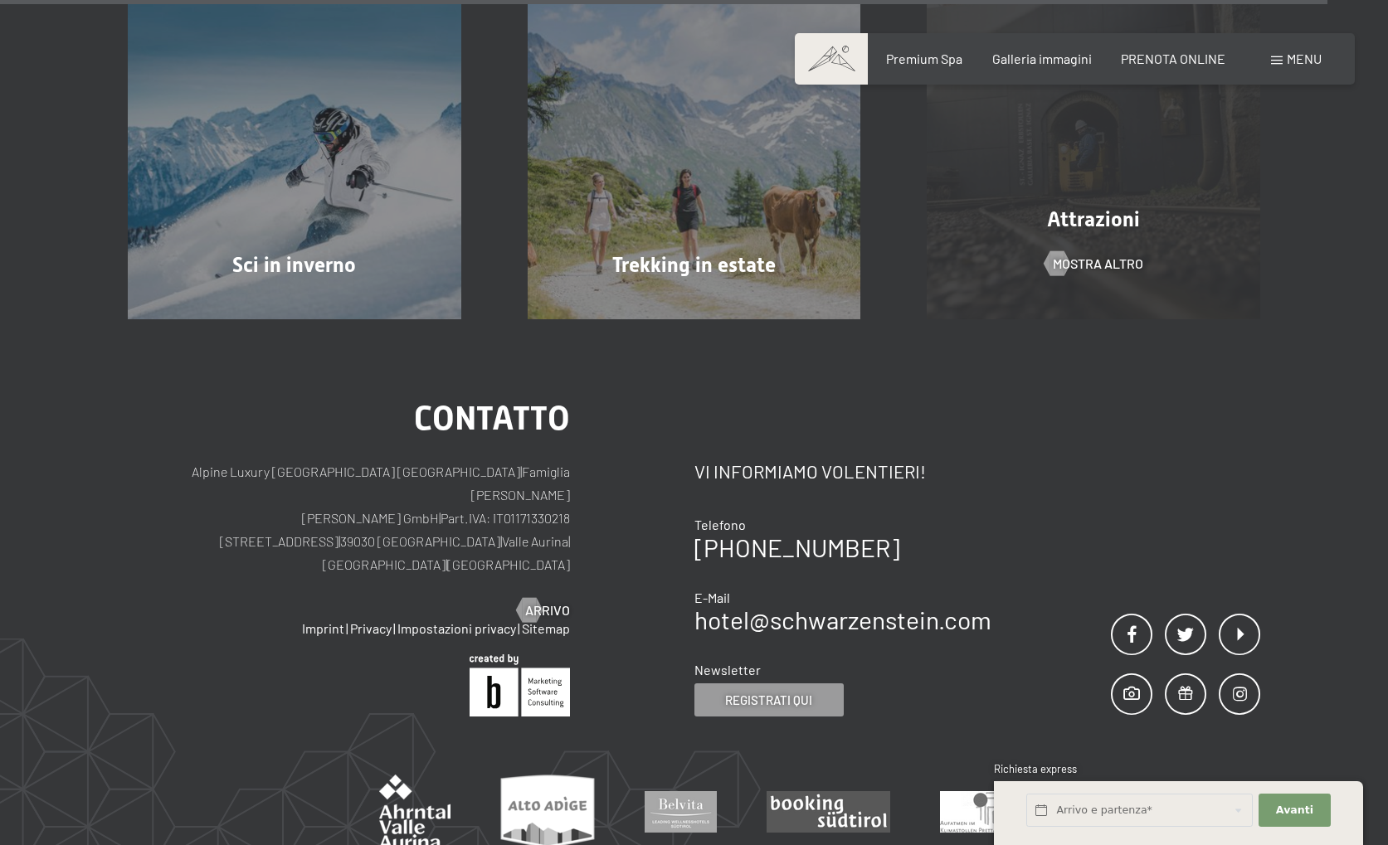
click at [1118, 226] on span "Attrazioni" at bounding box center [1093, 219] width 93 height 24
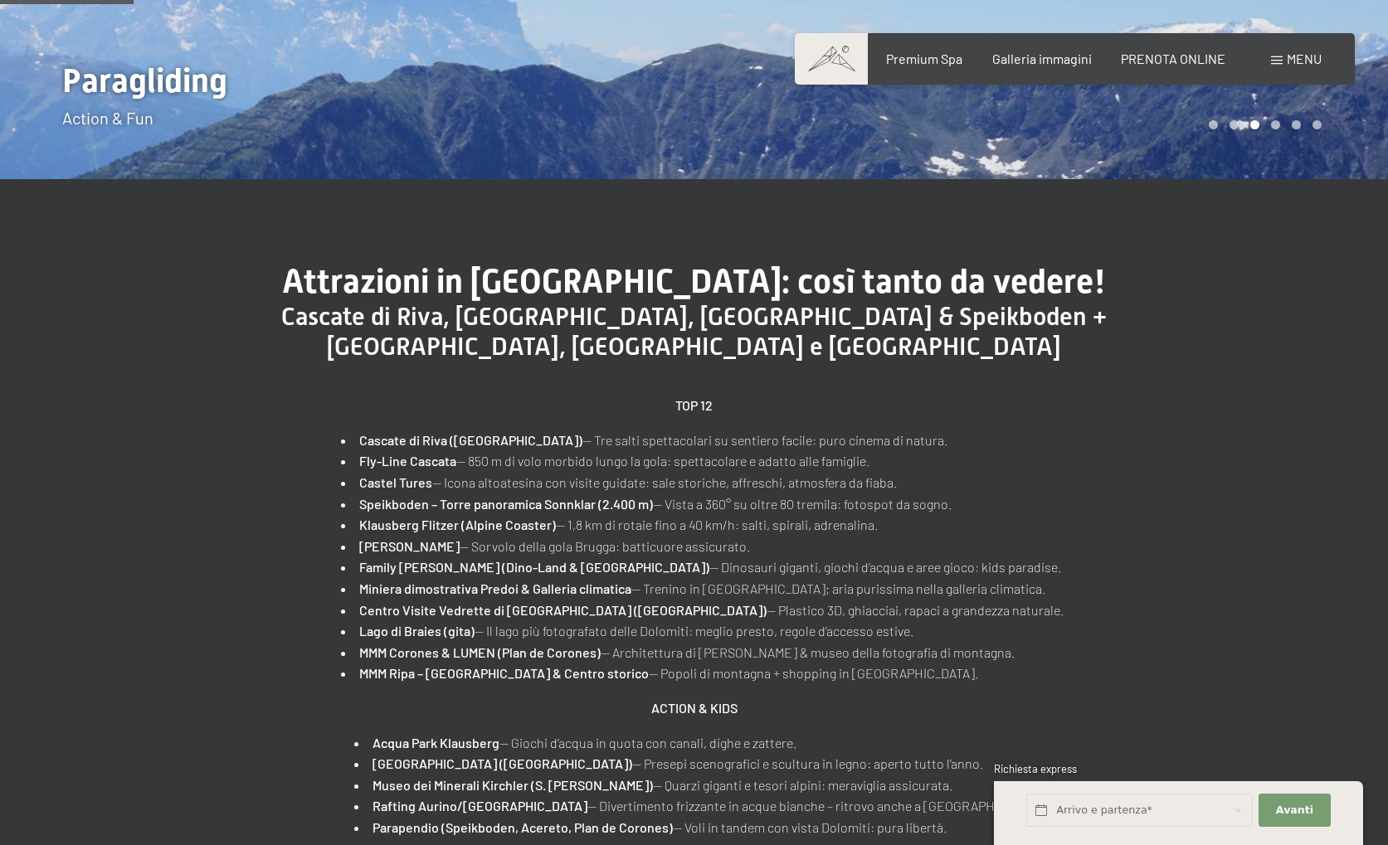
scroll to position [452, 0]
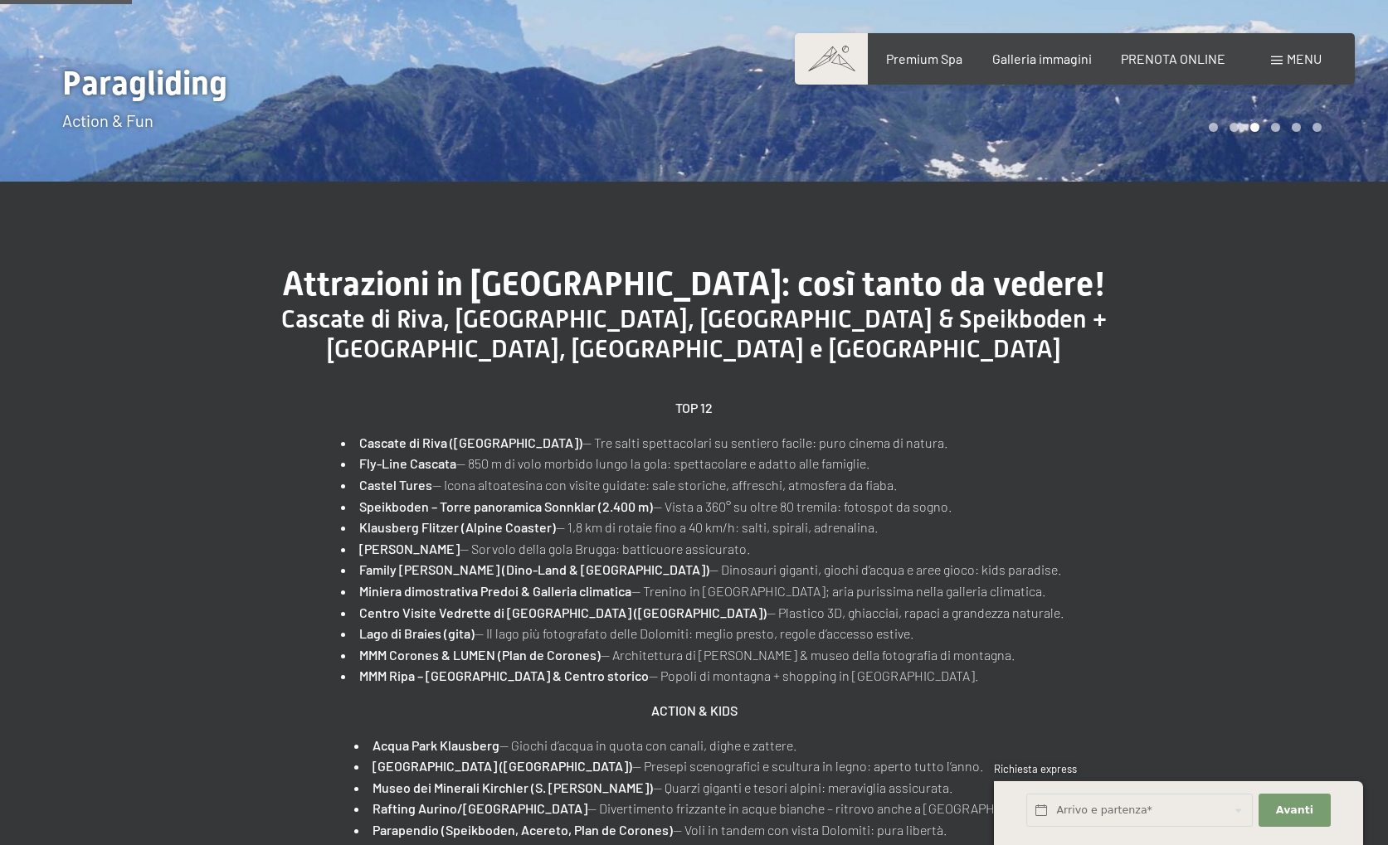
click at [1277, 60] on span at bounding box center [1277, 60] width 12 height 8
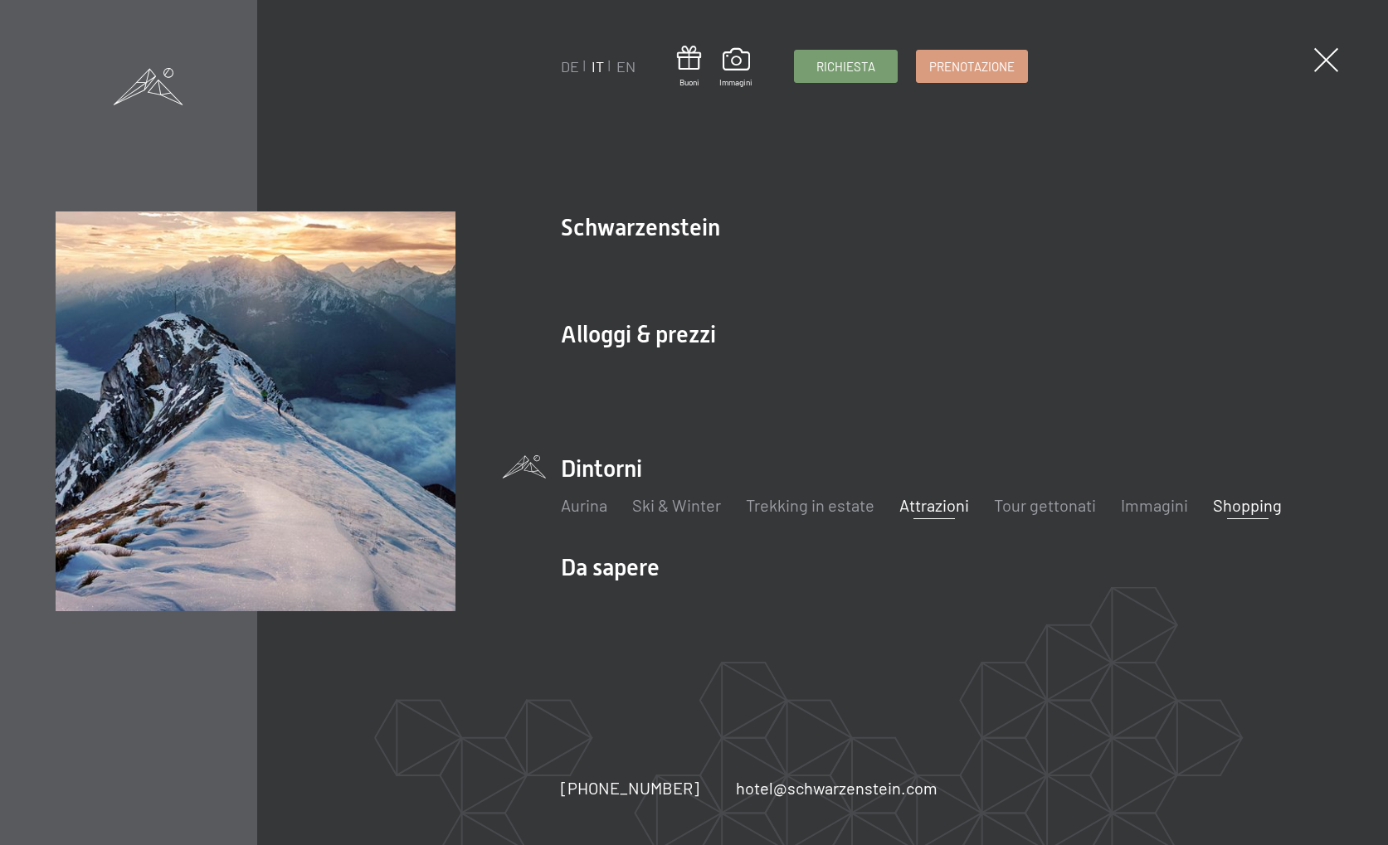
click at [1243, 508] on link "Shopping" at bounding box center [1247, 505] width 69 height 20
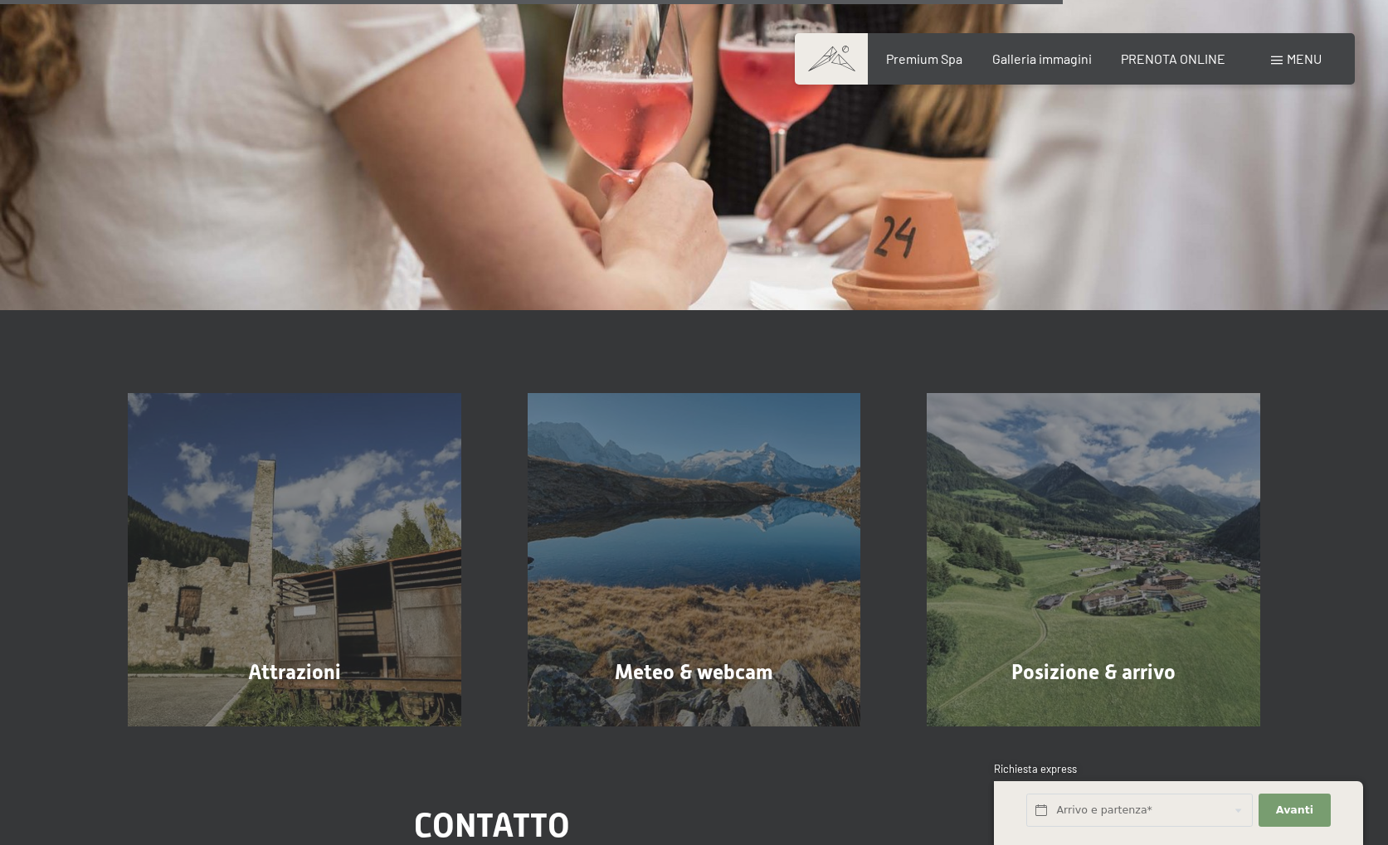
scroll to position [2961, 0]
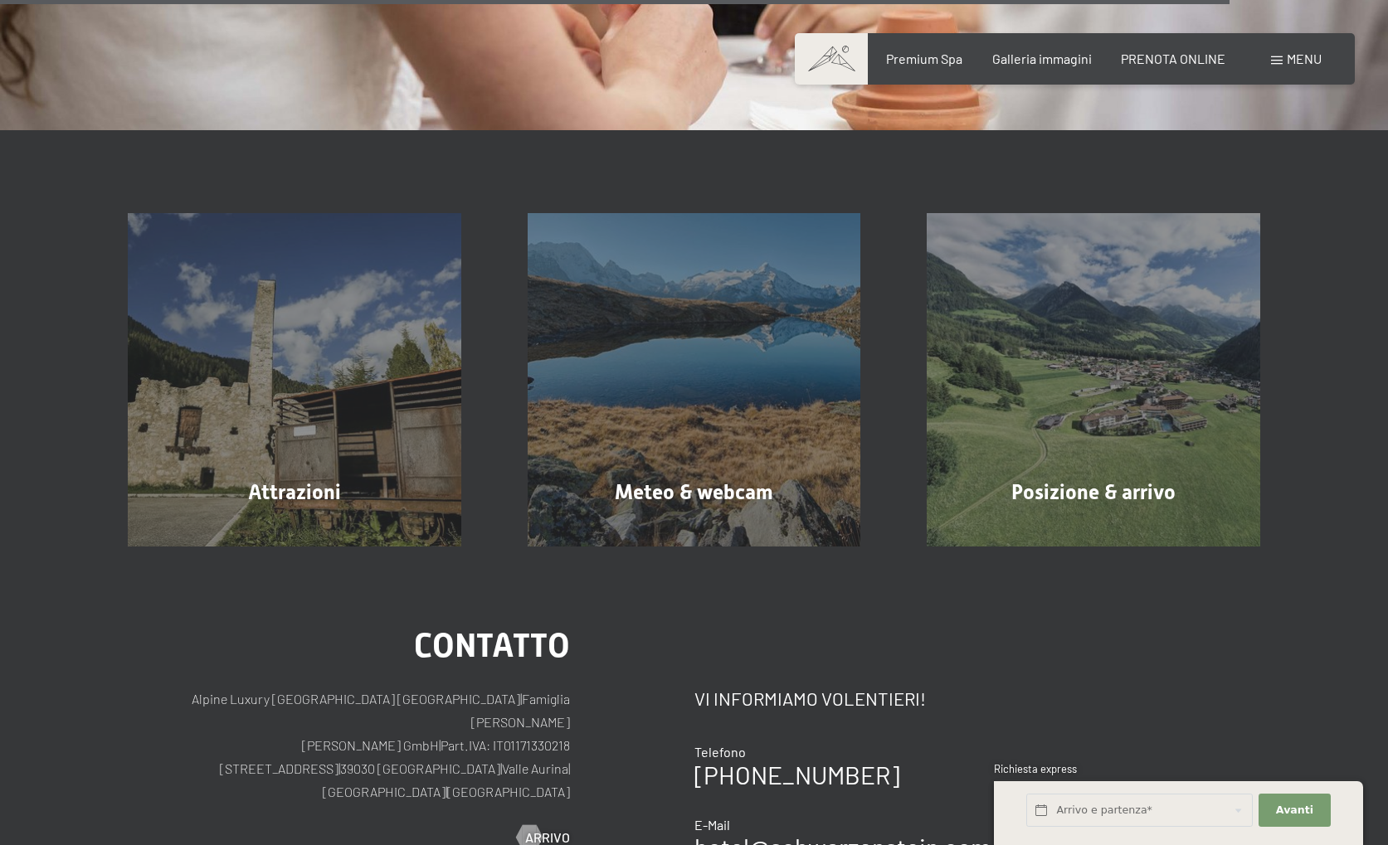
click at [1251, 61] on div "Premium Spa Galleria immagini PRENOTA ONLINE" at bounding box center [1041, 59] width 426 height 18
click at [1305, 62] on span "Menu" at bounding box center [1303, 59] width 35 height 16
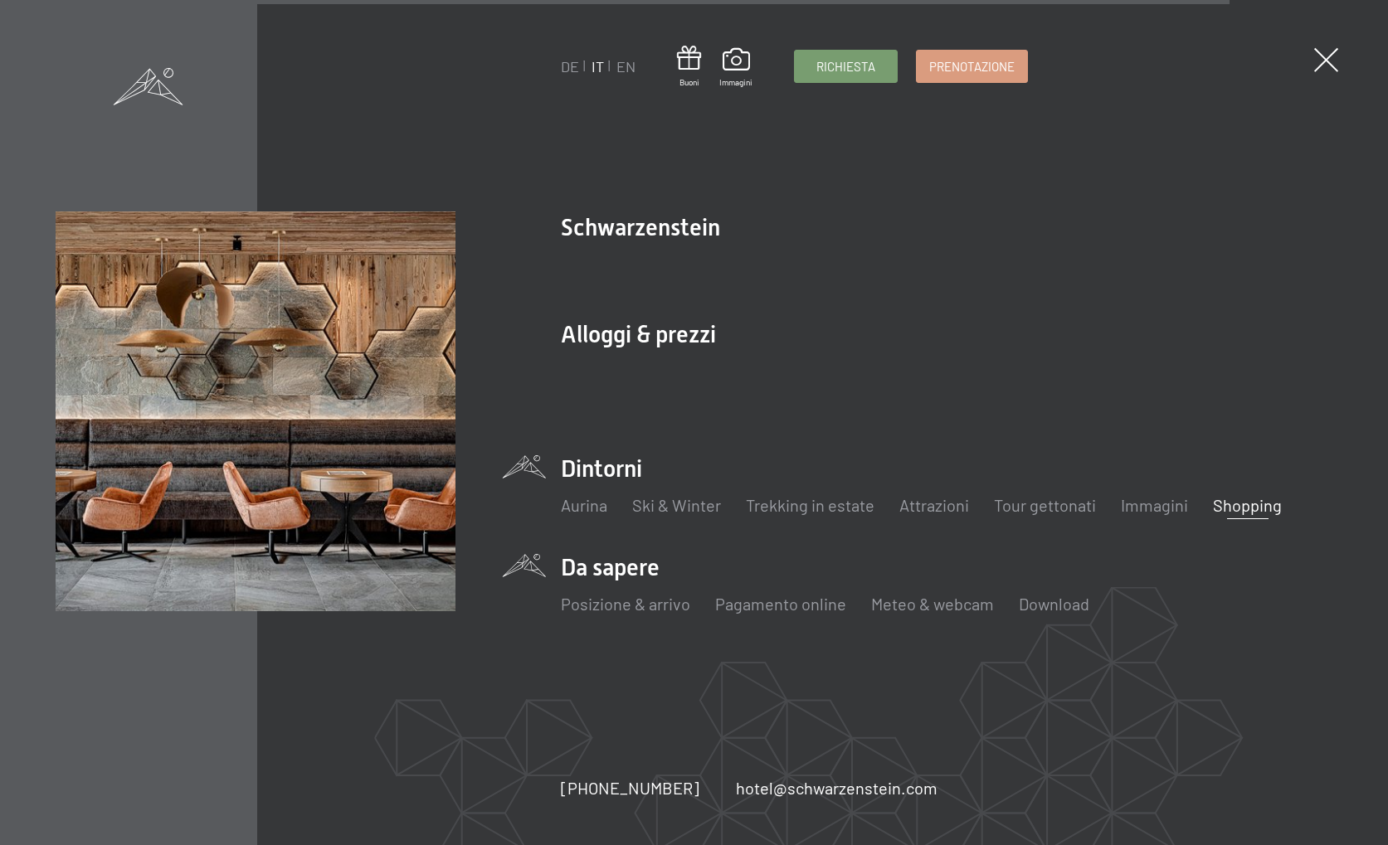
click at [600, 566] on li "Da sapere Posizione & arrivo Pagamento online Meteo & webcam Download" at bounding box center [946, 593] width 771 height 82
click at [595, 604] on link "Posizione & arrivo" at bounding box center [625, 604] width 129 height 20
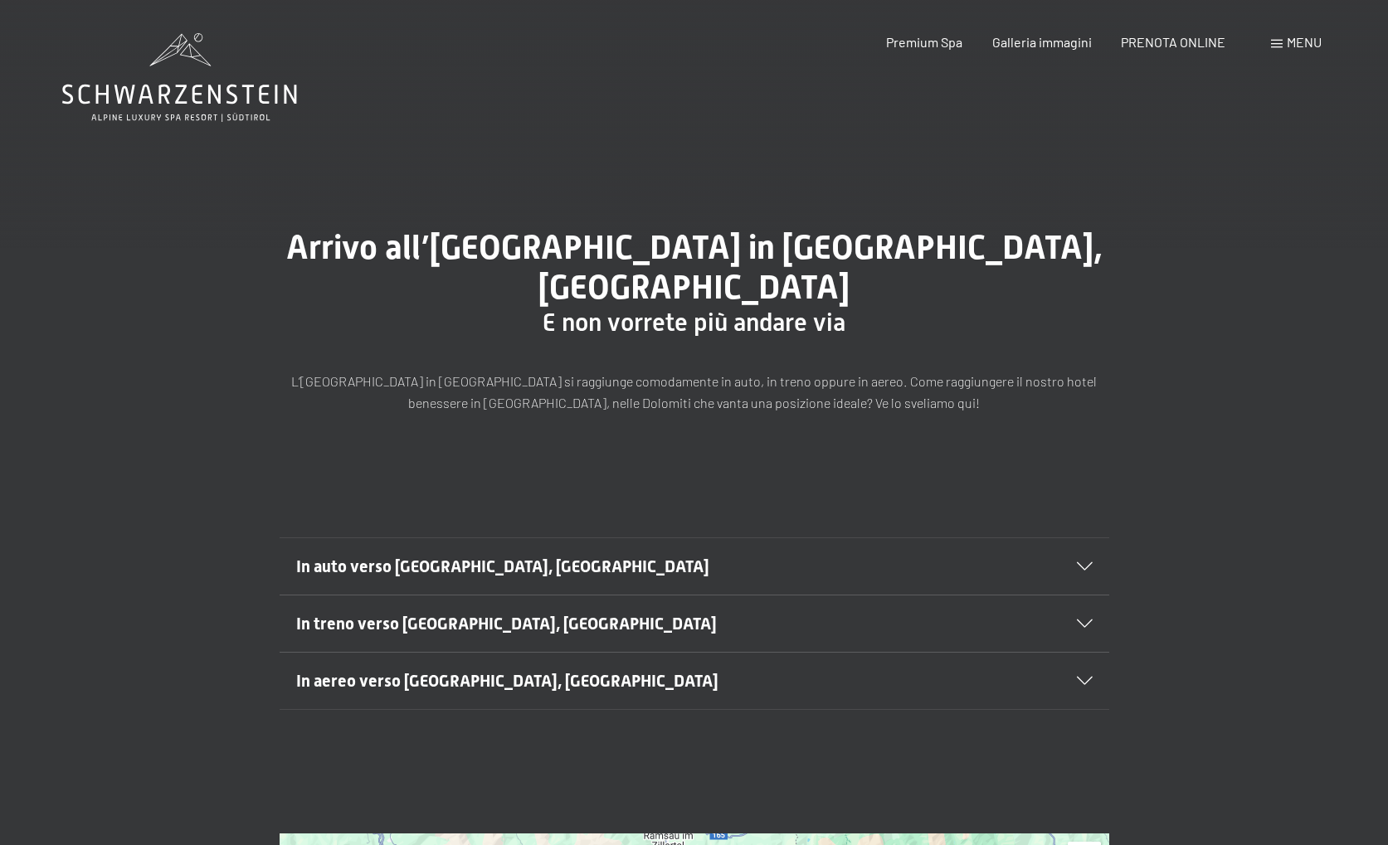
click at [1058, 538] on div "In auto verso Lutago, Alto Adige" at bounding box center [694, 566] width 796 height 56
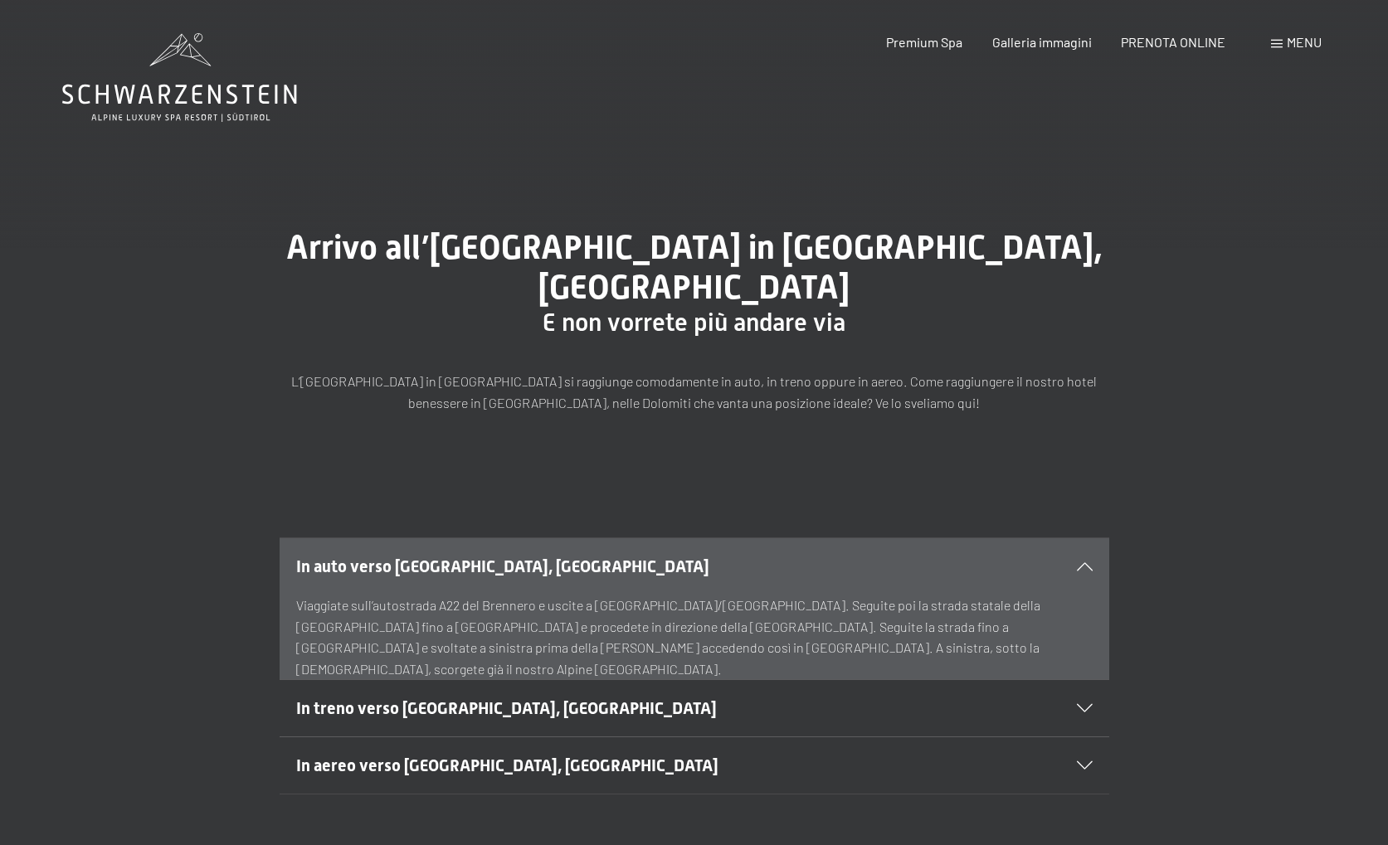
click at [1058, 538] on div "In auto verso Lutago, Alto Adige" at bounding box center [694, 566] width 796 height 56
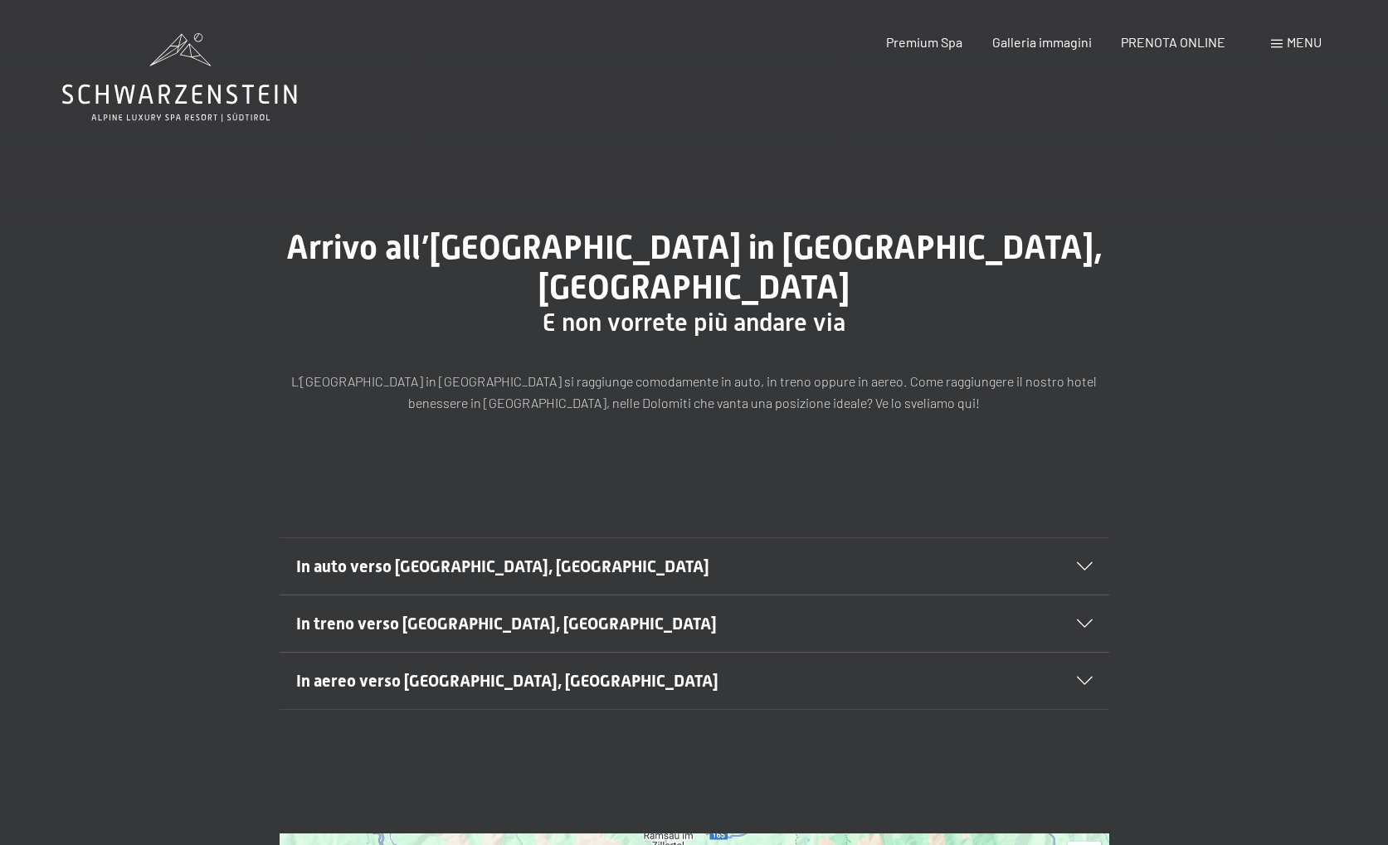
click at [1293, 45] on span "Menu" at bounding box center [1303, 42] width 35 height 16
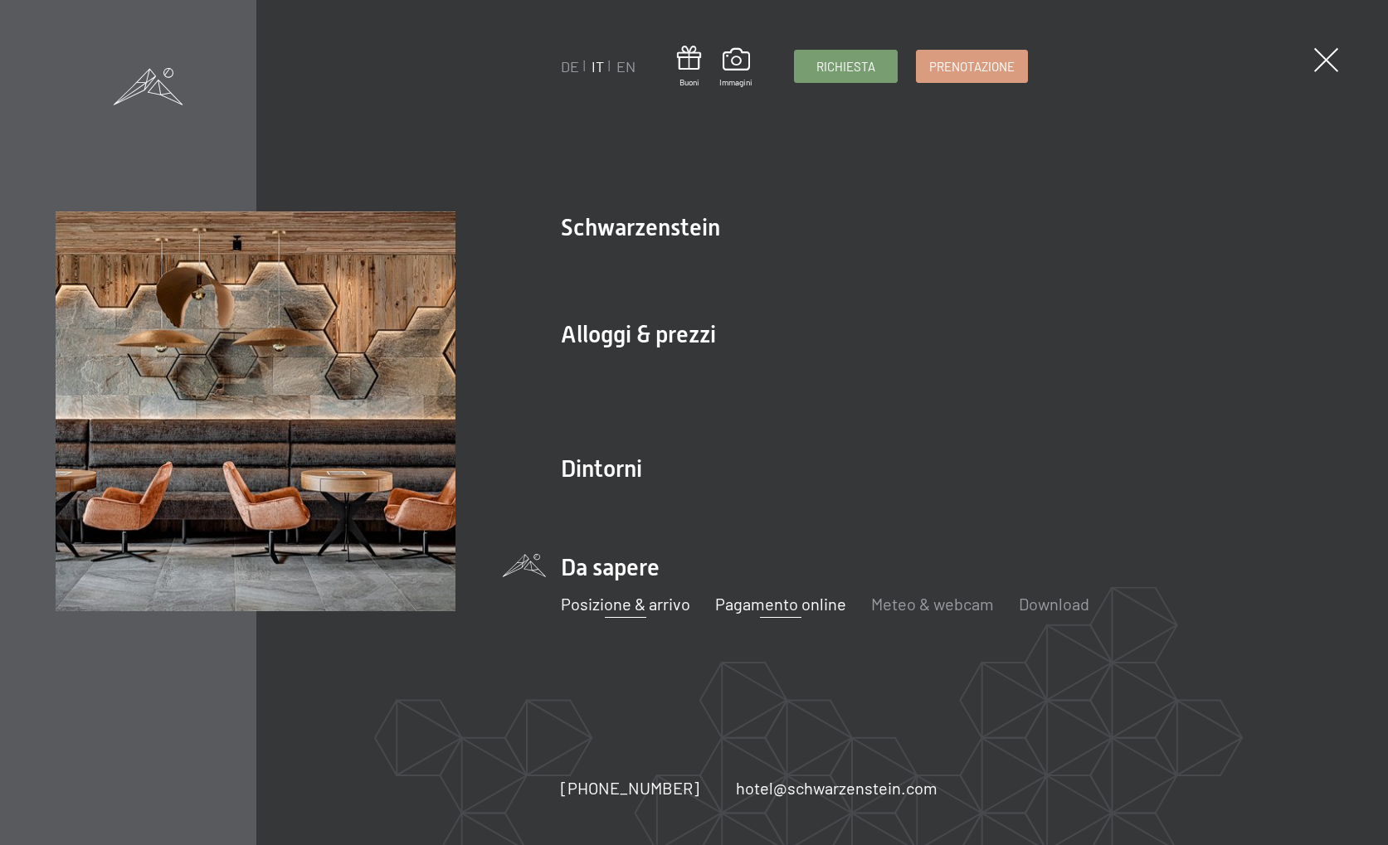
click at [724, 606] on link "Pagamento online" at bounding box center [780, 604] width 131 height 20
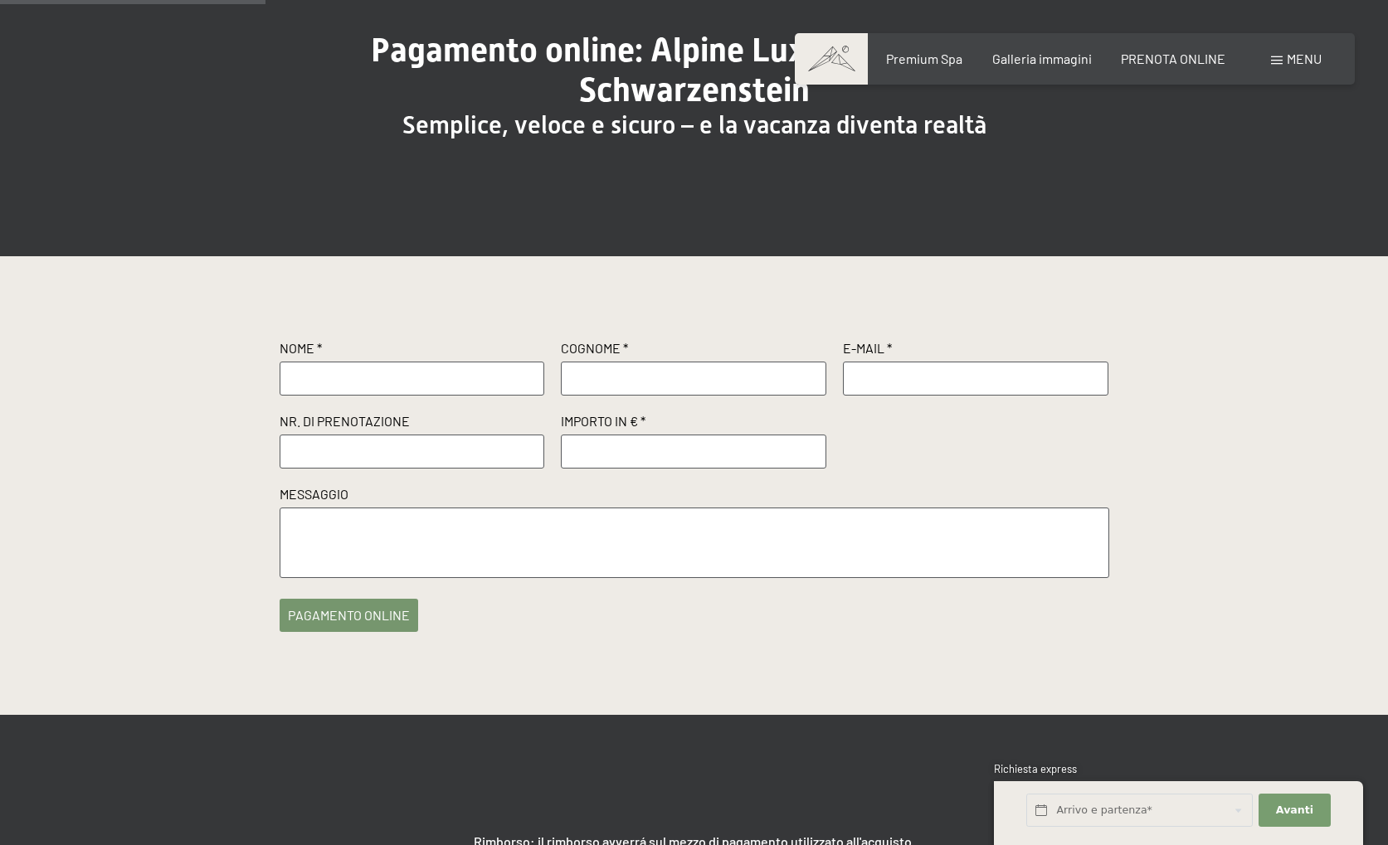
scroll to position [168, 0]
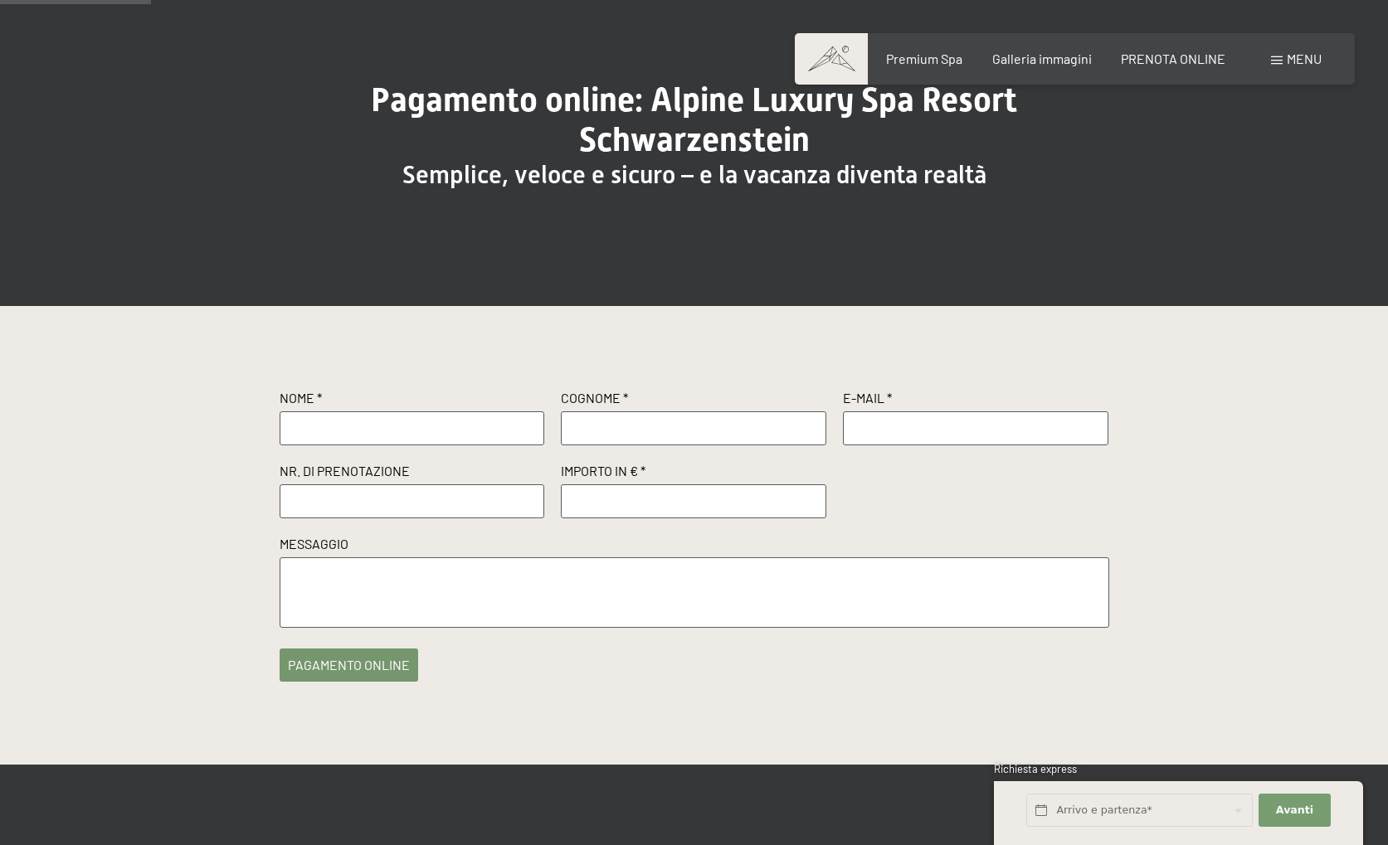
click at [1304, 65] on span "Menu" at bounding box center [1303, 59] width 35 height 16
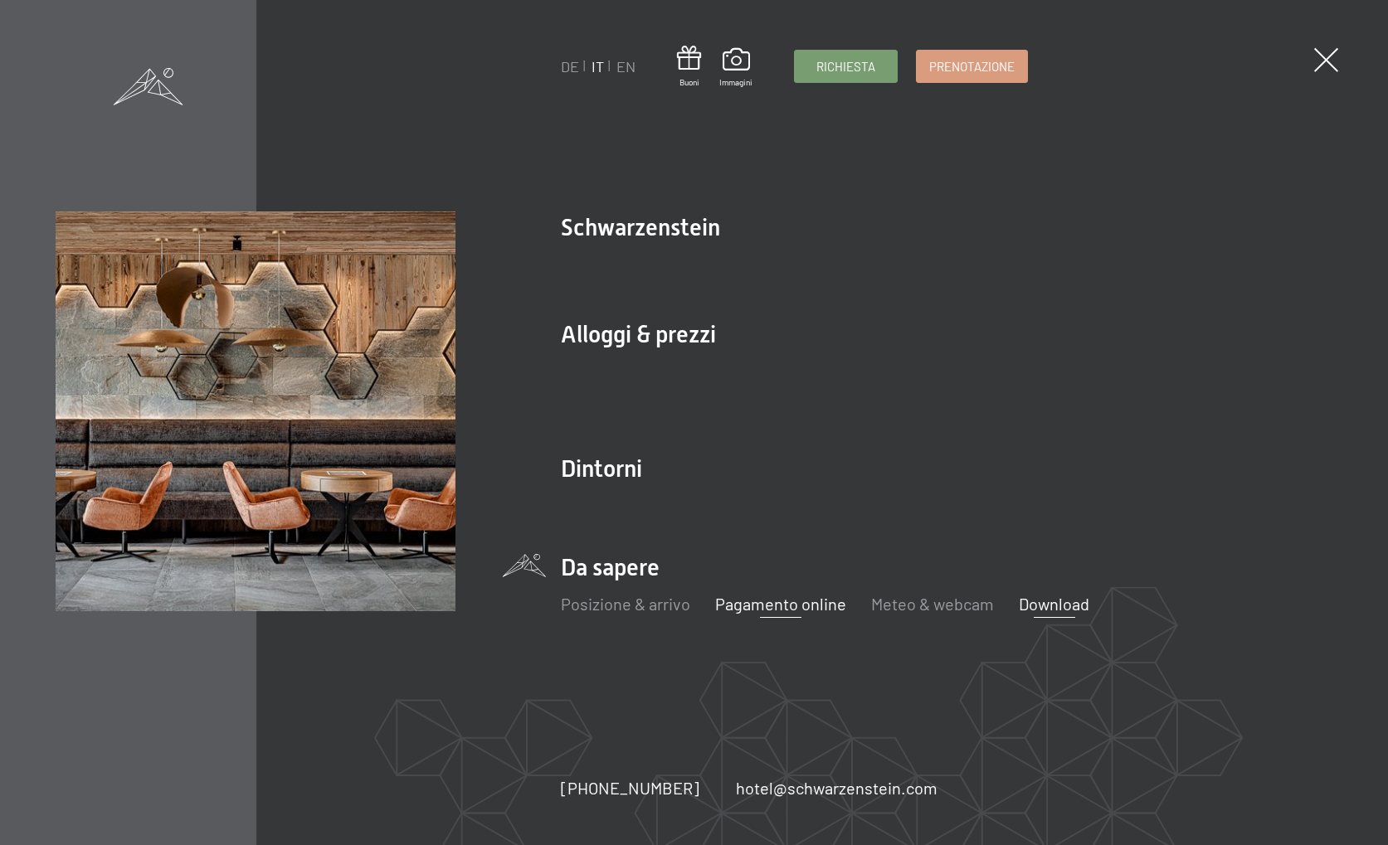
click at [1043, 608] on link "Download" at bounding box center [1053, 604] width 70 height 20
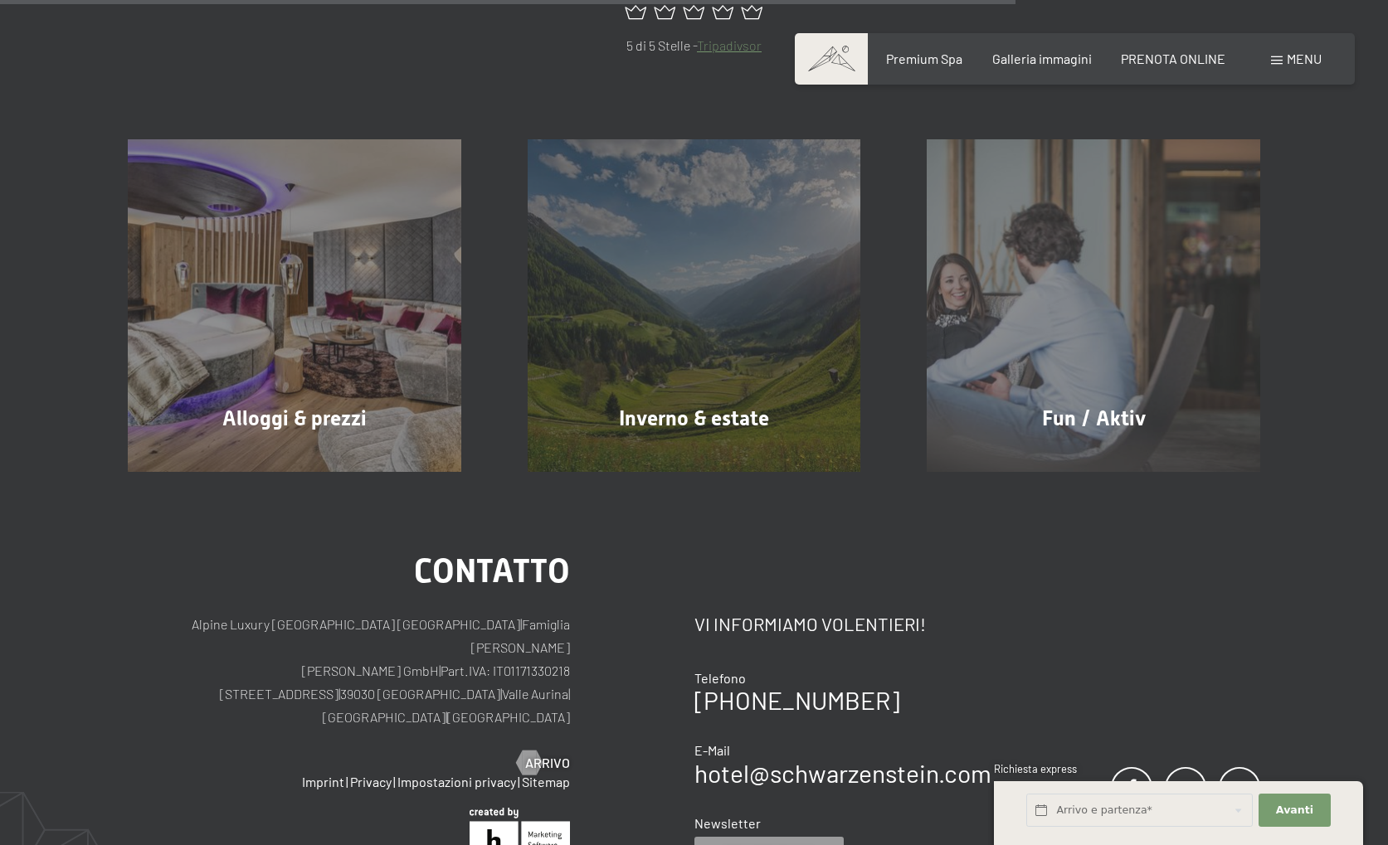
scroll to position [1209, 0]
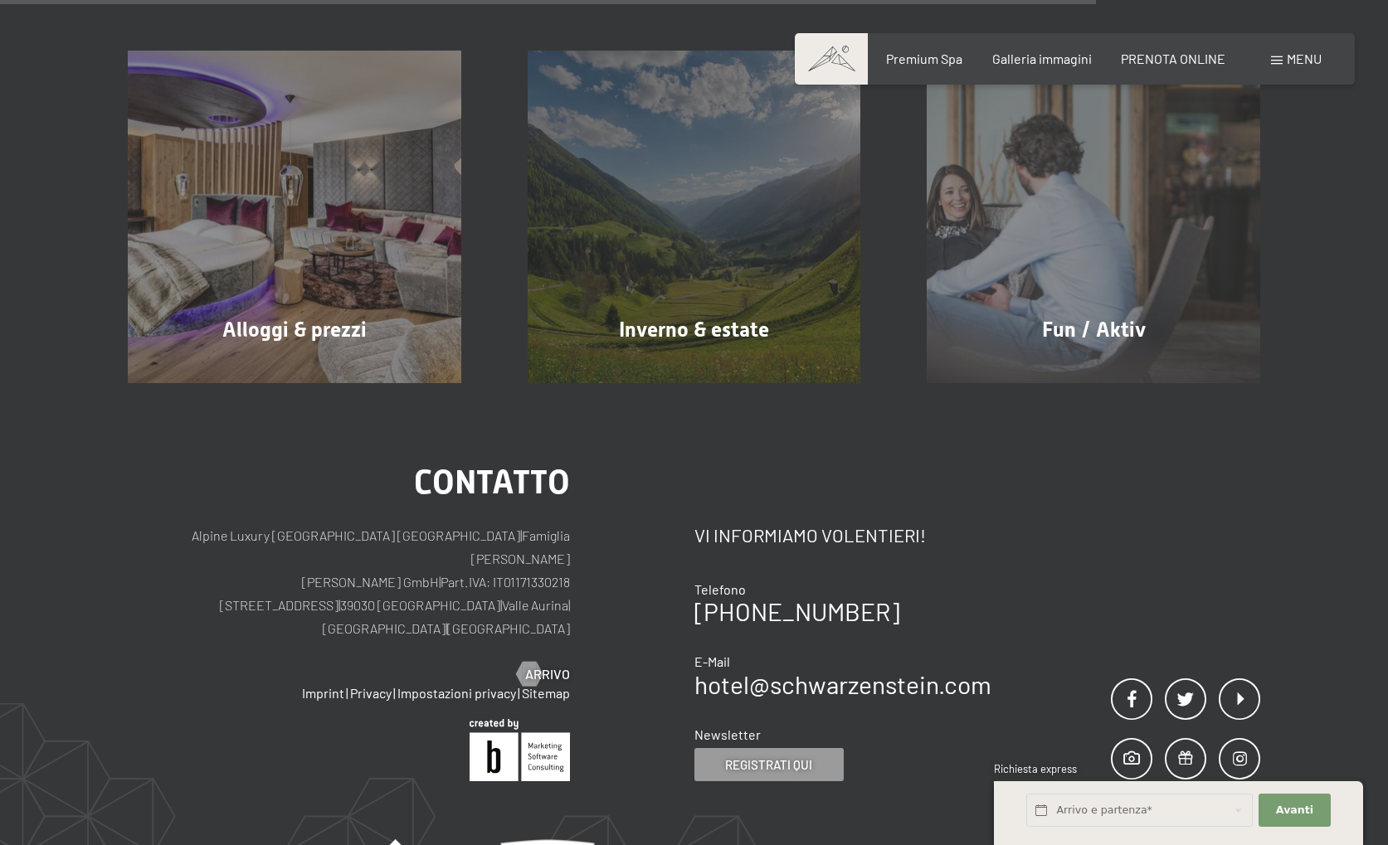
click at [1309, 66] on span "Menu" at bounding box center [1303, 59] width 35 height 16
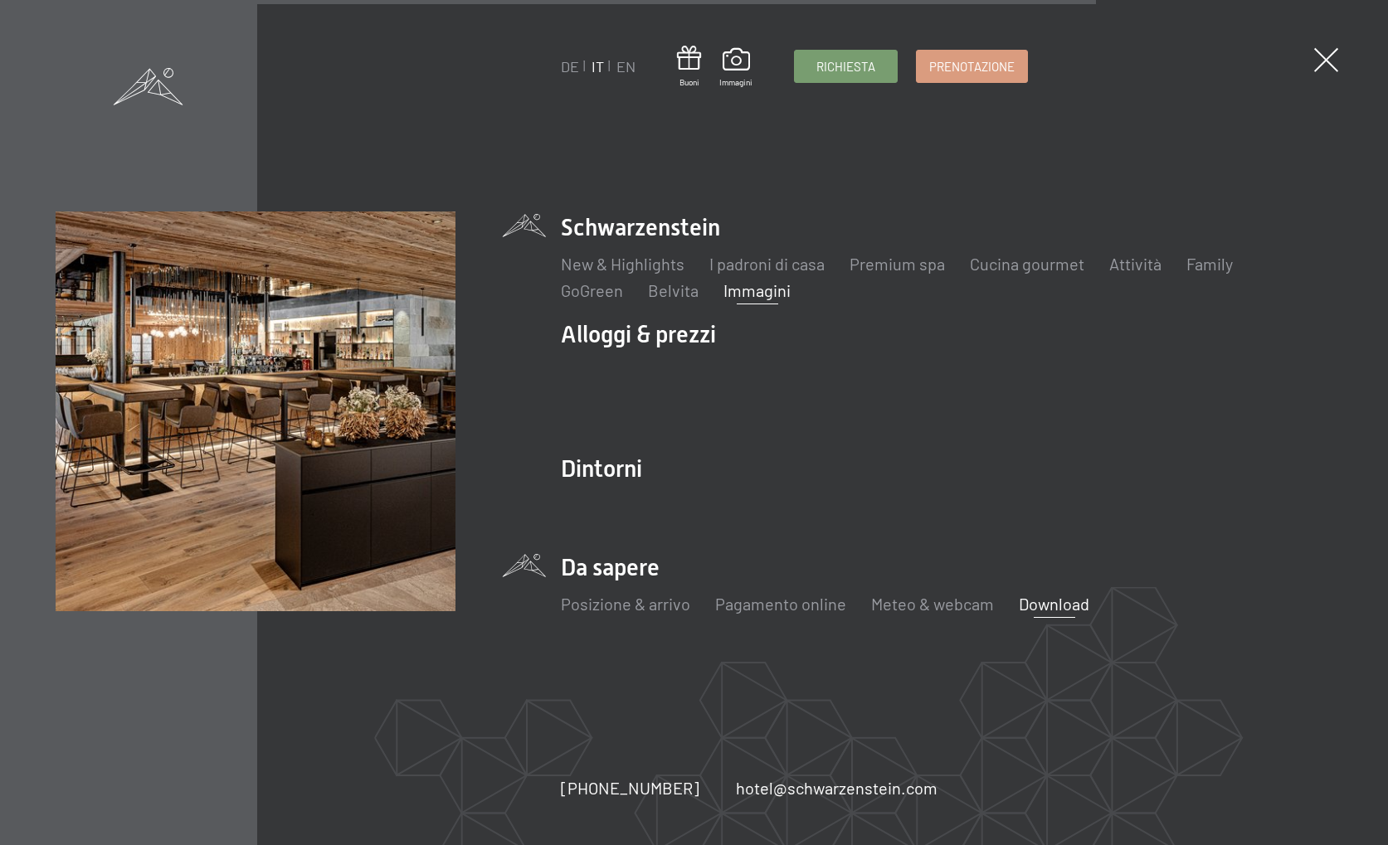
click at [748, 289] on link "Immagini" at bounding box center [756, 290] width 67 height 20
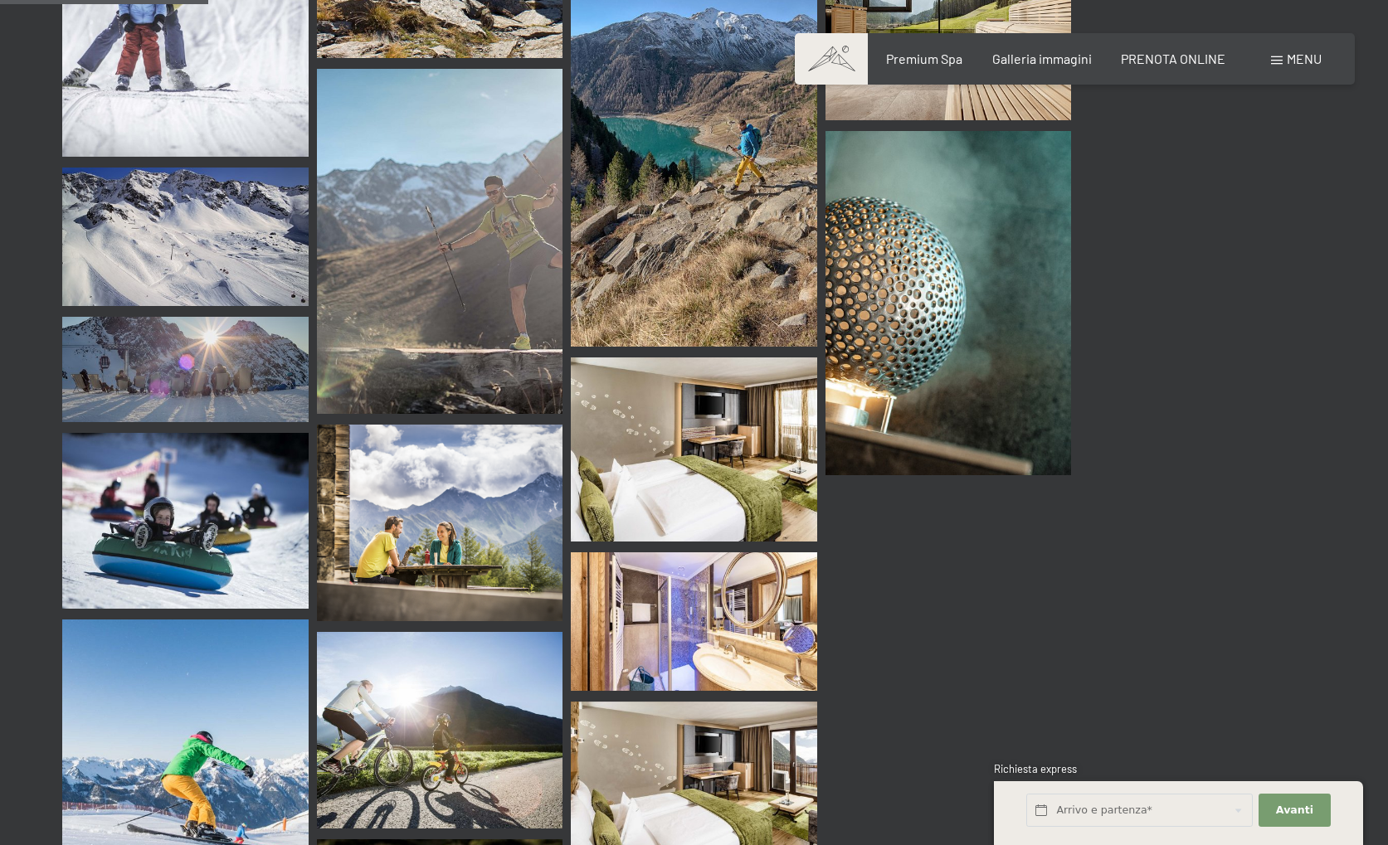
scroll to position [2987, 0]
